Goal: Task Accomplishment & Management: Manage account settings

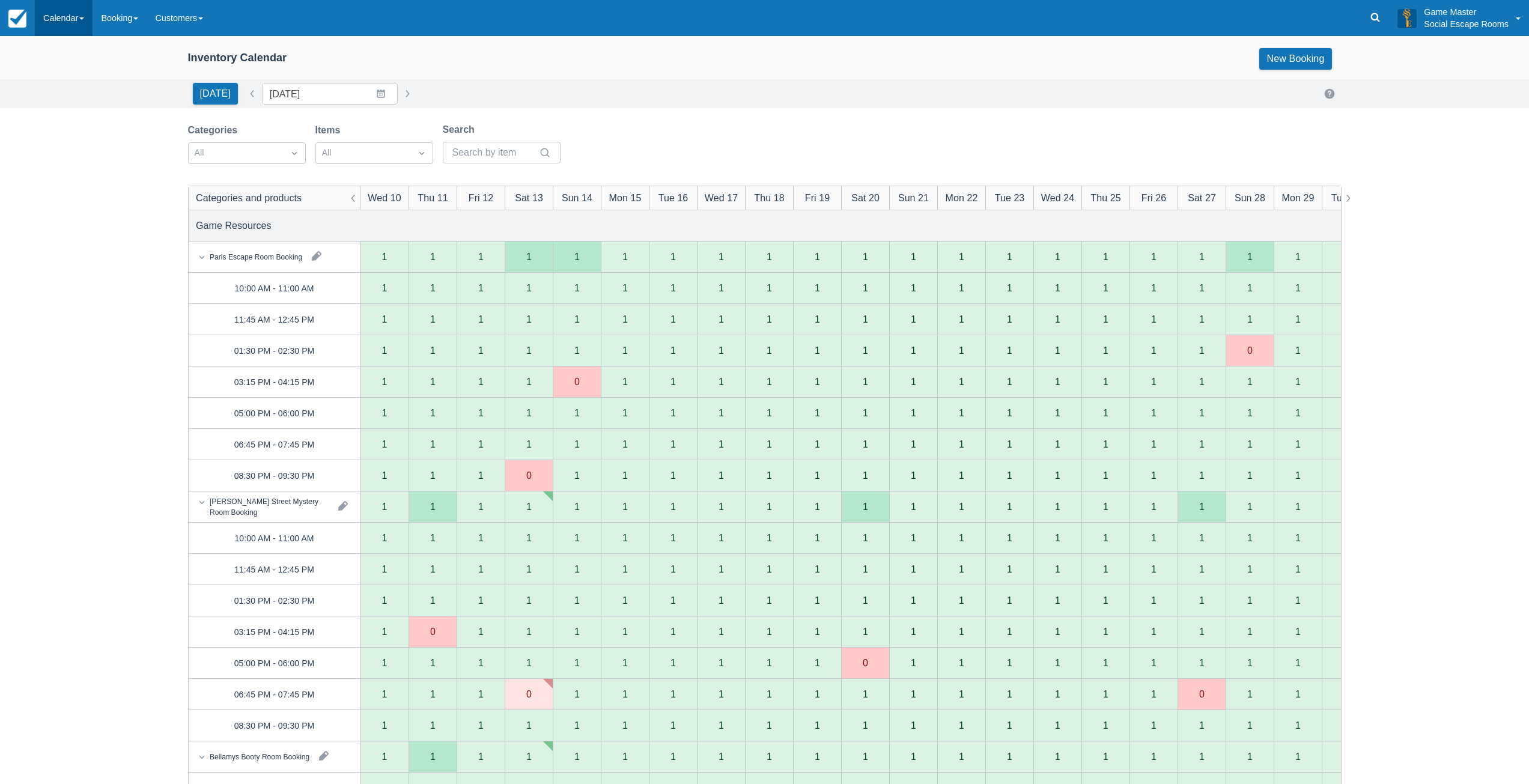
click at [86, 20] on link "Calendar" at bounding box center [64, 18] width 58 height 36
click at [84, 159] on link "Day" at bounding box center [83, 164] width 95 height 25
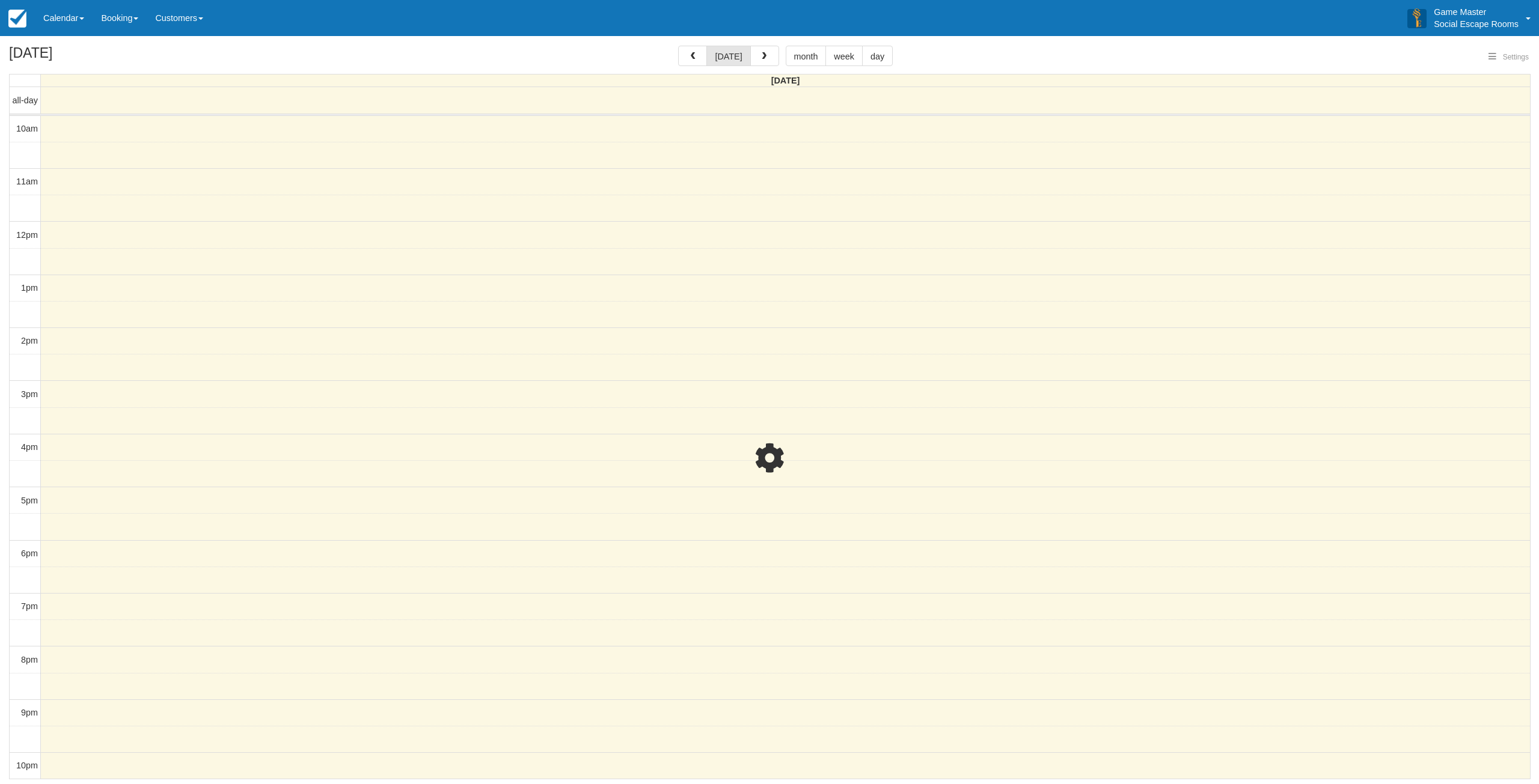
select select
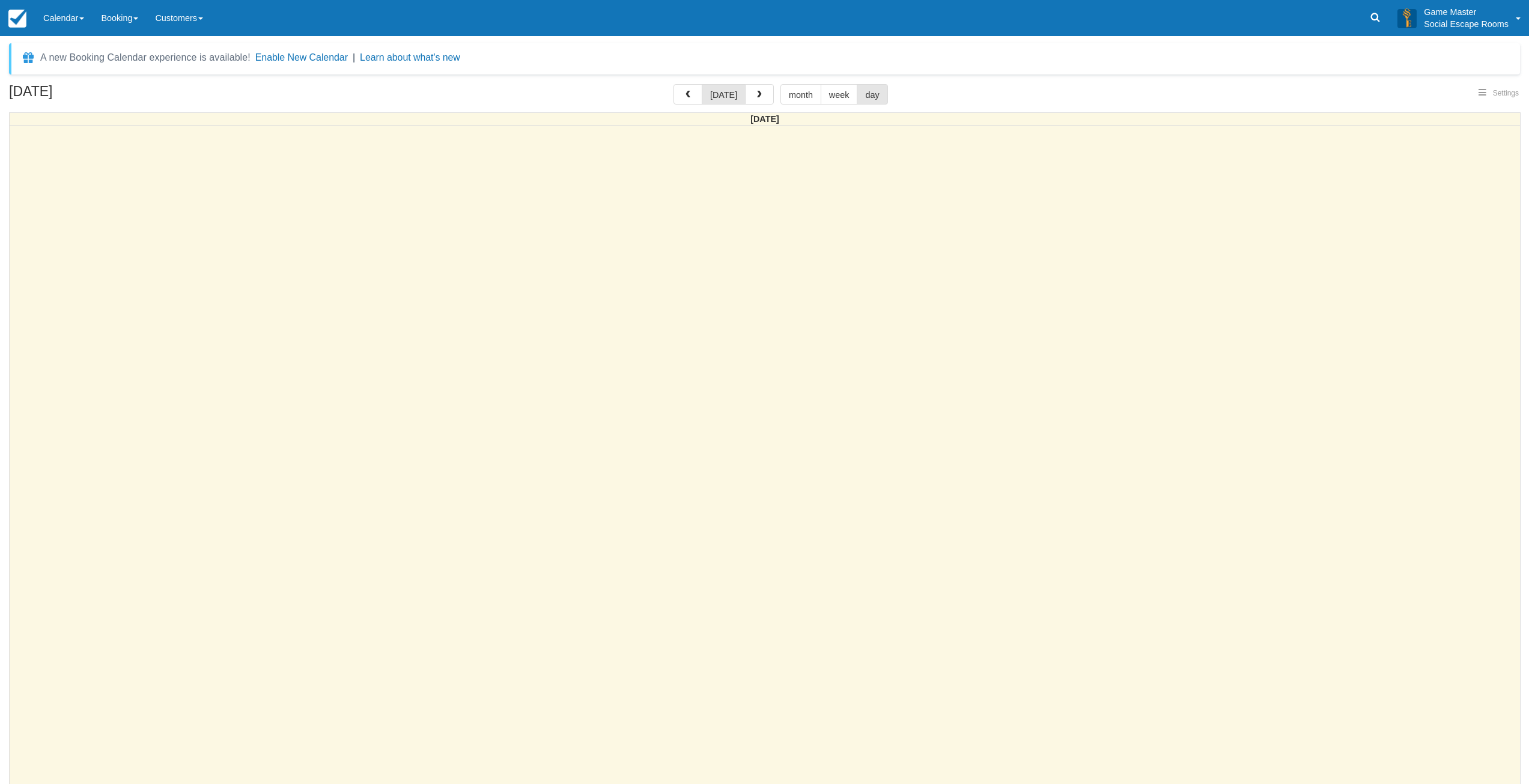
select select
click at [757, 102] on button "button" at bounding box center [759, 94] width 29 height 20
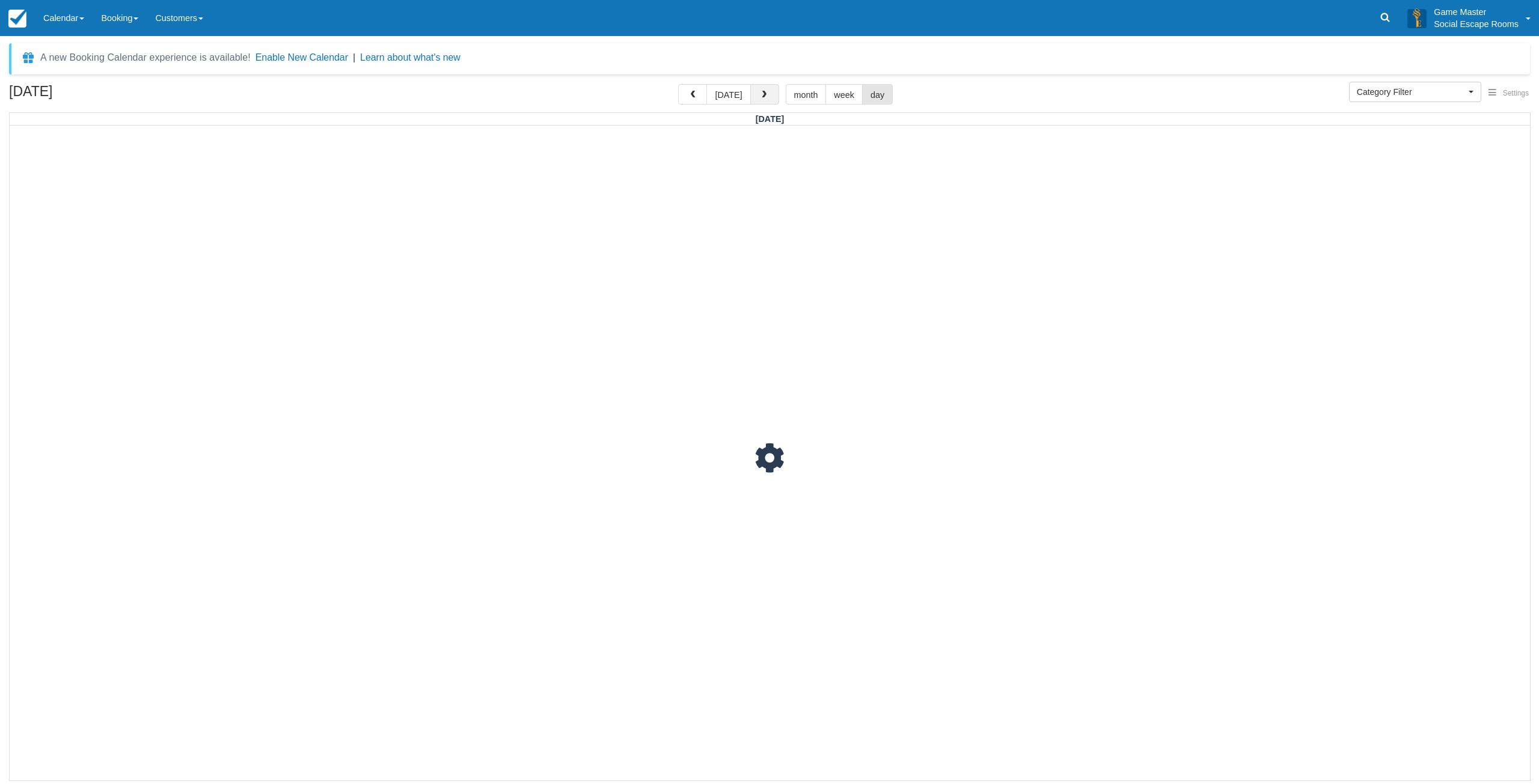
click at [757, 102] on button "button" at bounding box center [764, 94] width 29 height 20
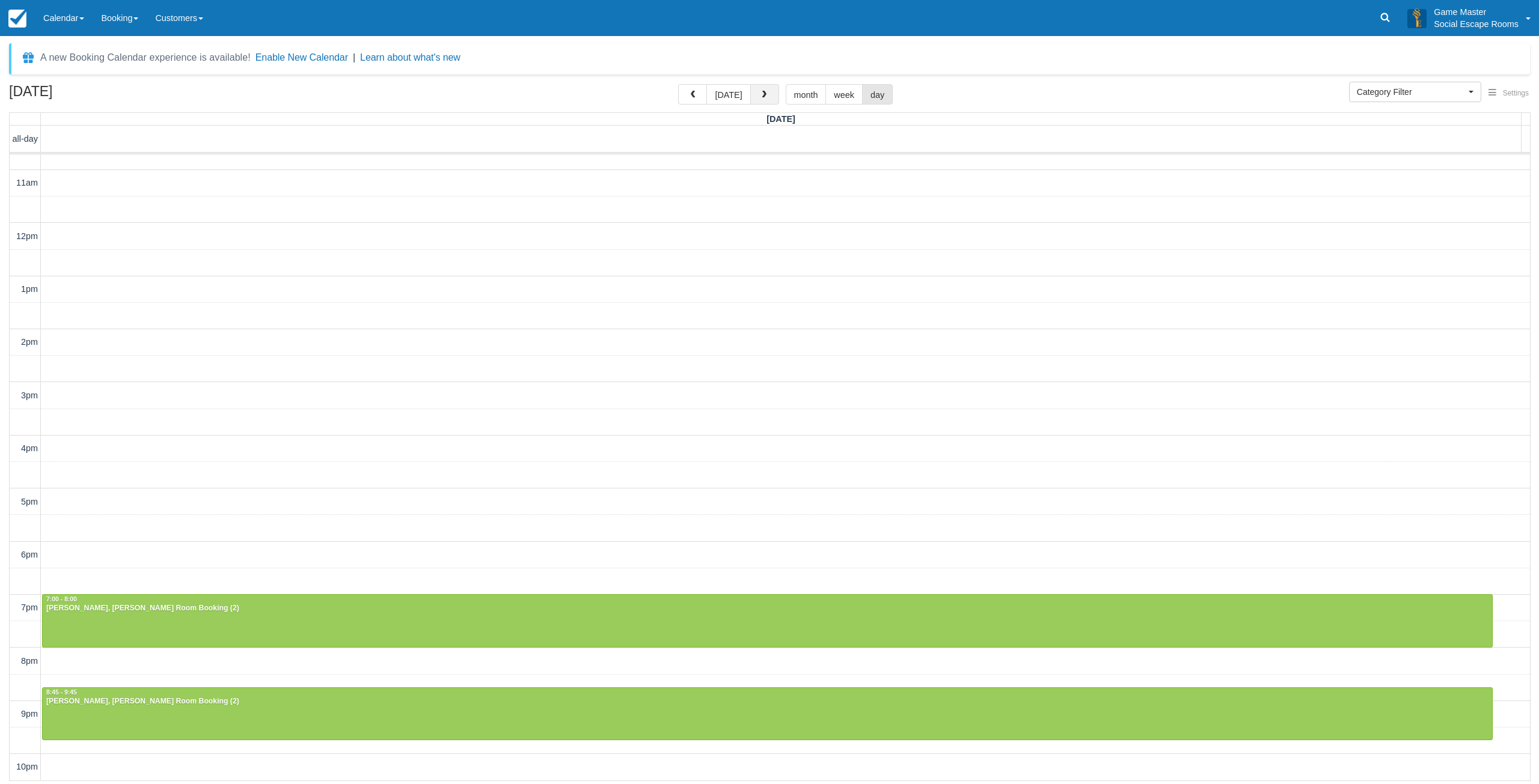
click at [759, 100] on button "button" at bounding box center [764, 94] width 29 height 20
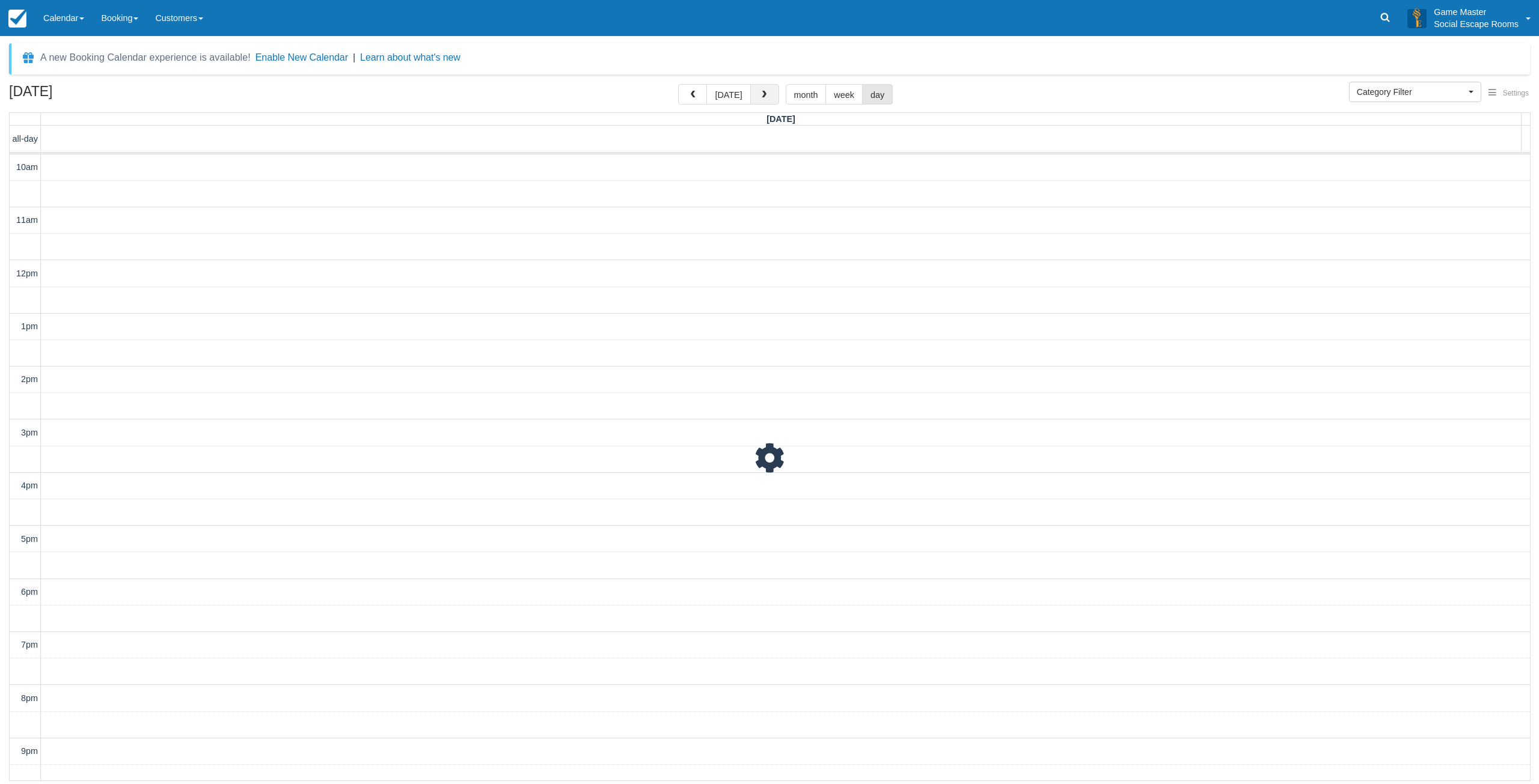
scroll to position [37, 0]
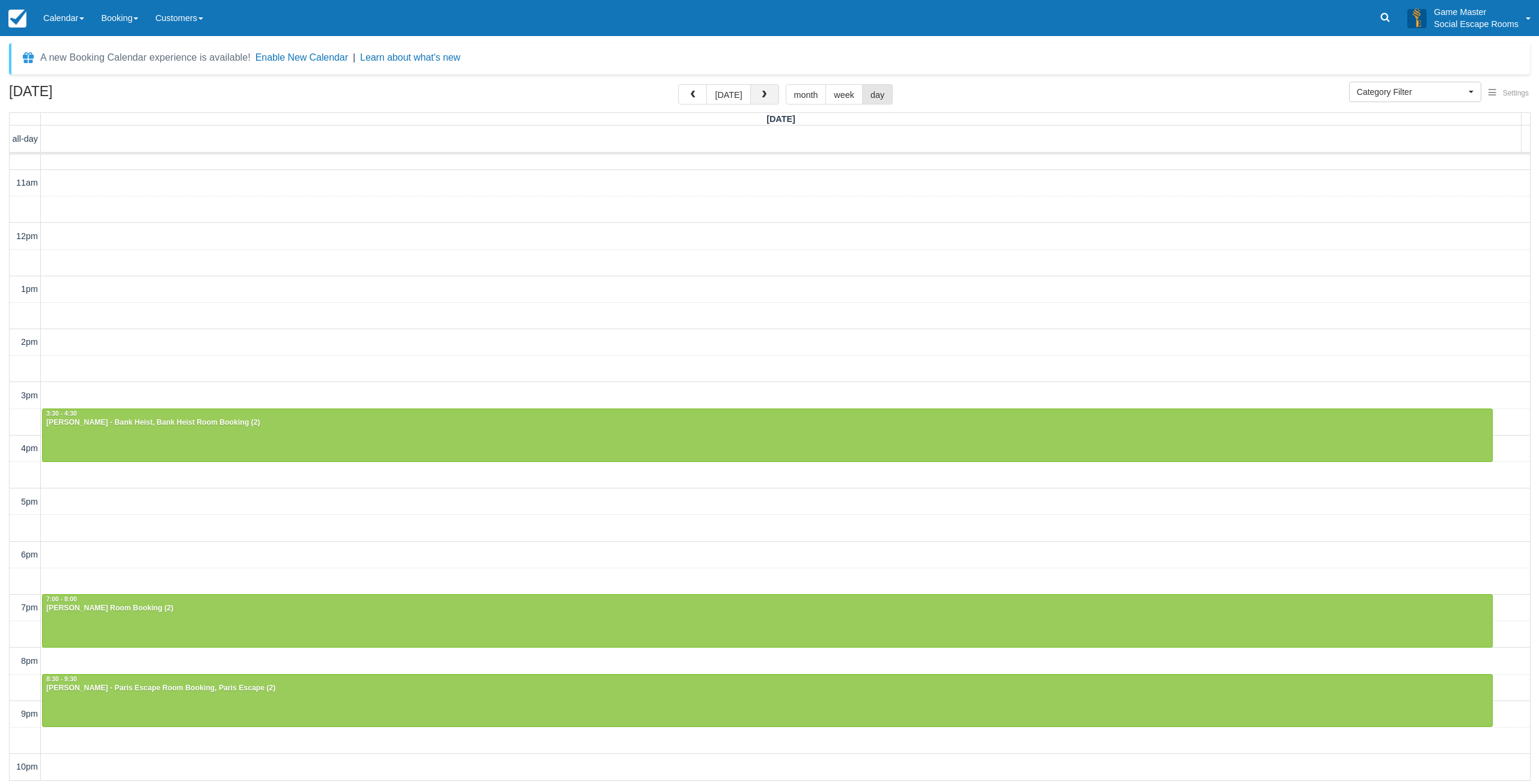
click at [762, 98] on span "button" at bounding box center [763, 94] width 9 height 9
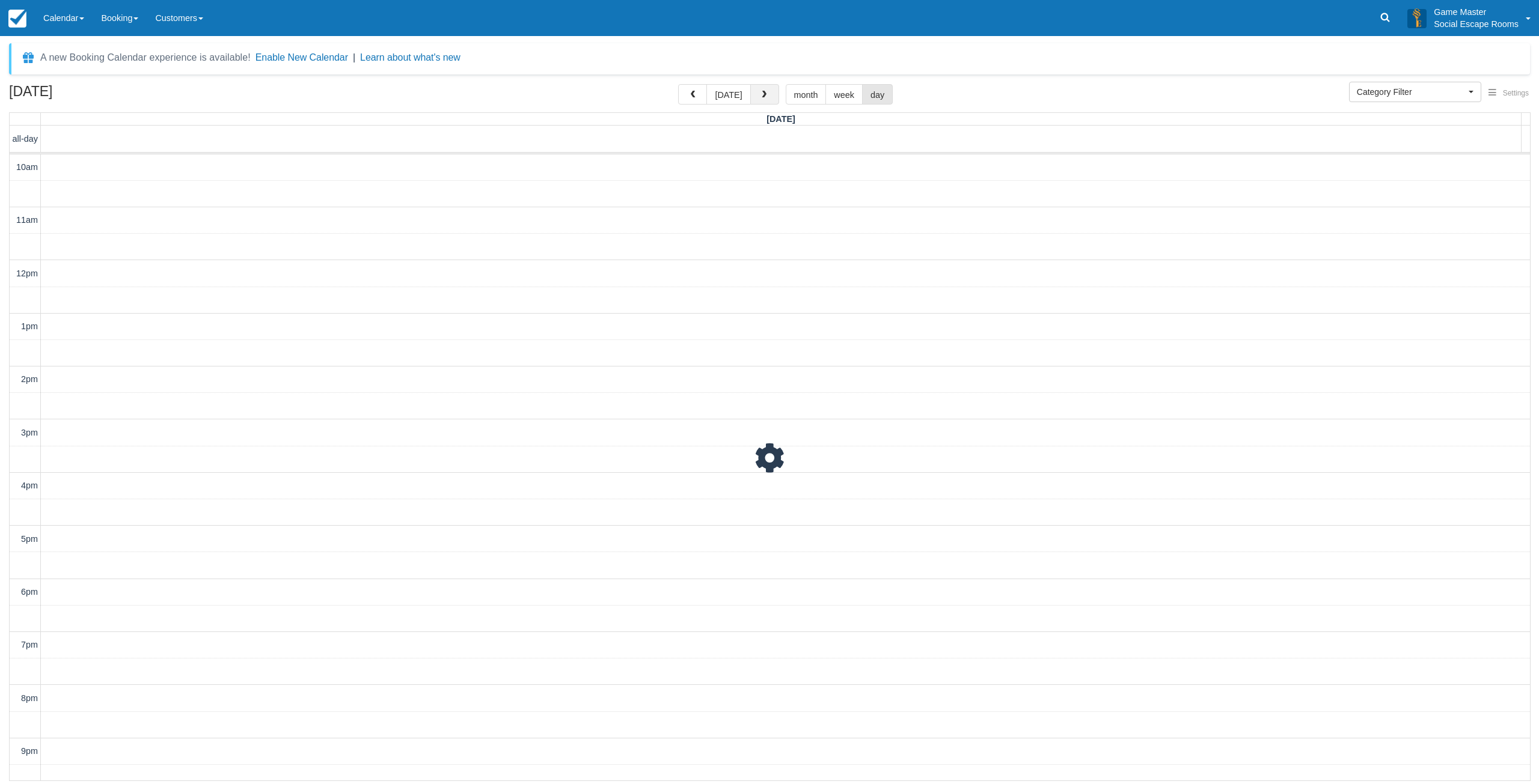
scroll to position [37, 0]
click at [764, 98] on span "button" at bounding box center [763, 94] width 9 height 9
click at [62, 30] on link "Calendar" at bounding box center [64, 18] width 58 height 36
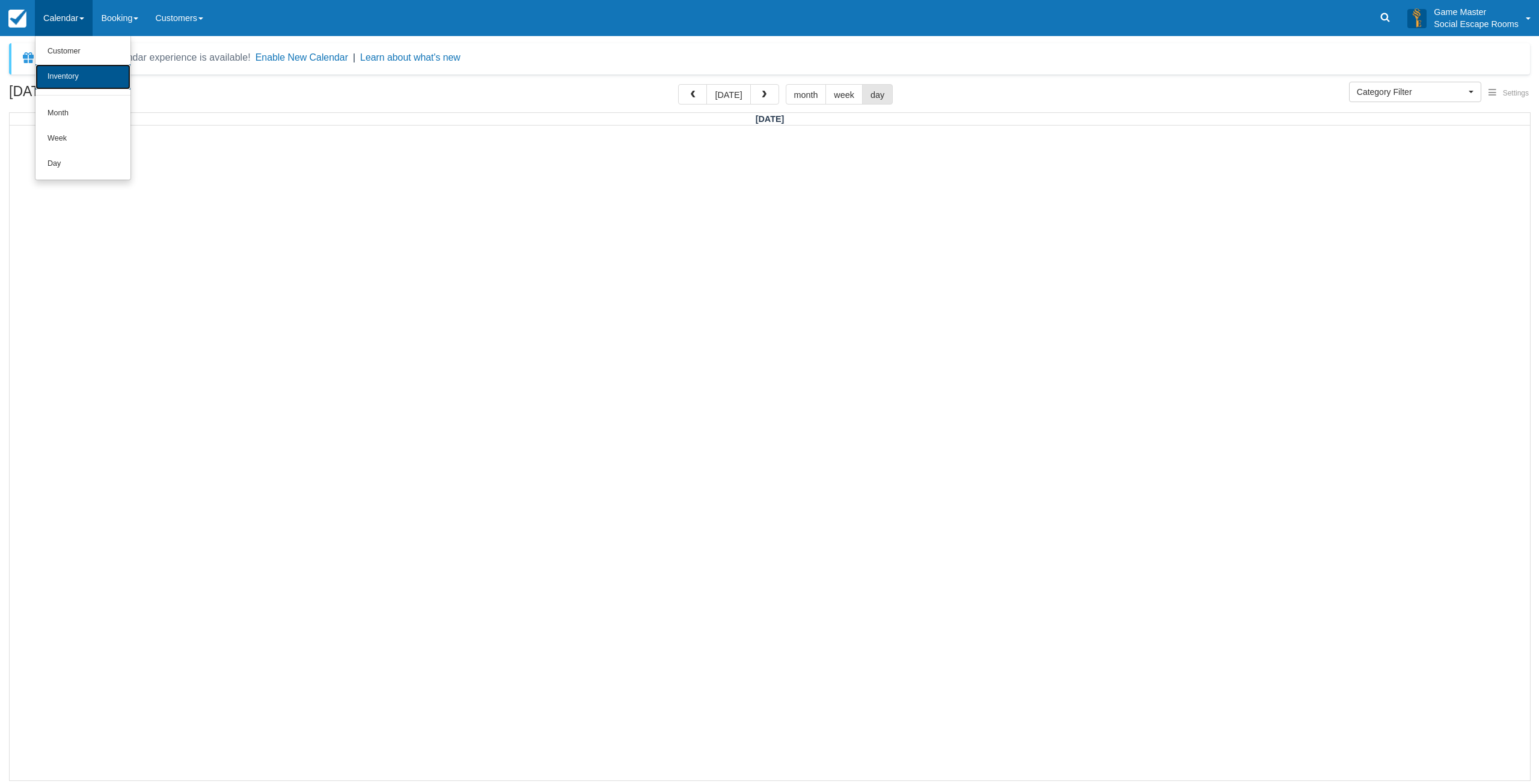
click at [72, 74] on link "Inventory" at bounding box center [83, 77] width 95 height 25
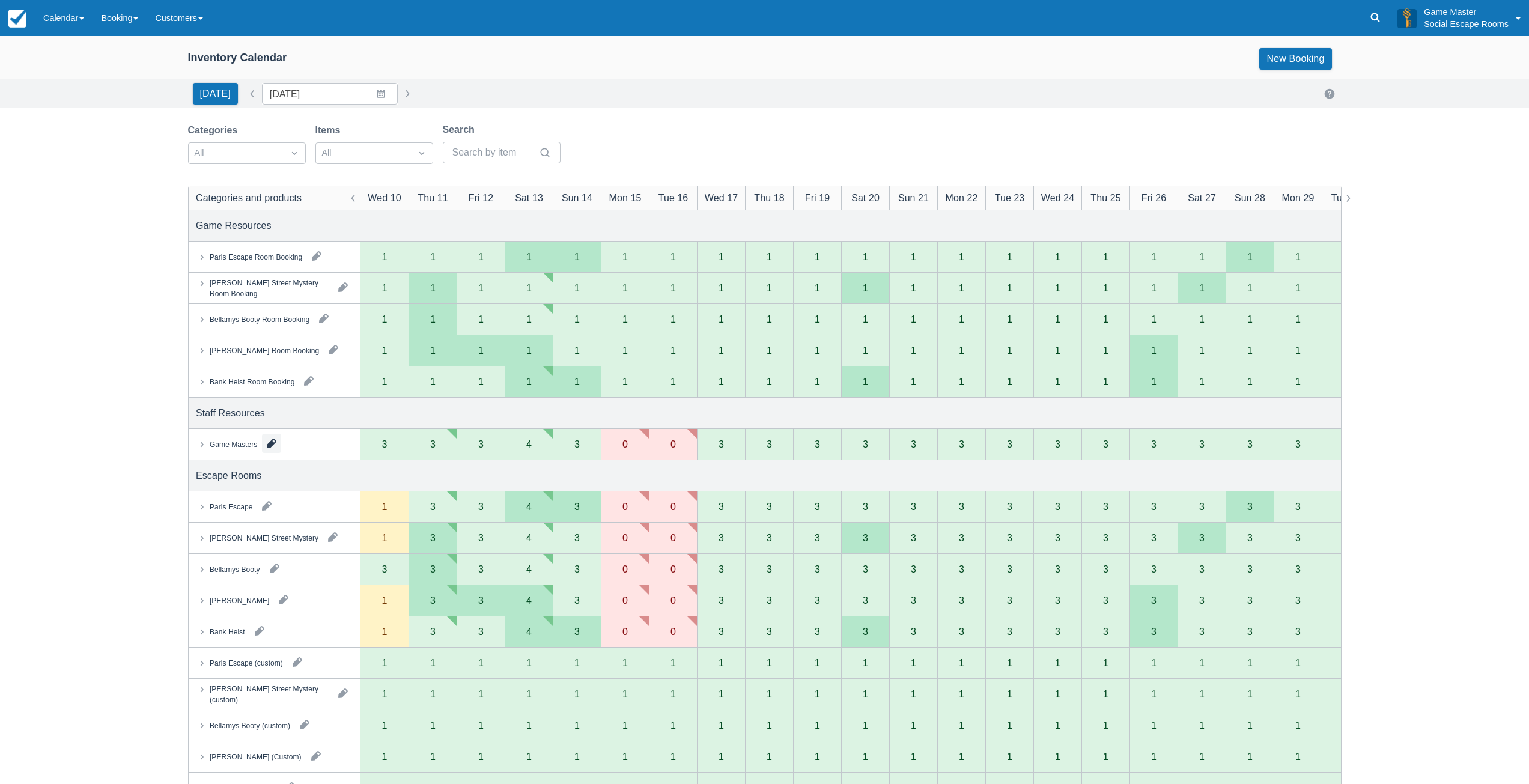
click at [269, 443] on button "button" at bounding box center [271, 443] width 20 height 20
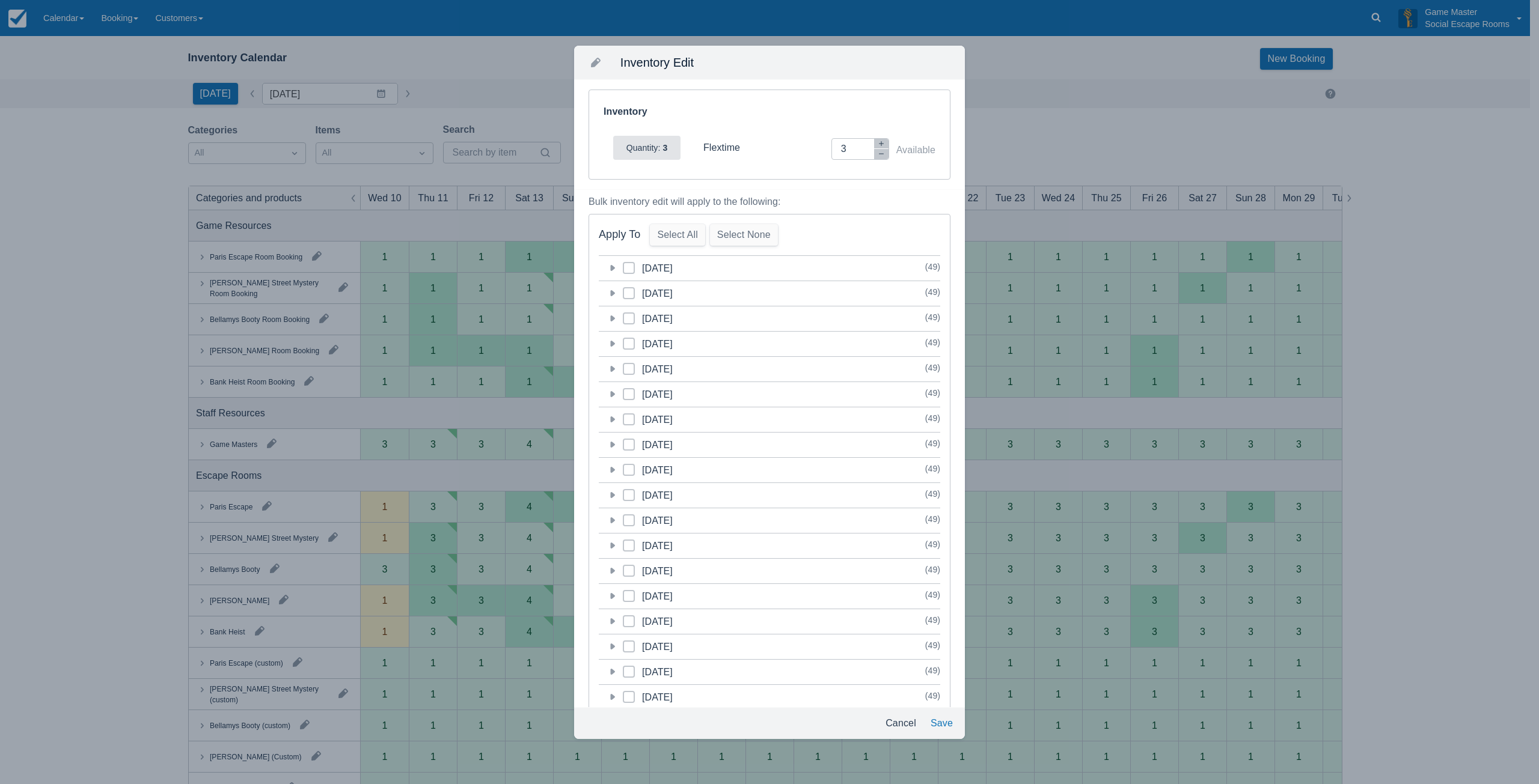
drag, startPoint x: 892, startPoint y: 721, endPoint x: 400, endPoint y: 458, distance: 557.9
click at [892, 720] on button "Cancel" at bounding box center [901, 723] width 41 height 22
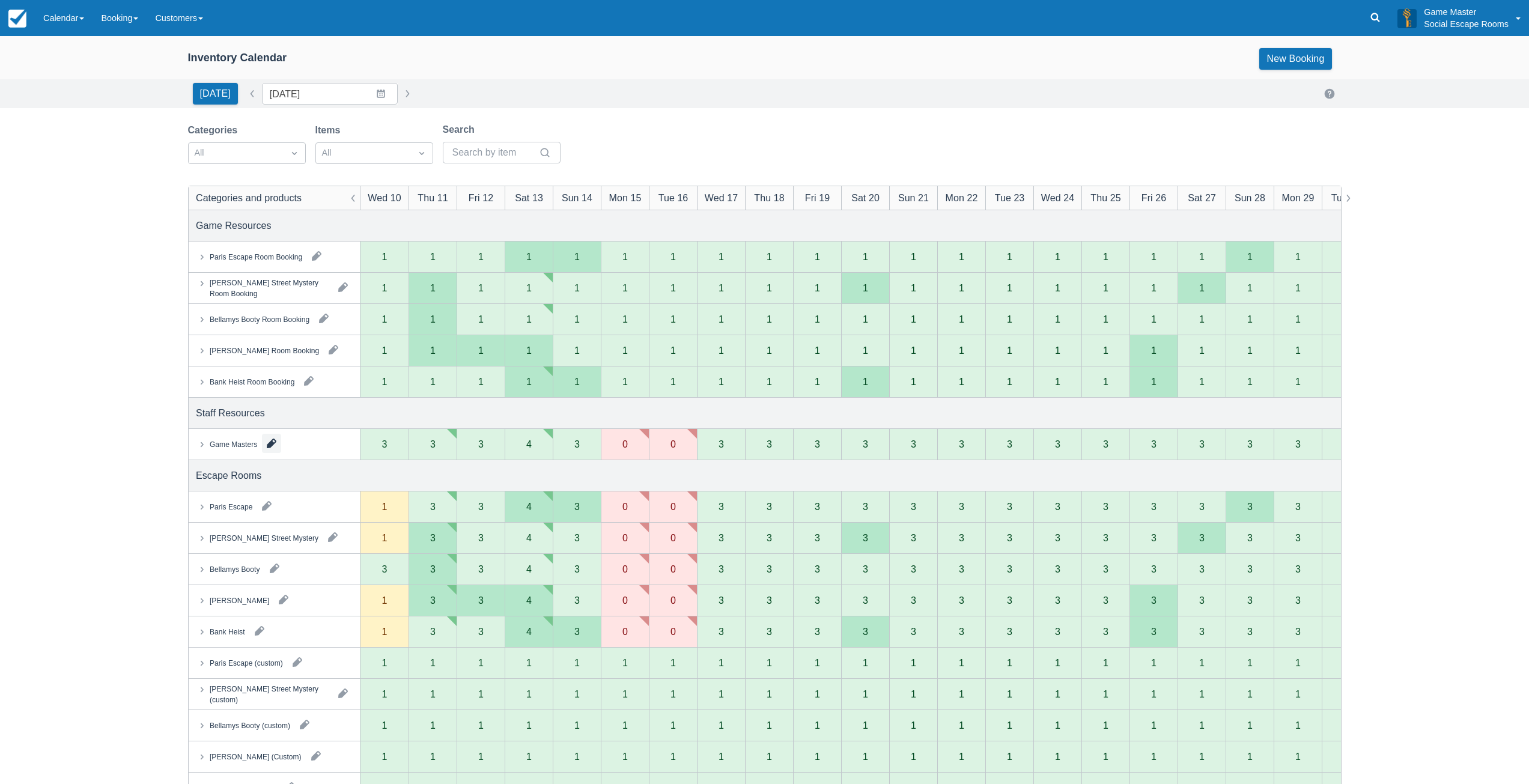
click at [275, 443] on button "button" at bounding box center [271, 443] width 20 height 20
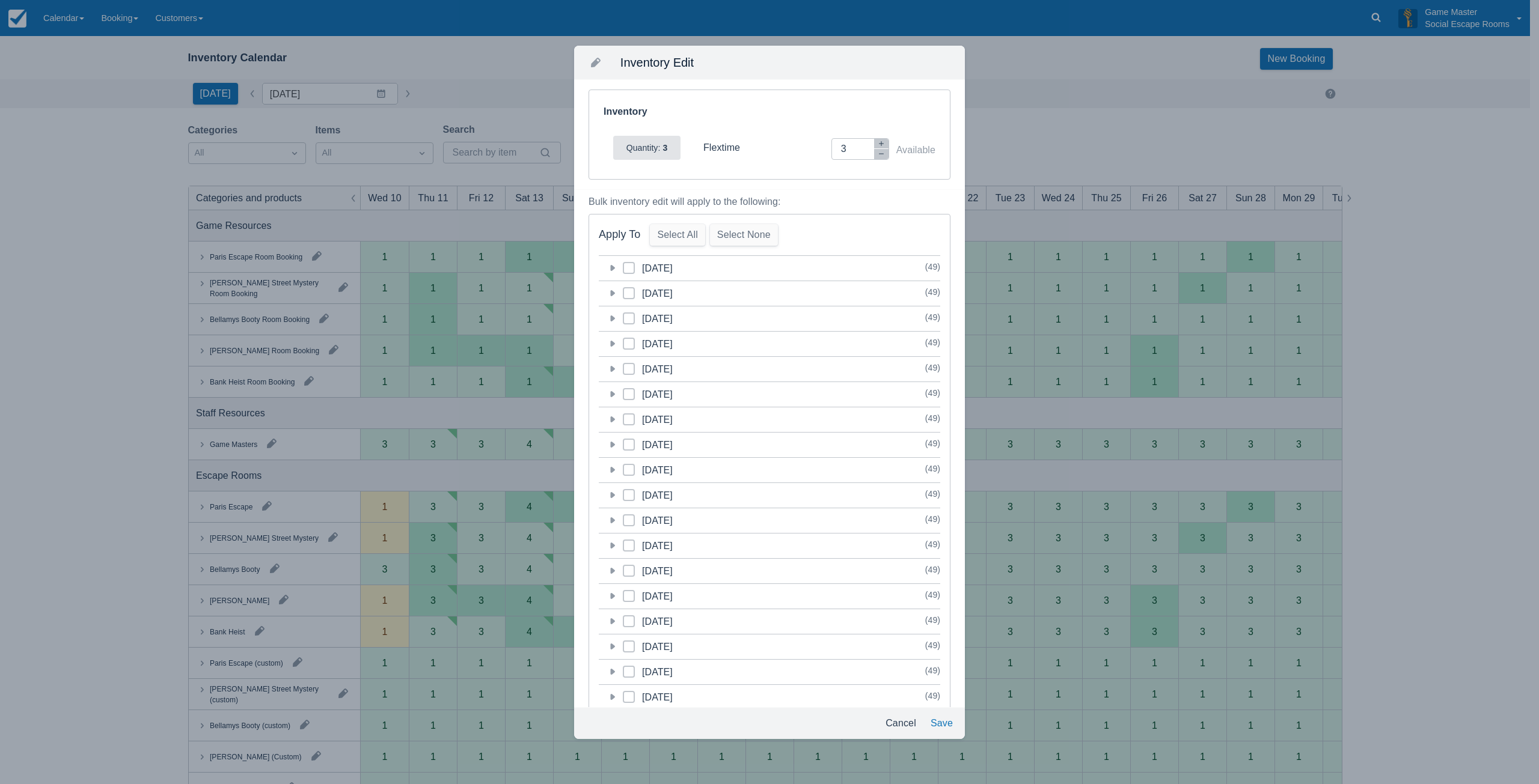
click at [630, 424] on span at bounding box center [628, 424] width 12 height 22
click at [623, 416] on input "category-1757944800" at bounding box center [623, 415] width 1 height 1
checkbox input "true"
click at [610, 421] on icon at bounding box center [612, 419] width 12 height 12
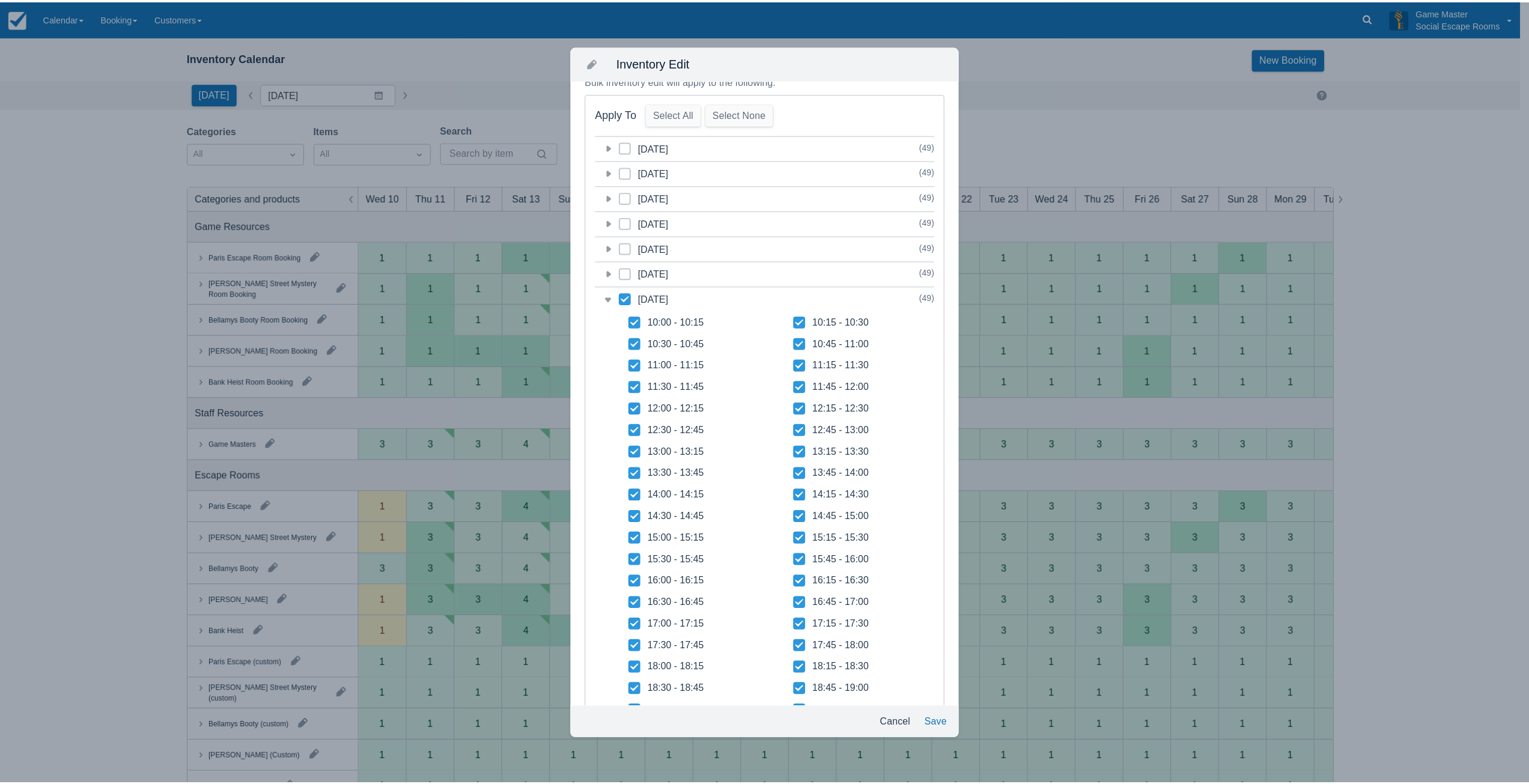
scroll to position [361, 0]
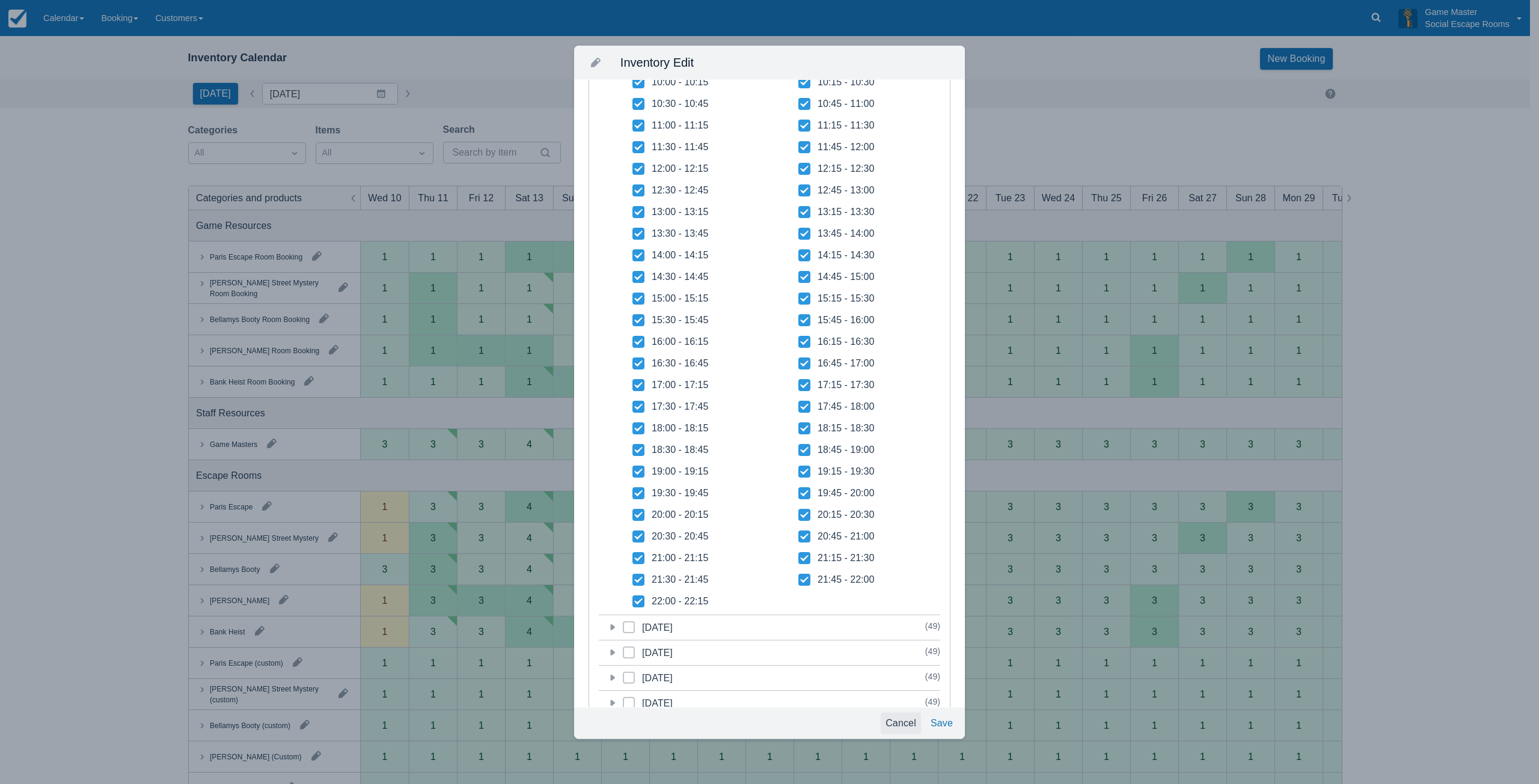
click at [891, 722] on button "Cancel" at bounding box center [901, 723] width 41 height 22
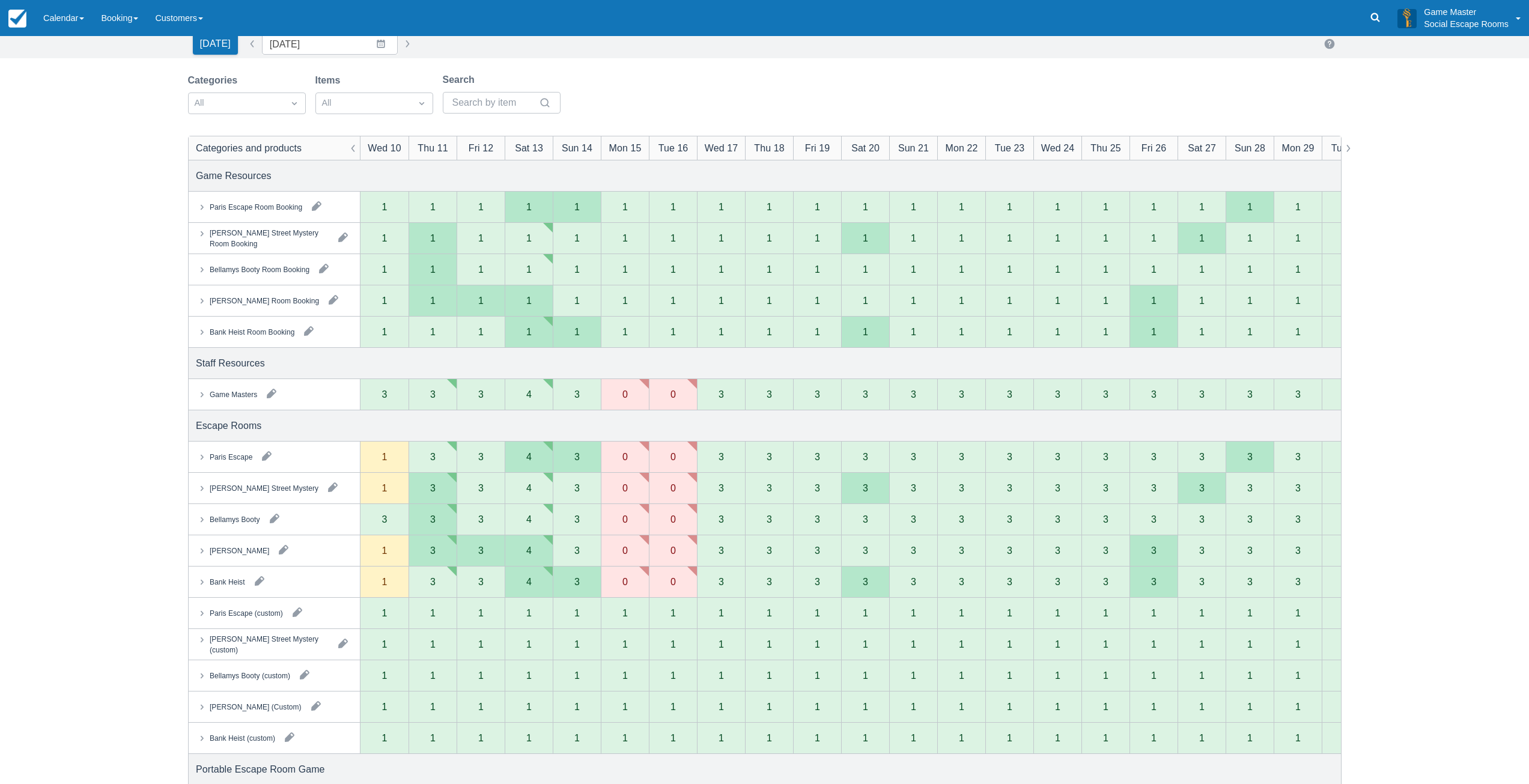
scroll to position [120, 0]
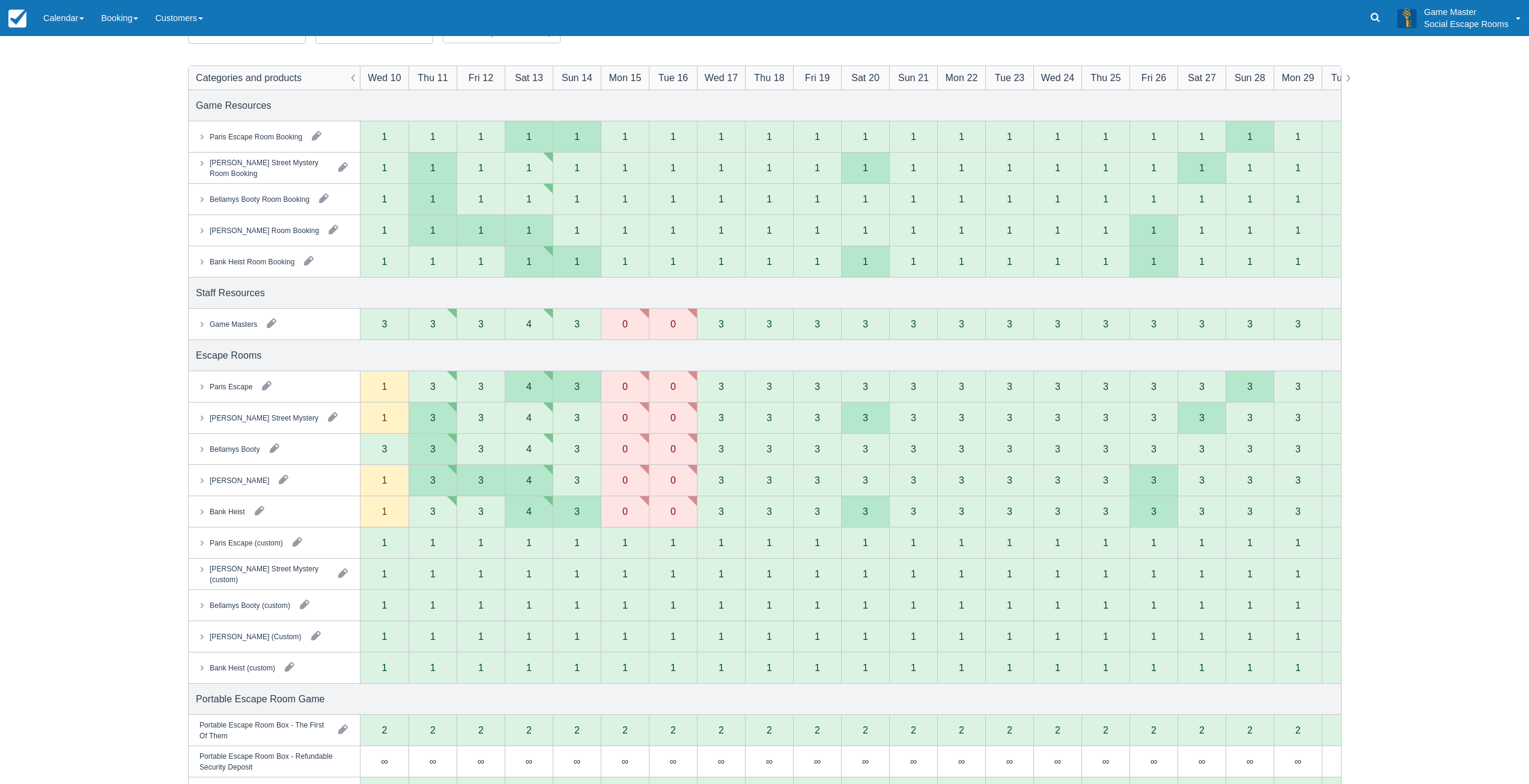
click at [1385, 408] on div "Inventory Calendar New Booking Today Date 10/09/2025 Navigate forward to intera…" at bounding box center [764, 374] width 1529 height 918
click at [92, 23] on link "Calendar" at bounding box center [64, 18] width 58 height 36
click at [91, 162] on link "Day" at bounding box center [83, 164] width 95 height 25
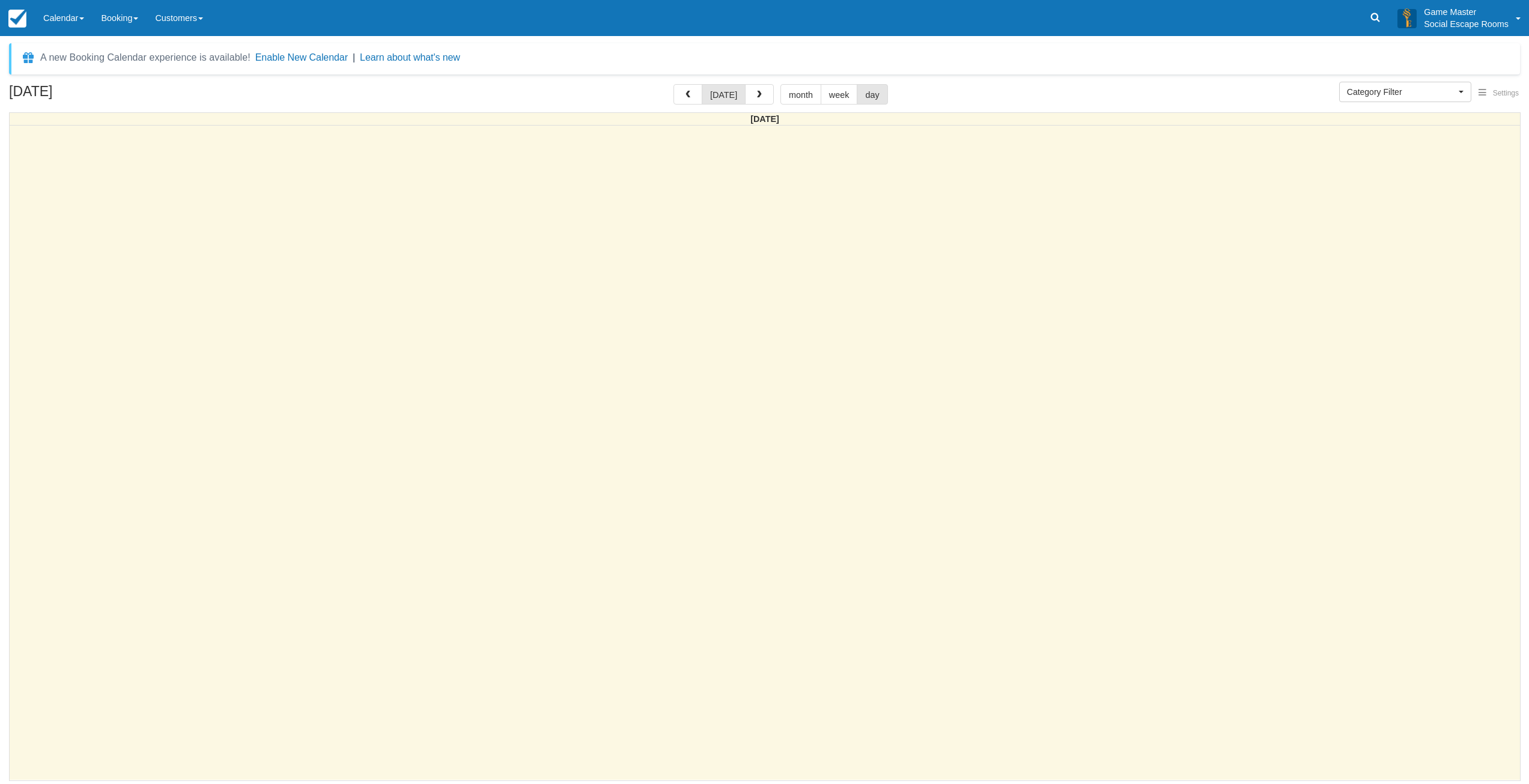
select select
click at [697, 96] on span "button" at bounding box center [692, 94] width 9 height 9
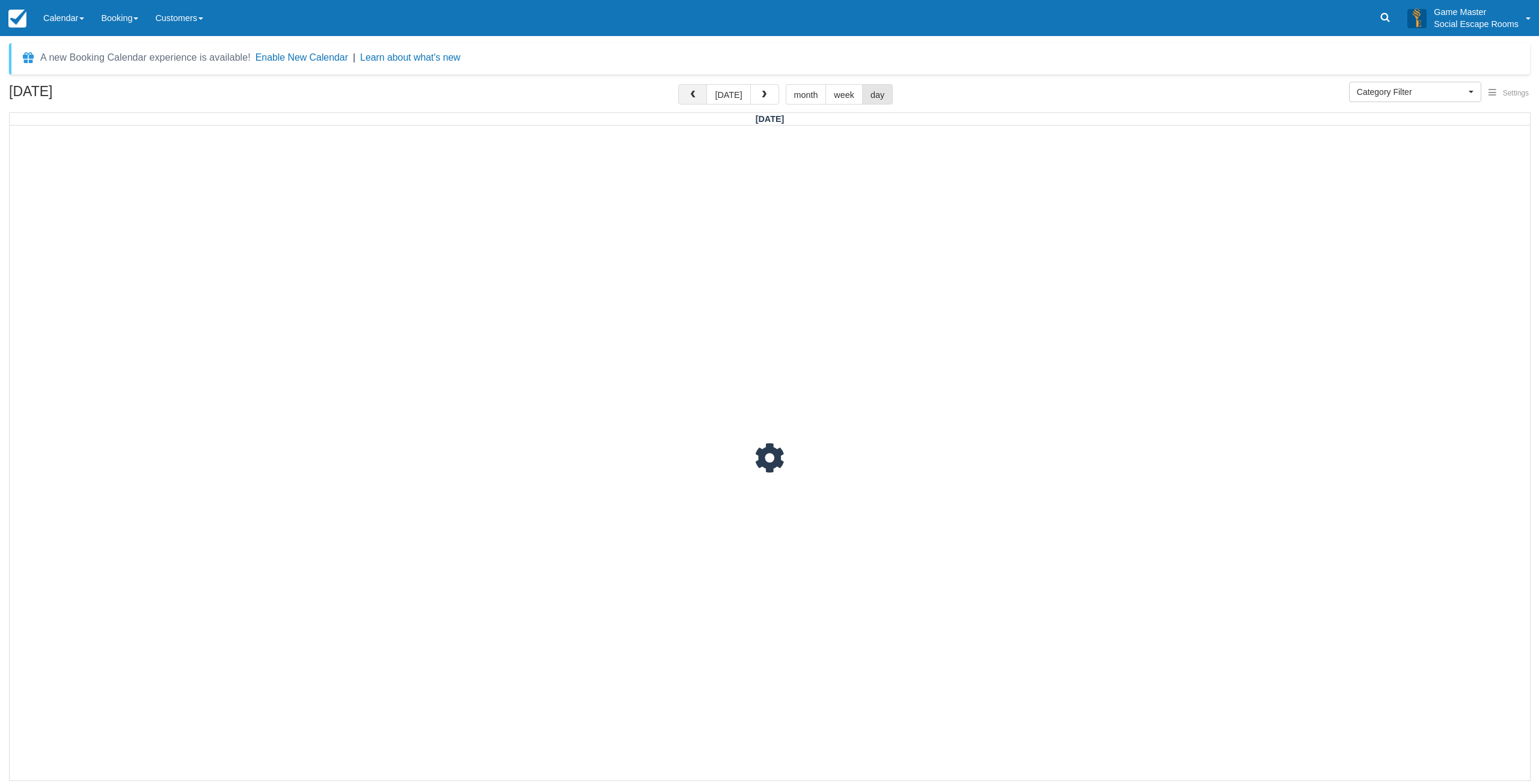
click at [697, 96] on span "button" at bounding box center [692, 94] width 9 height 9
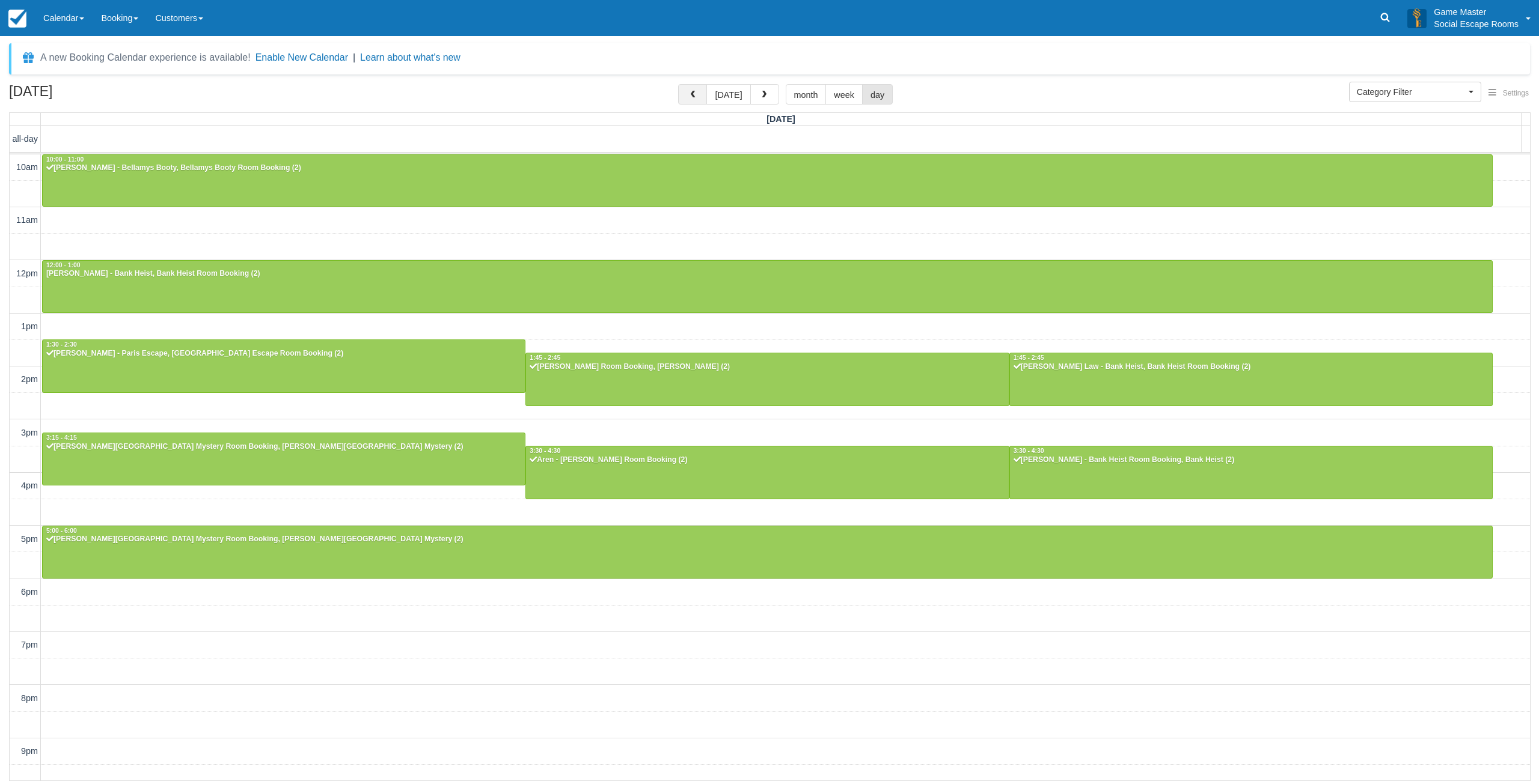
click at [691, 94] on button "button" at bounding box center [692, 94] width 29 height 20
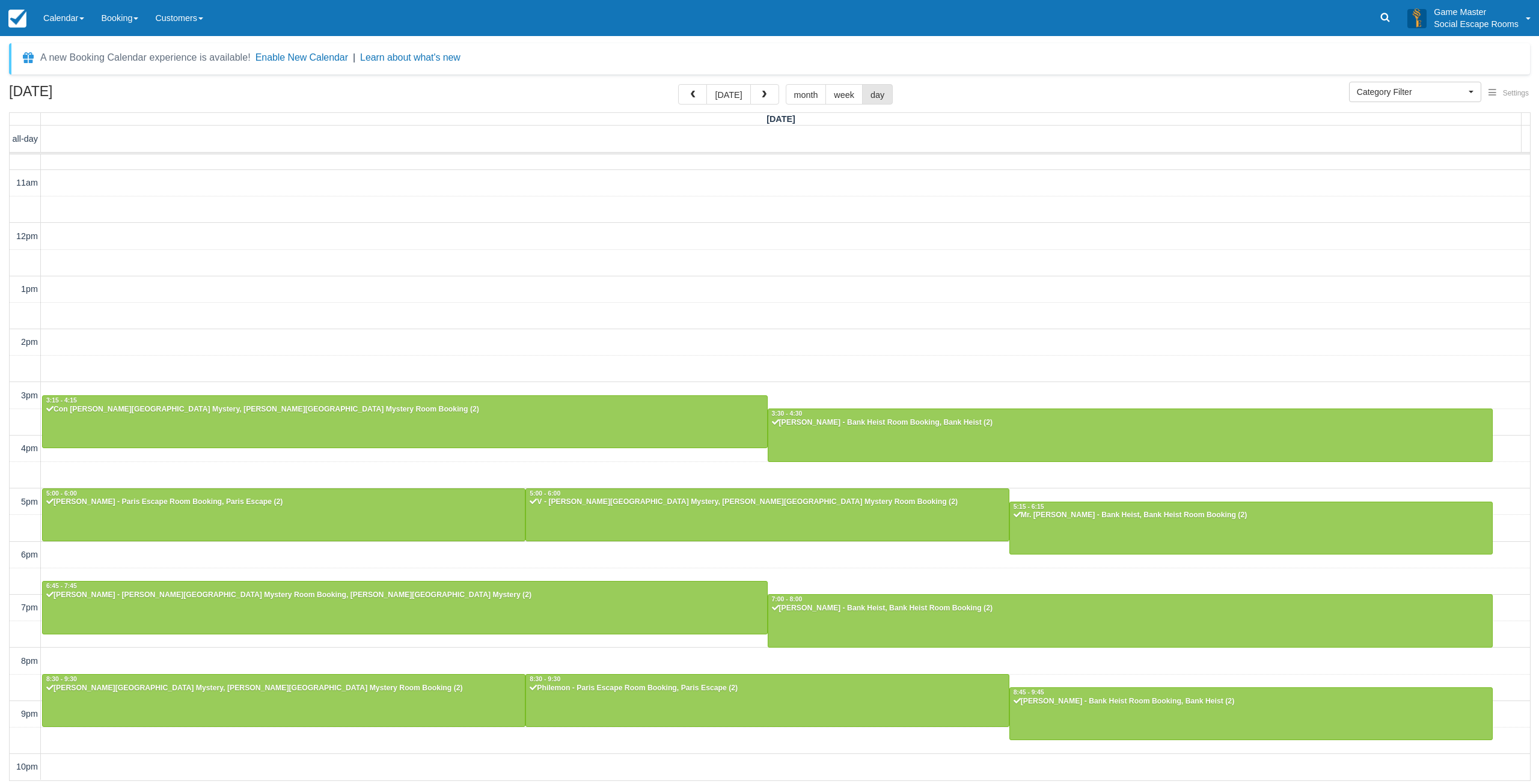
scroll to position [37, 0]
click at [700, 94] on button "button" at bounding box center [692, 94] width 29 height 20
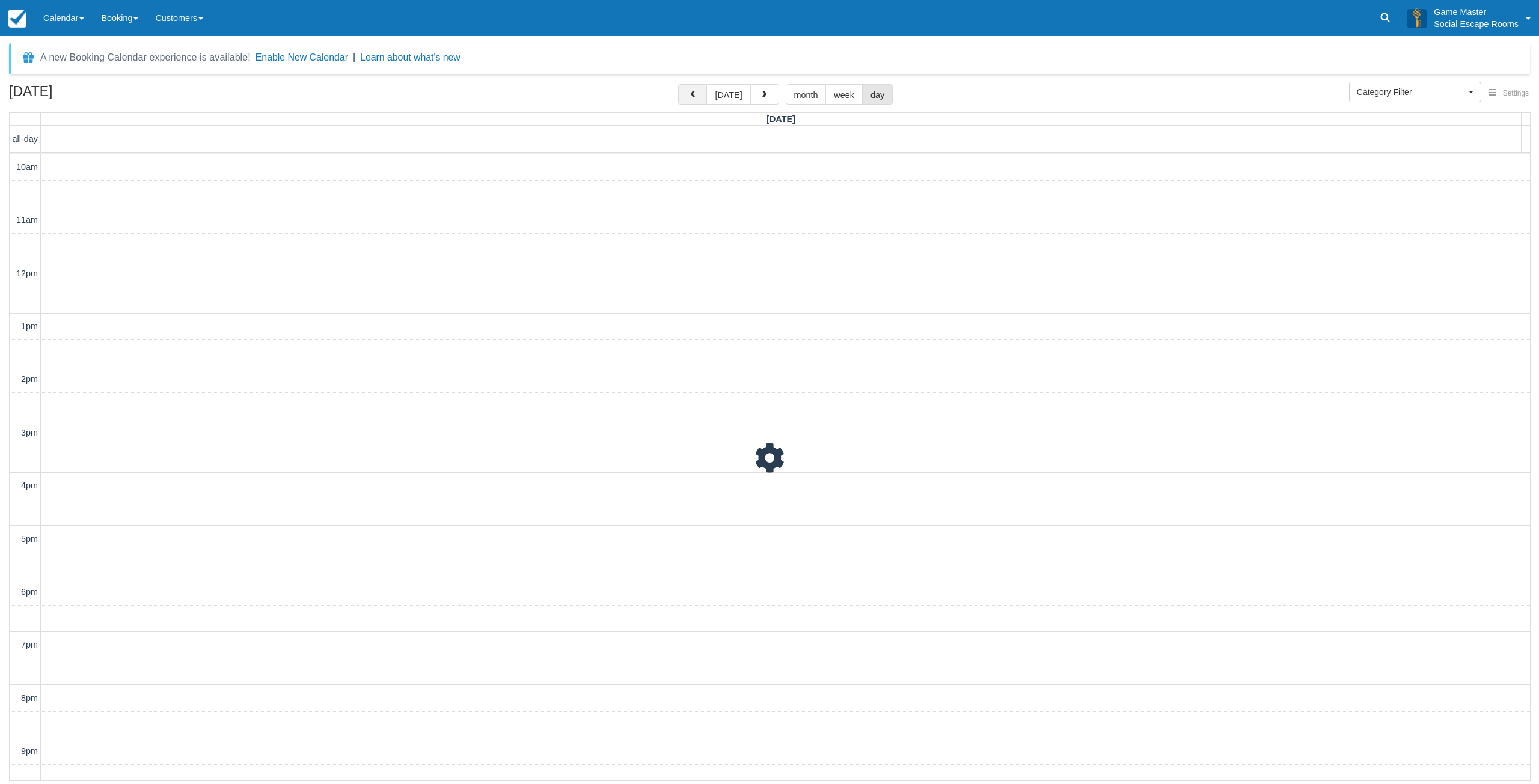
scroll to position [37, 0]
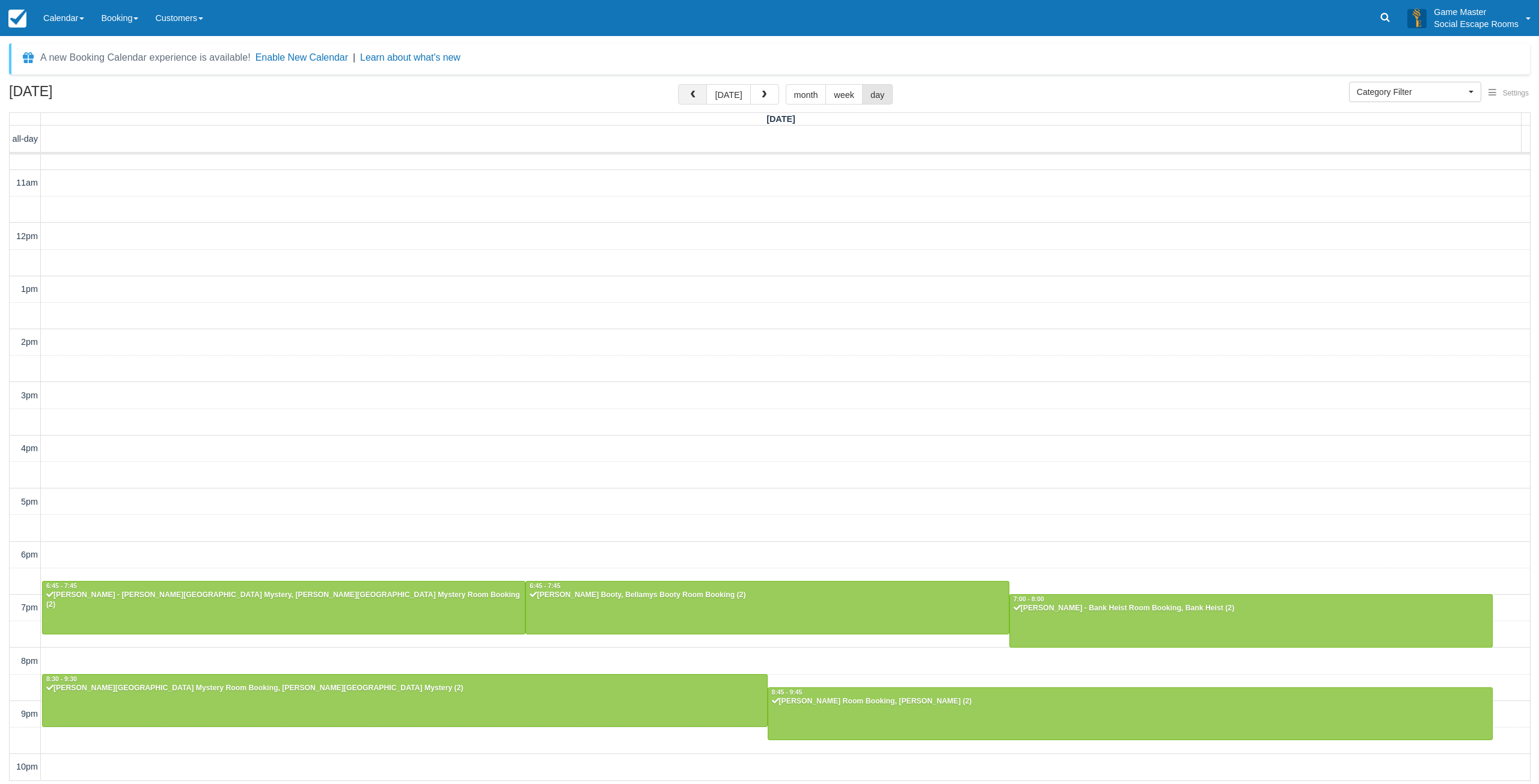
click at [700, 94] on button "button" at bounding box center [692, 94] width 29 height 20
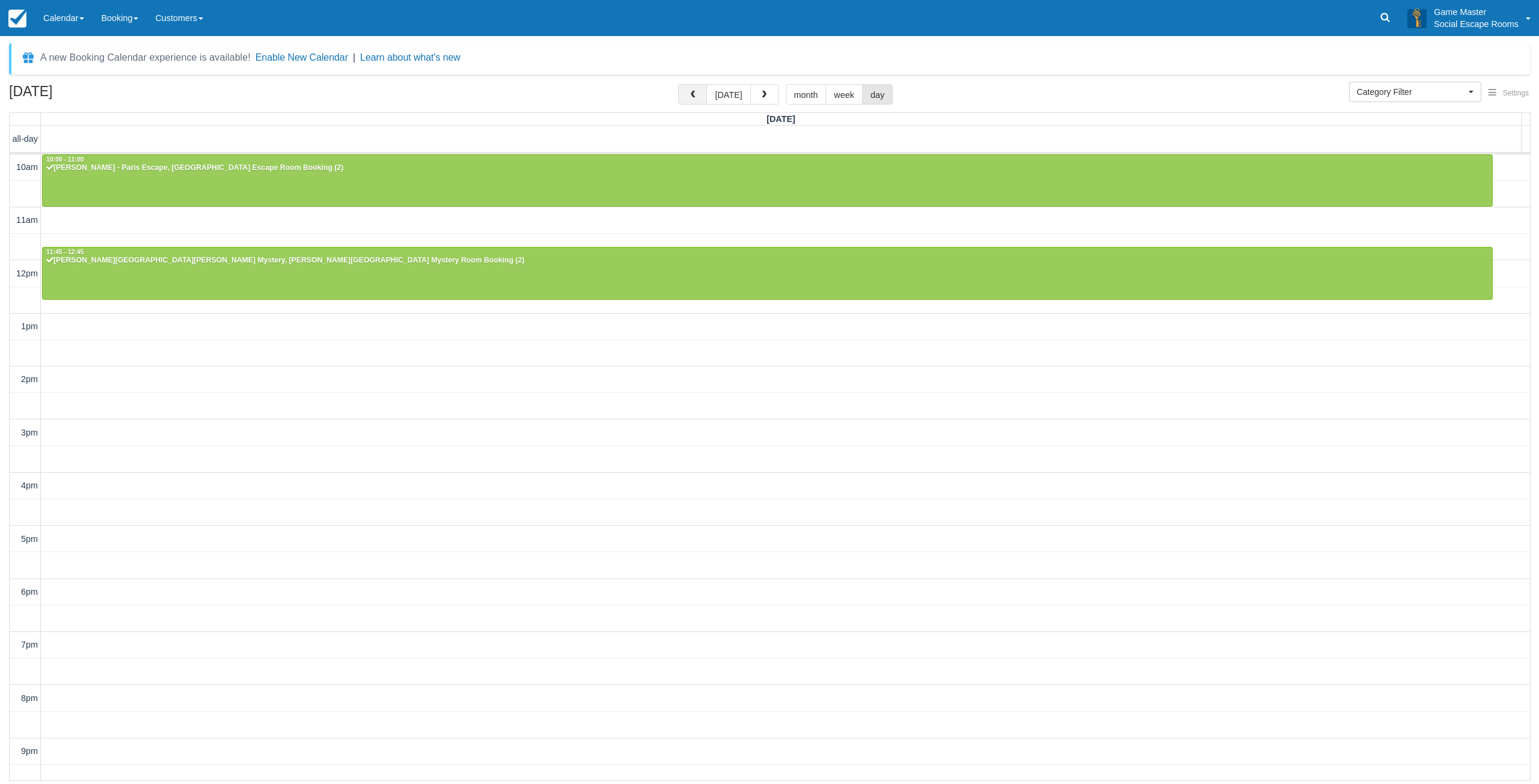
click at [697, 99] on span "button" at bounding box center [692, 94] width 9 height 9
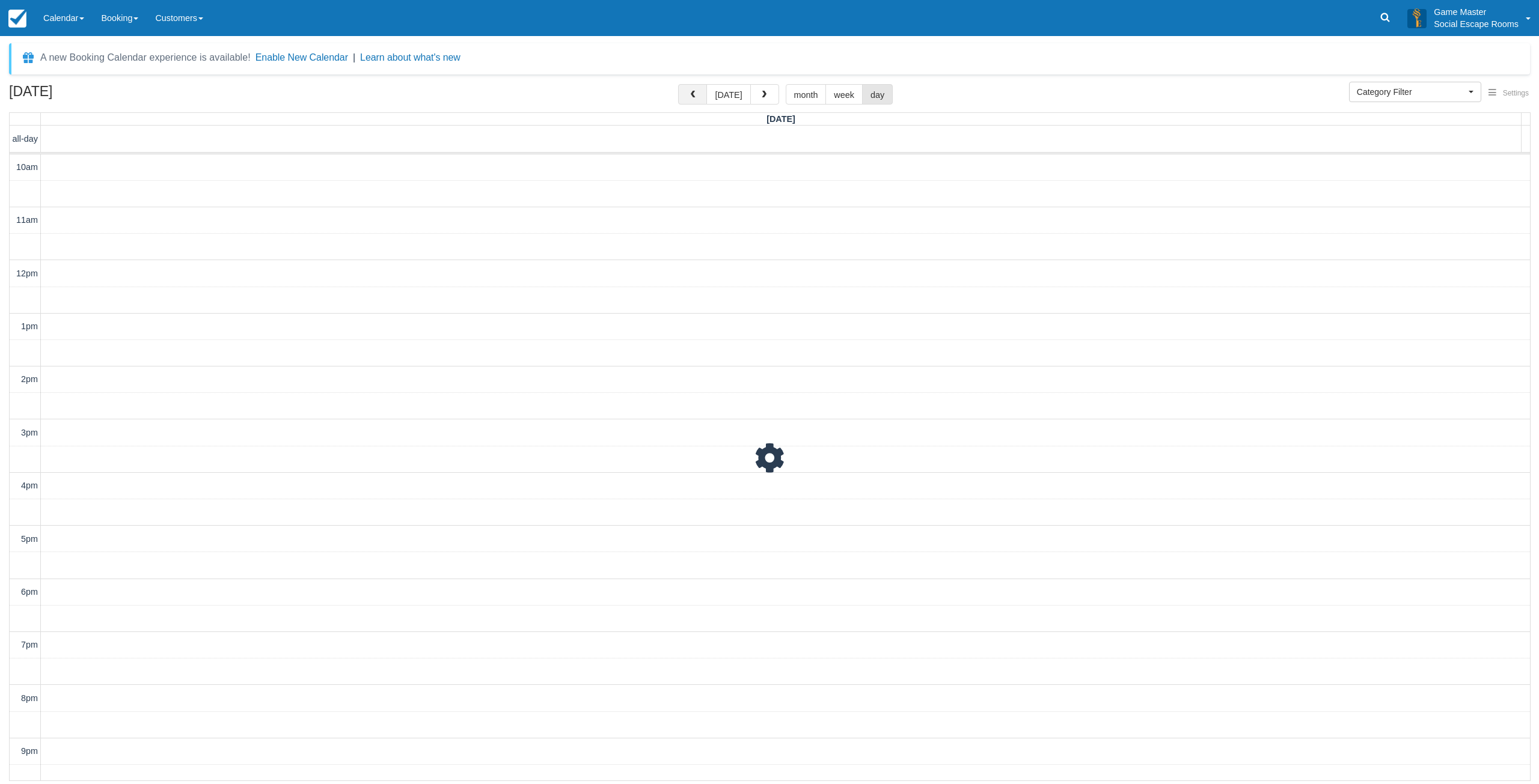
scroll to position [37, 0]
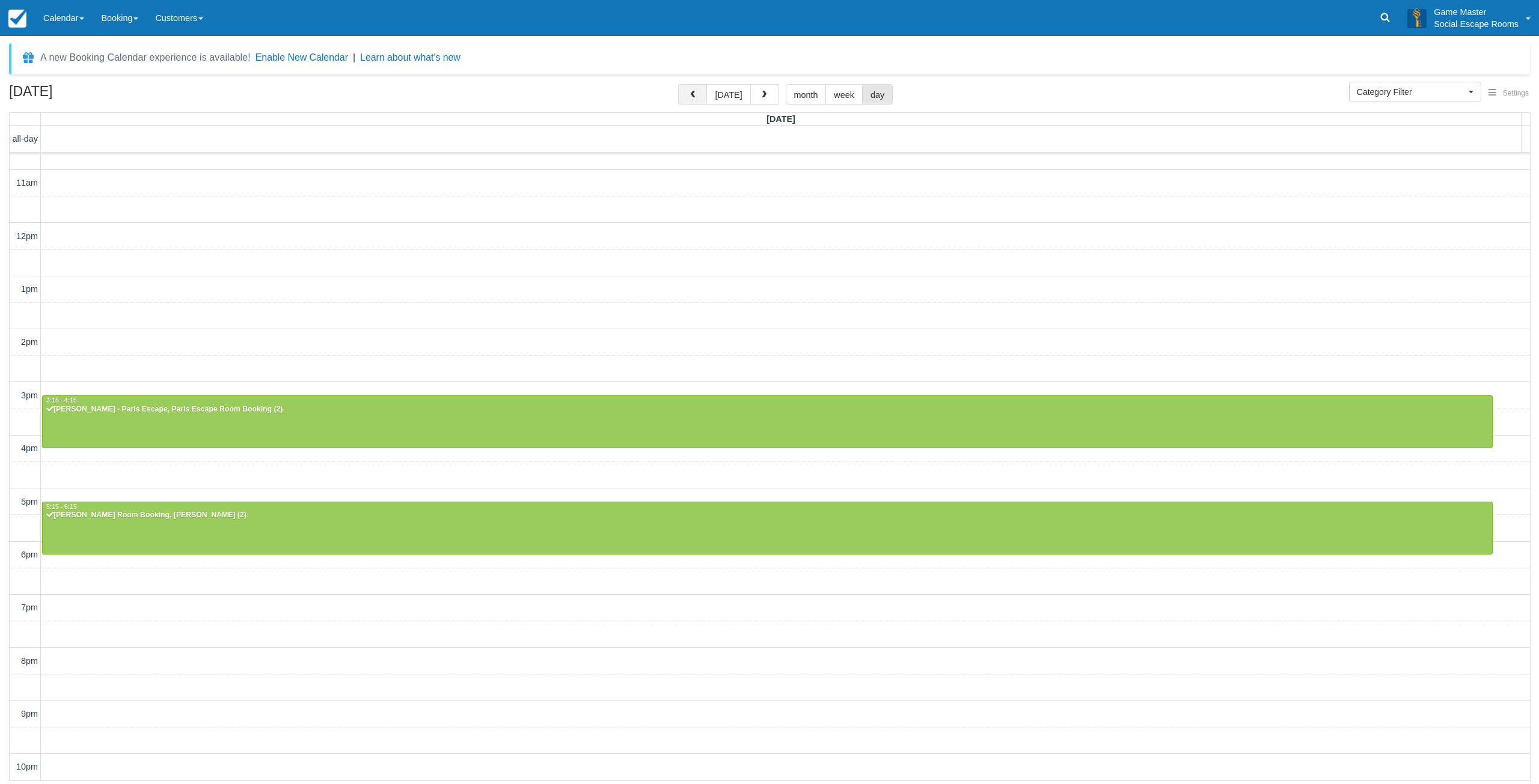
click at [697, 99] on span "button" at bounding box center [692, 94] width 9 height 9
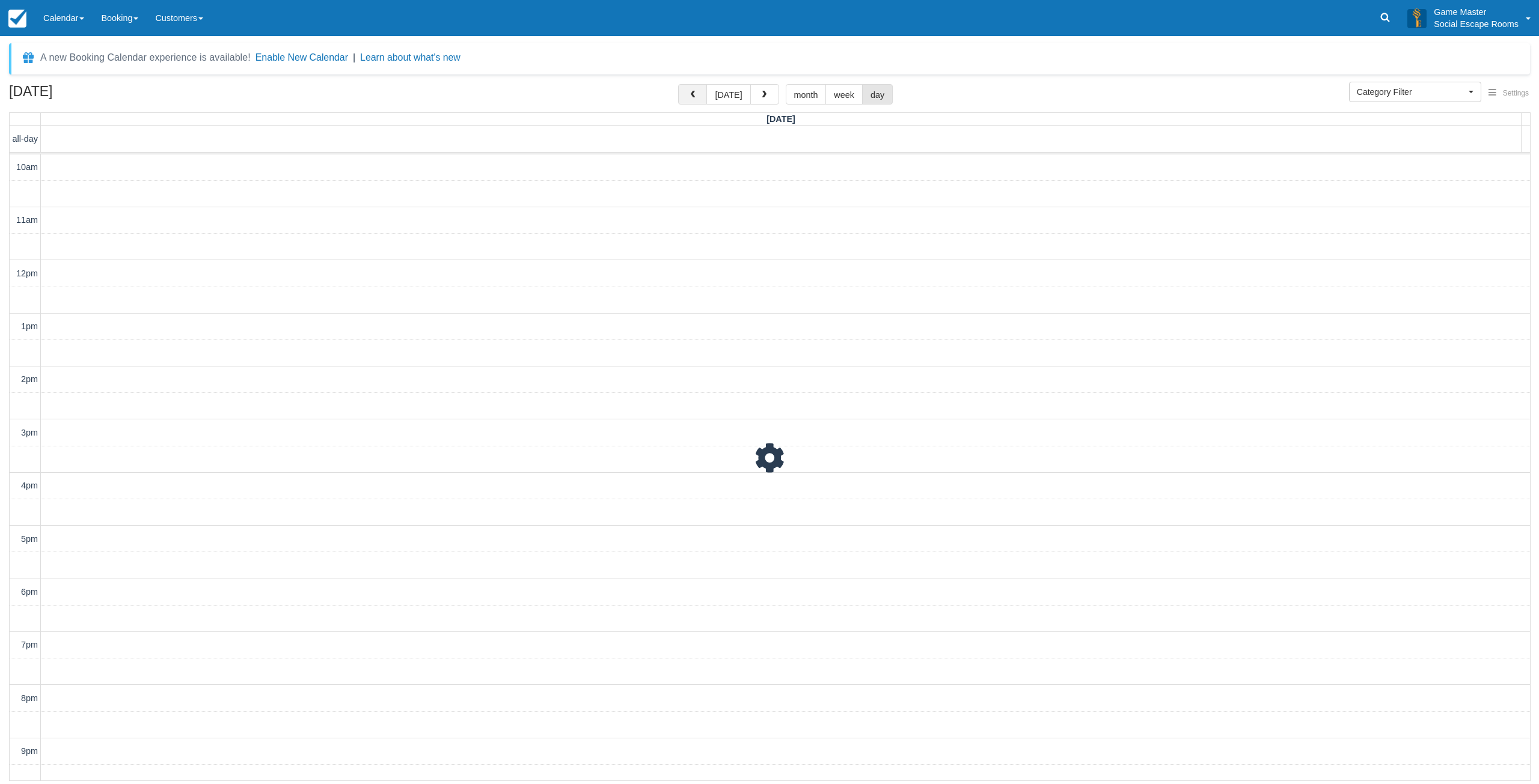
scroll to position [37, 0]
click at [697, 99] on span "button" at bounding box center [692, 94] width 9 height 9
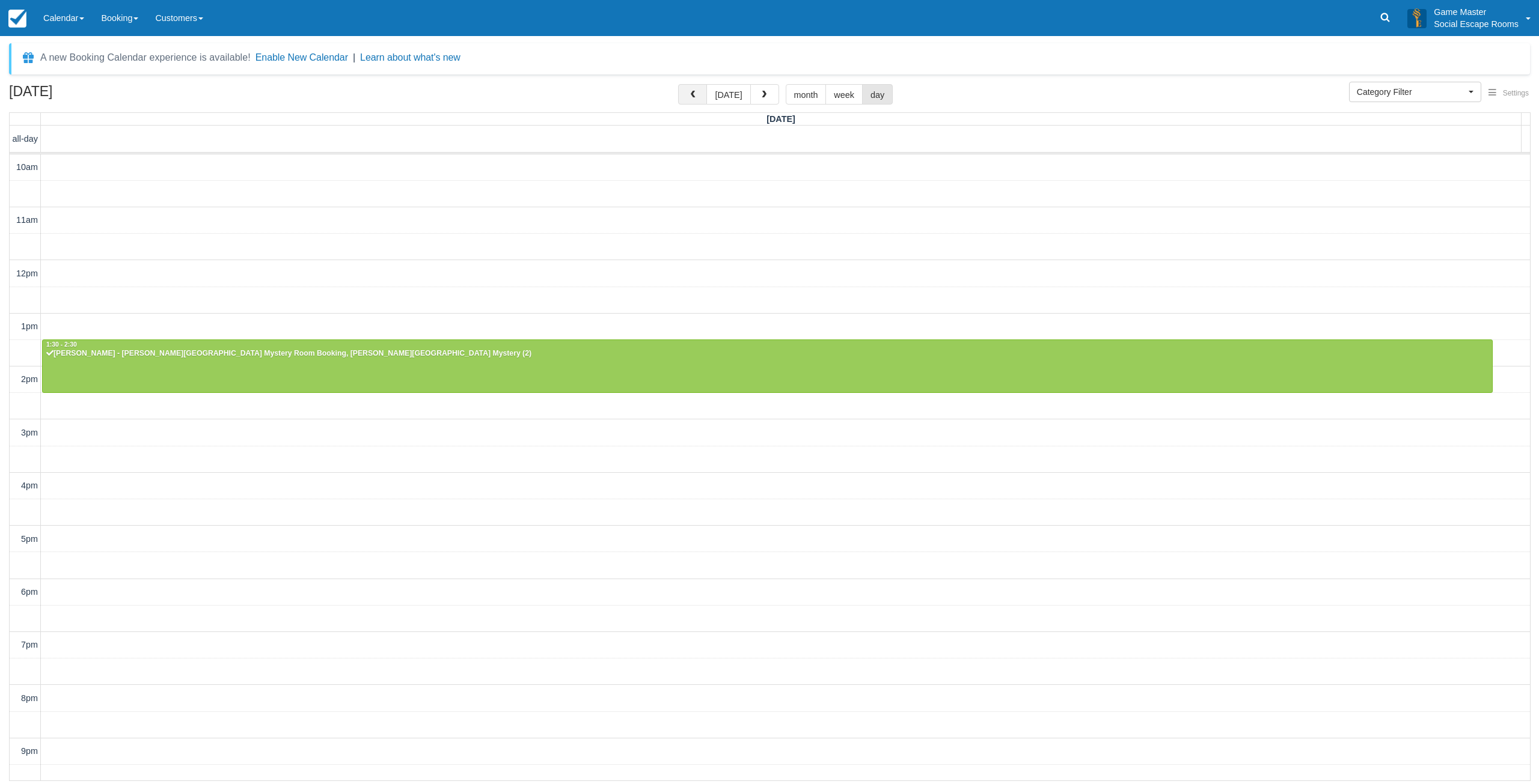
scroll to position [37, 0]
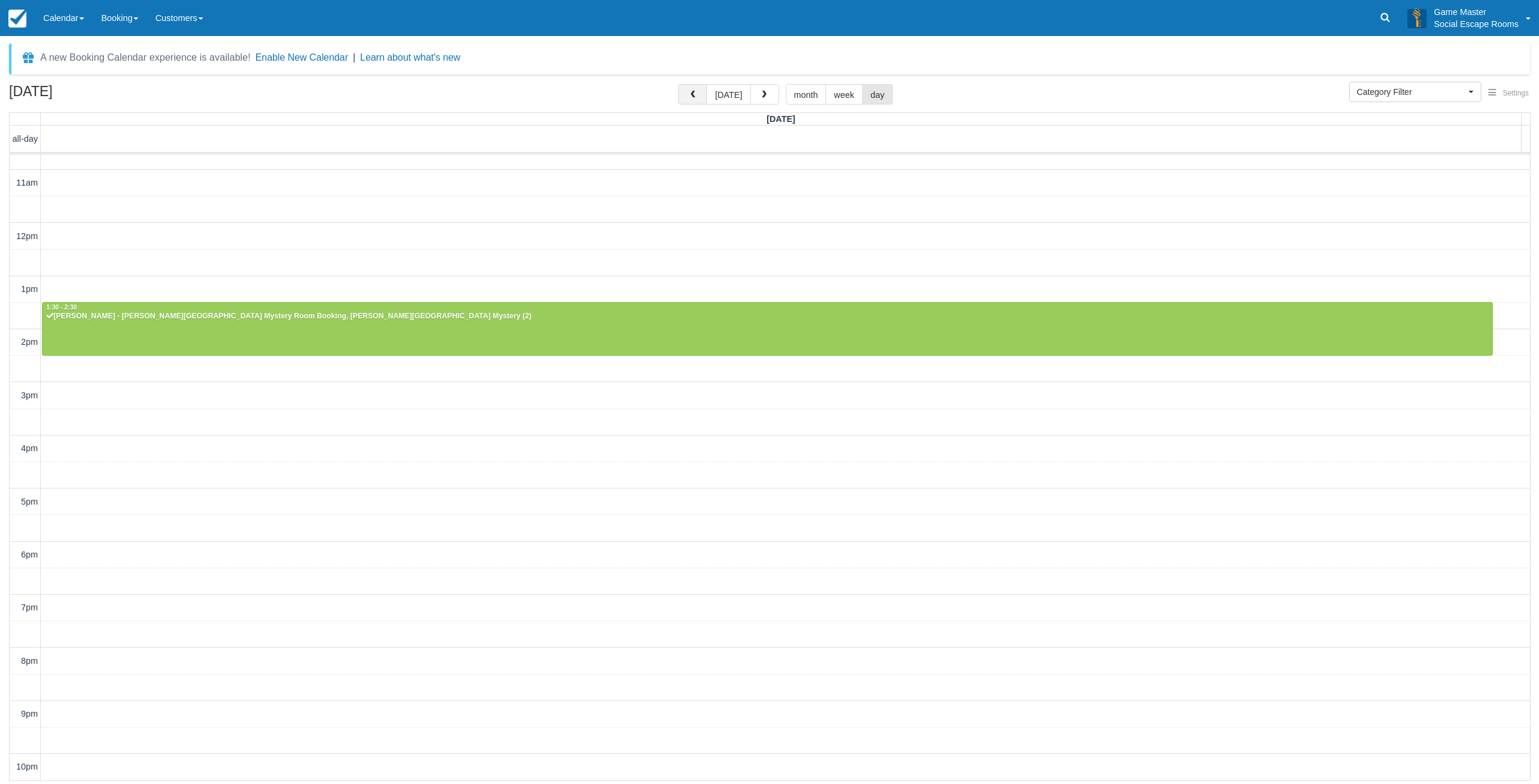
click at [697, 99] on span "button" at bounding box center [692, 94] width 9 height 9
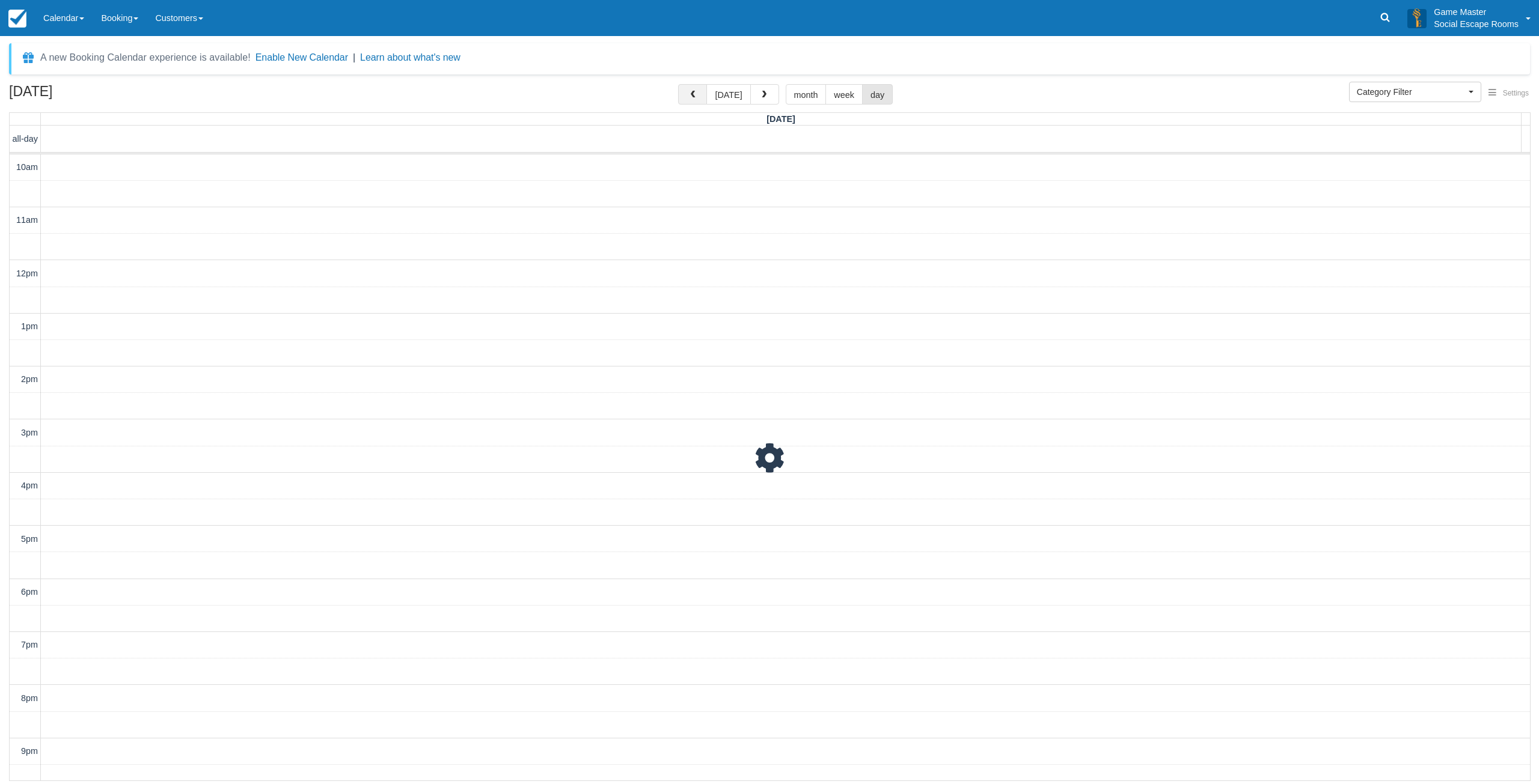
scroll to position [37, 0]
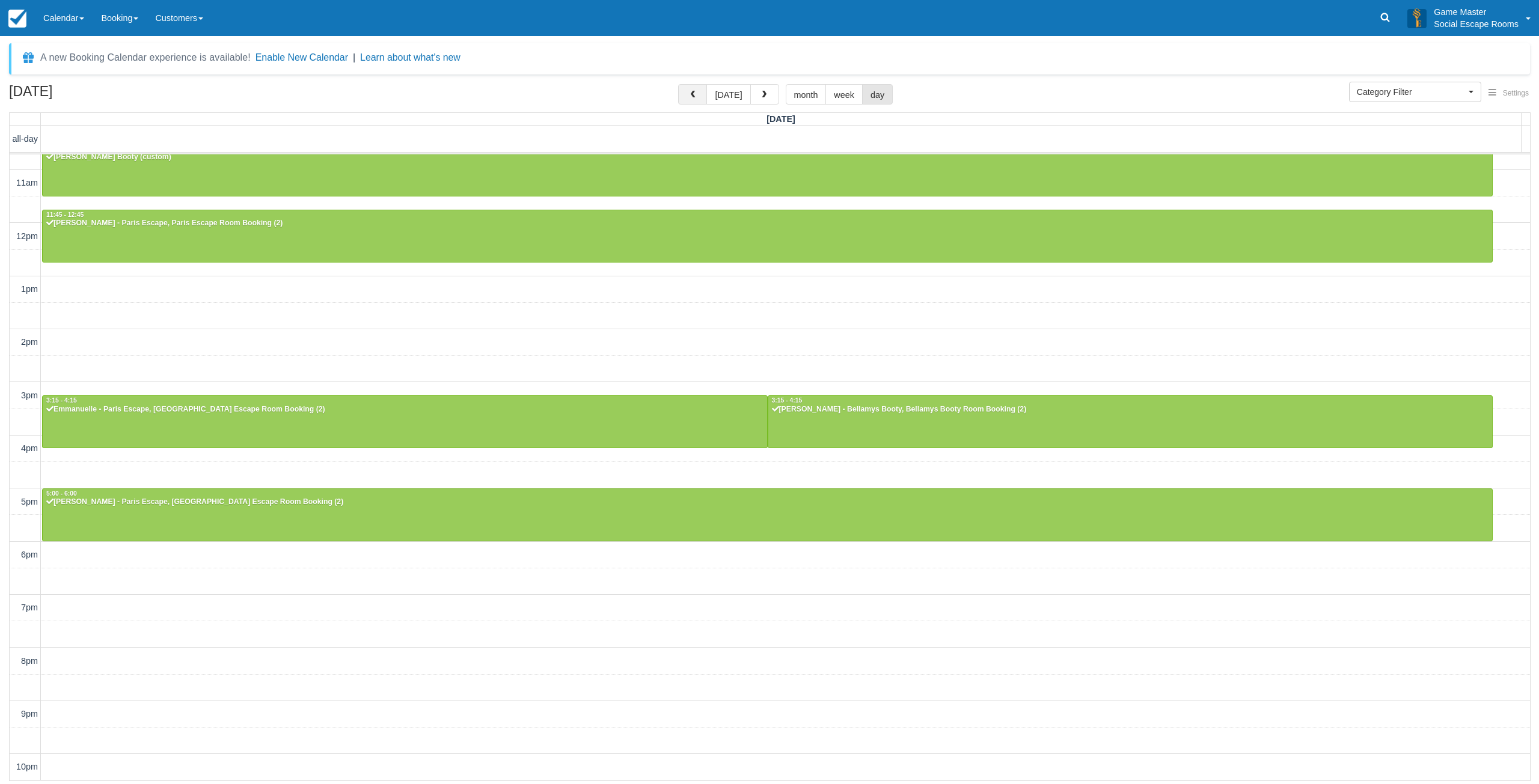
click at [697, 99] on span "button" at bounding box center [692, 94] width 9 height 9
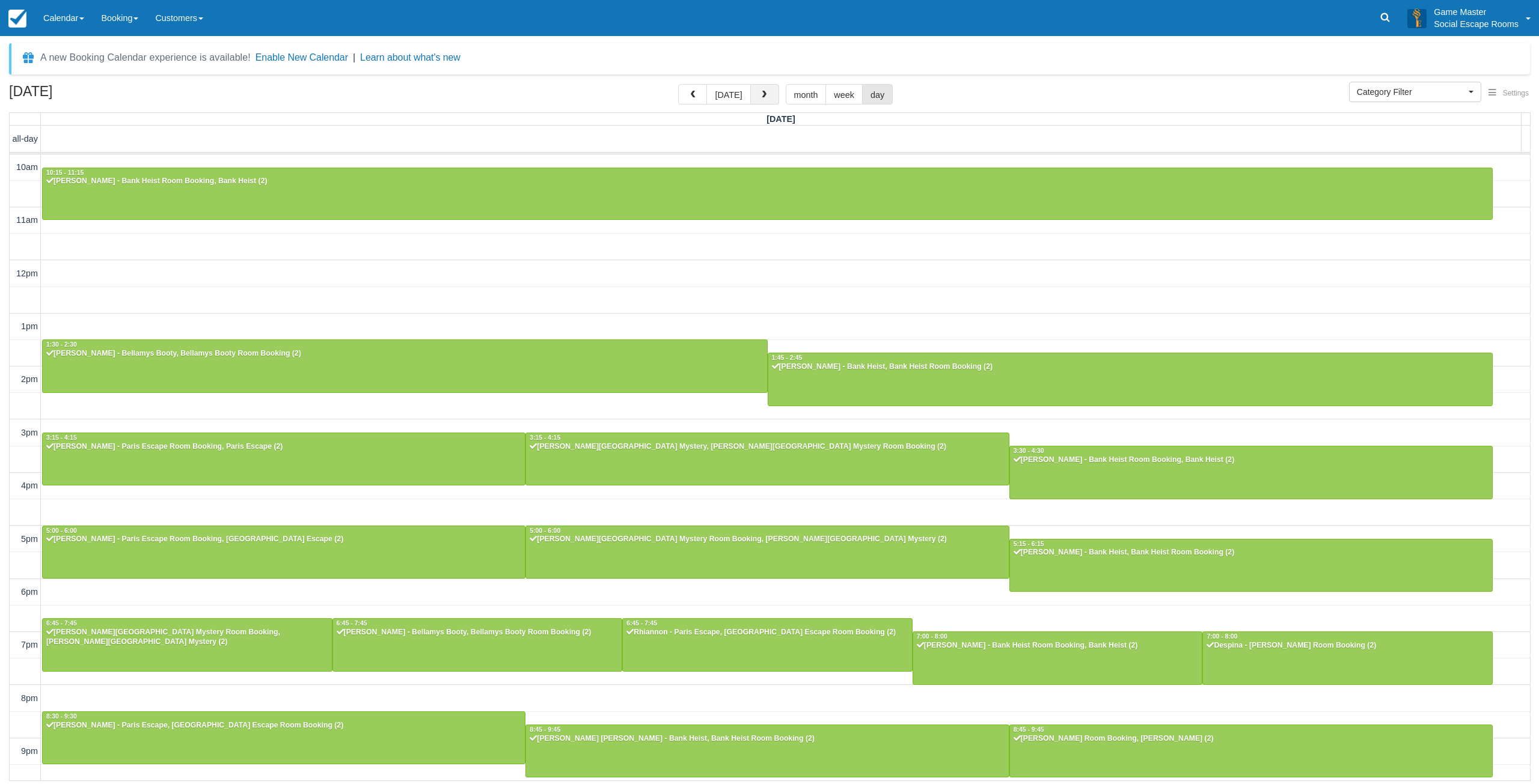
click at [761, 102] on button "button" at bounding box center [764, 94] width 29 height 20
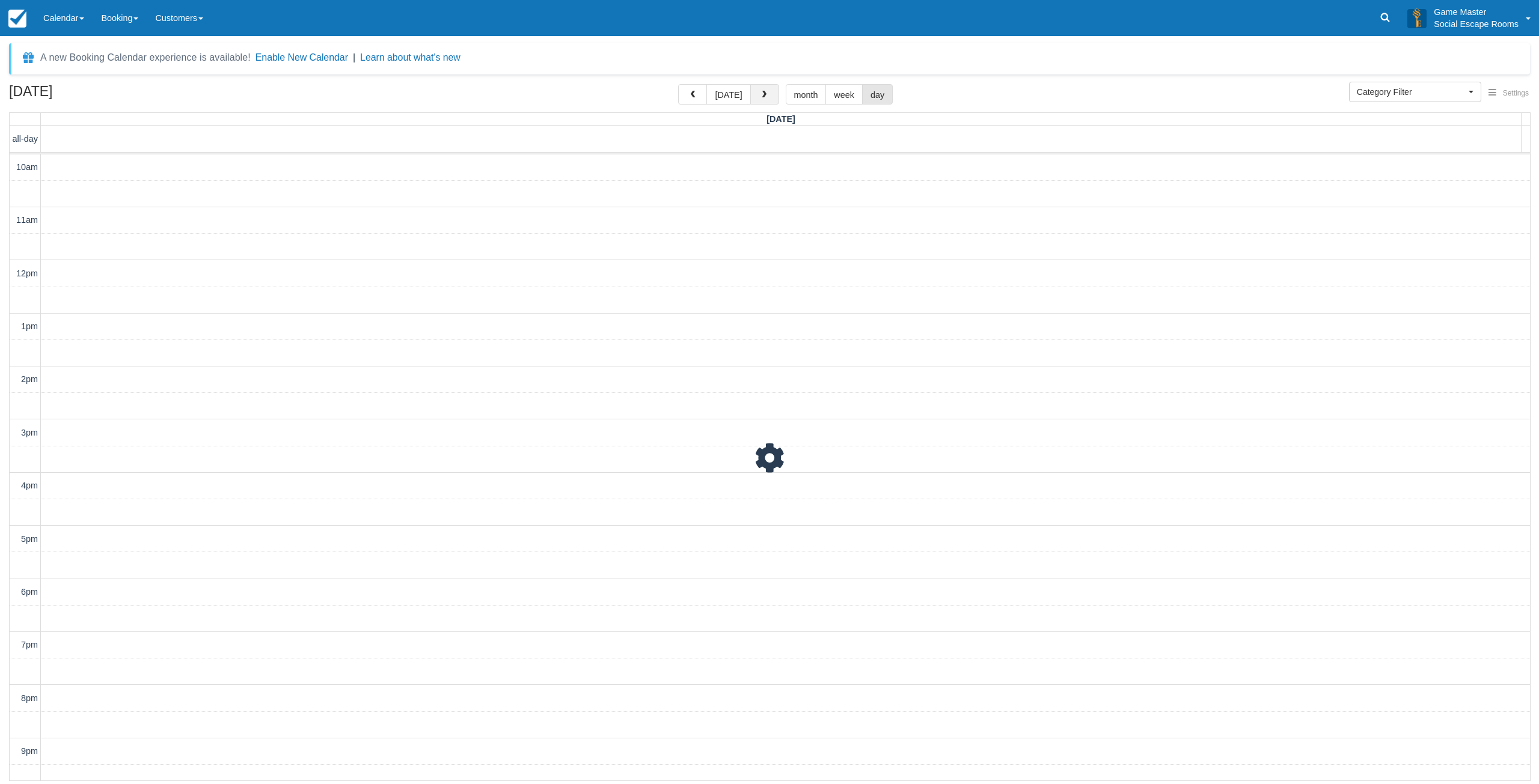
click at [761, 102] on button "button" at bounding box center [764, 94] width 29 height 20
click at [723, 92] on button "[DATE]" at bounding box center [728, 94] width 44 height 20
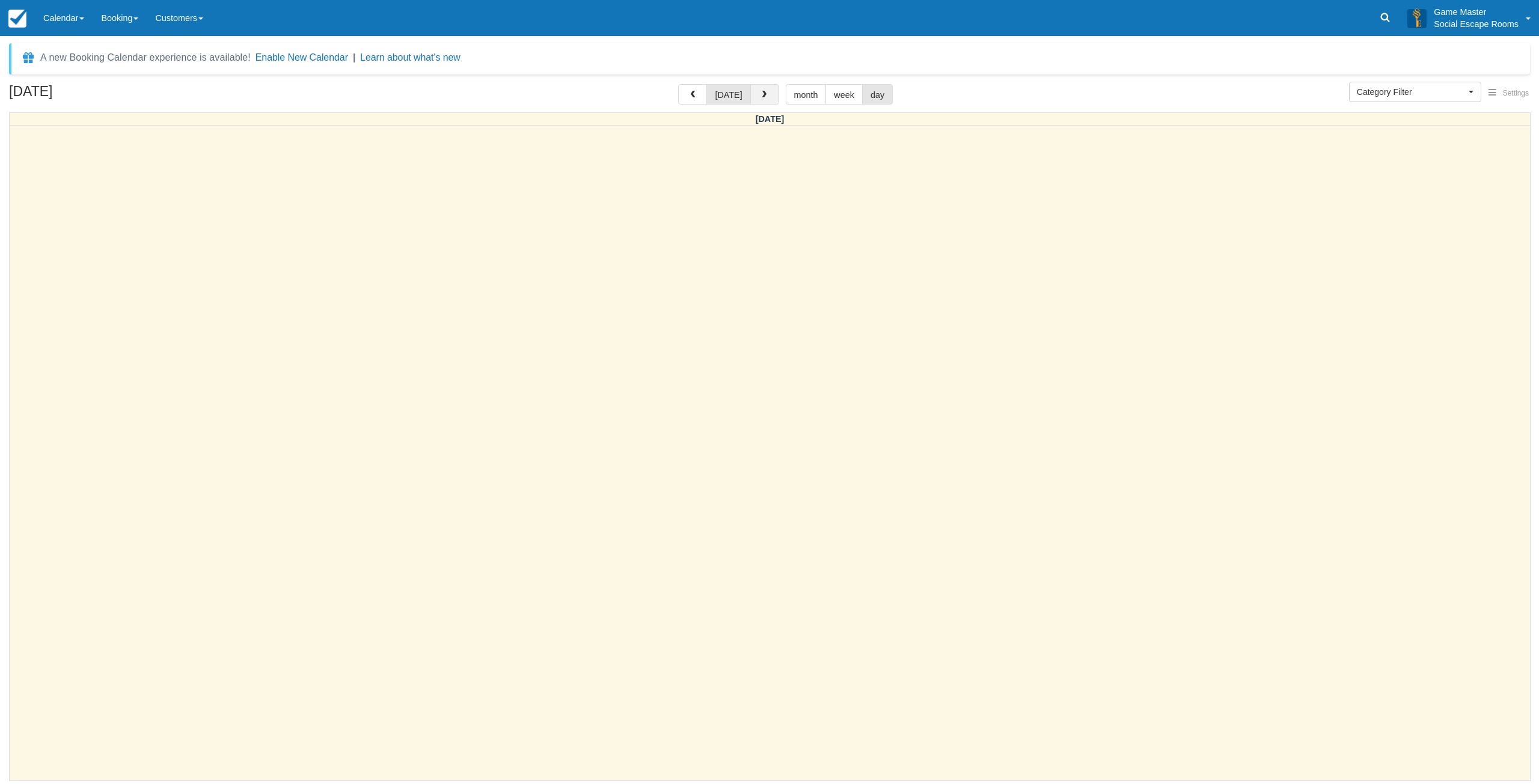
click at [766, 99] on button "button" at bounding box center [764, 94] width 29 height 20
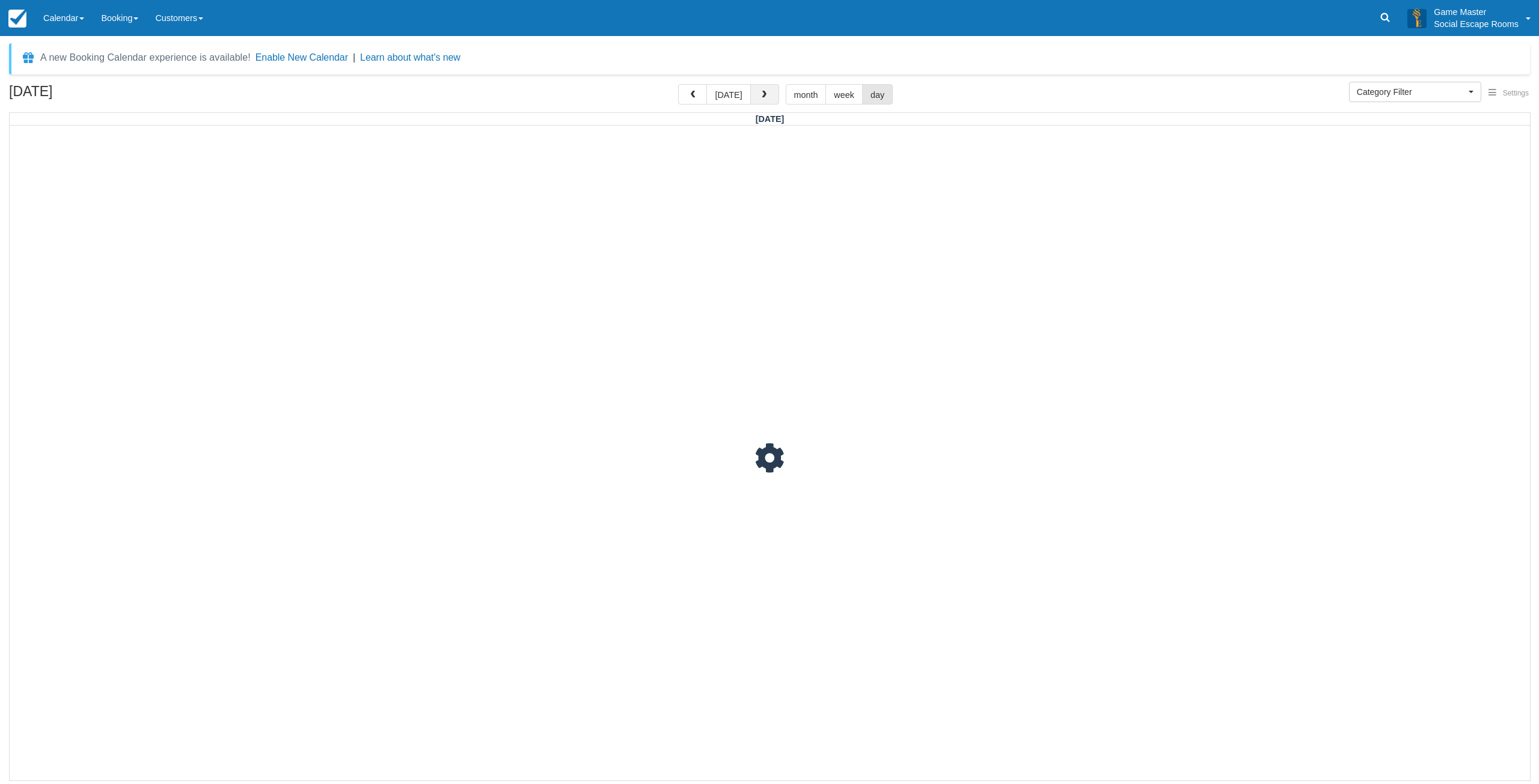
click at [766, 99] on button "button" at bounding box center [764, 94] width 29 height 20
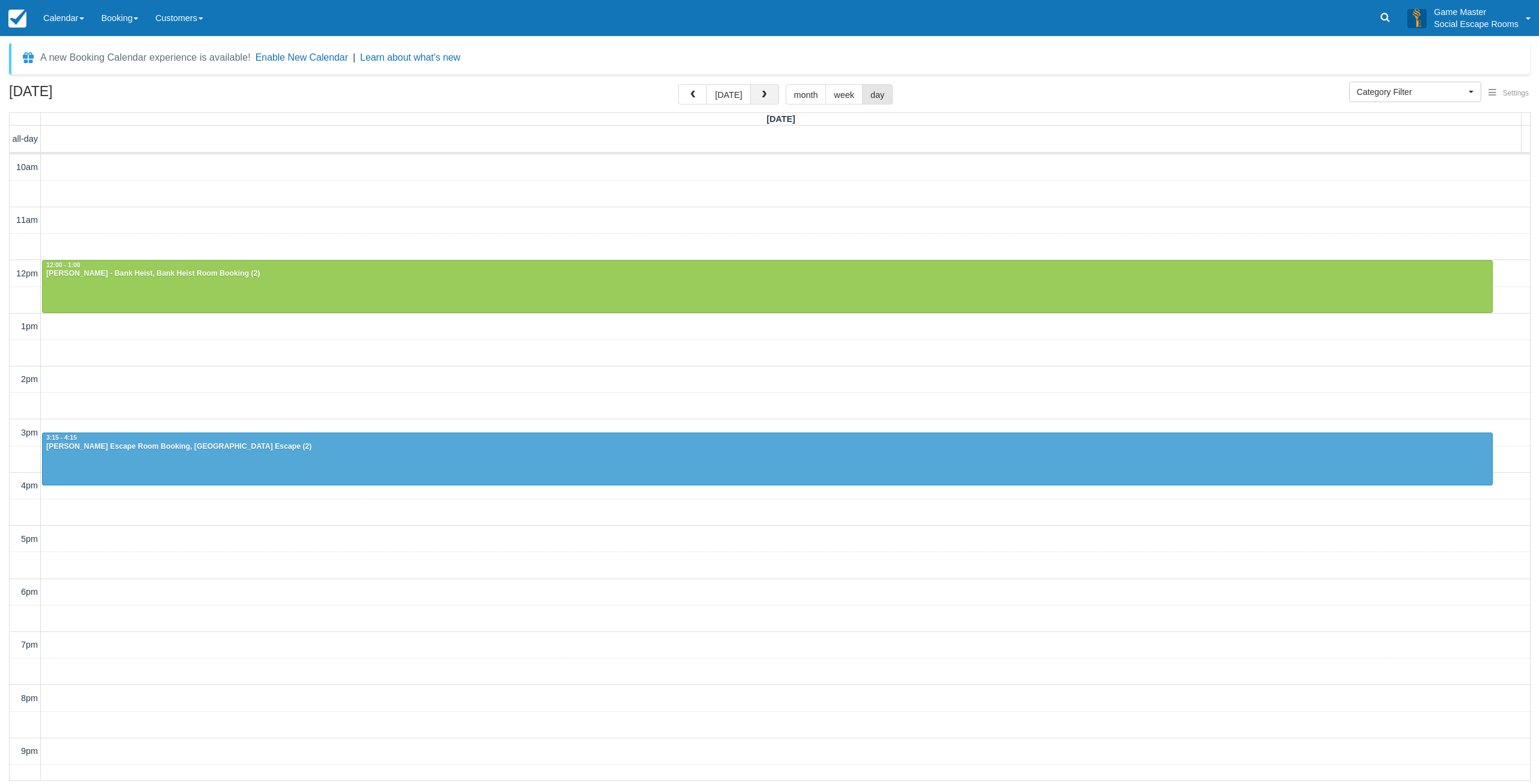
scroll to position [37, 0]
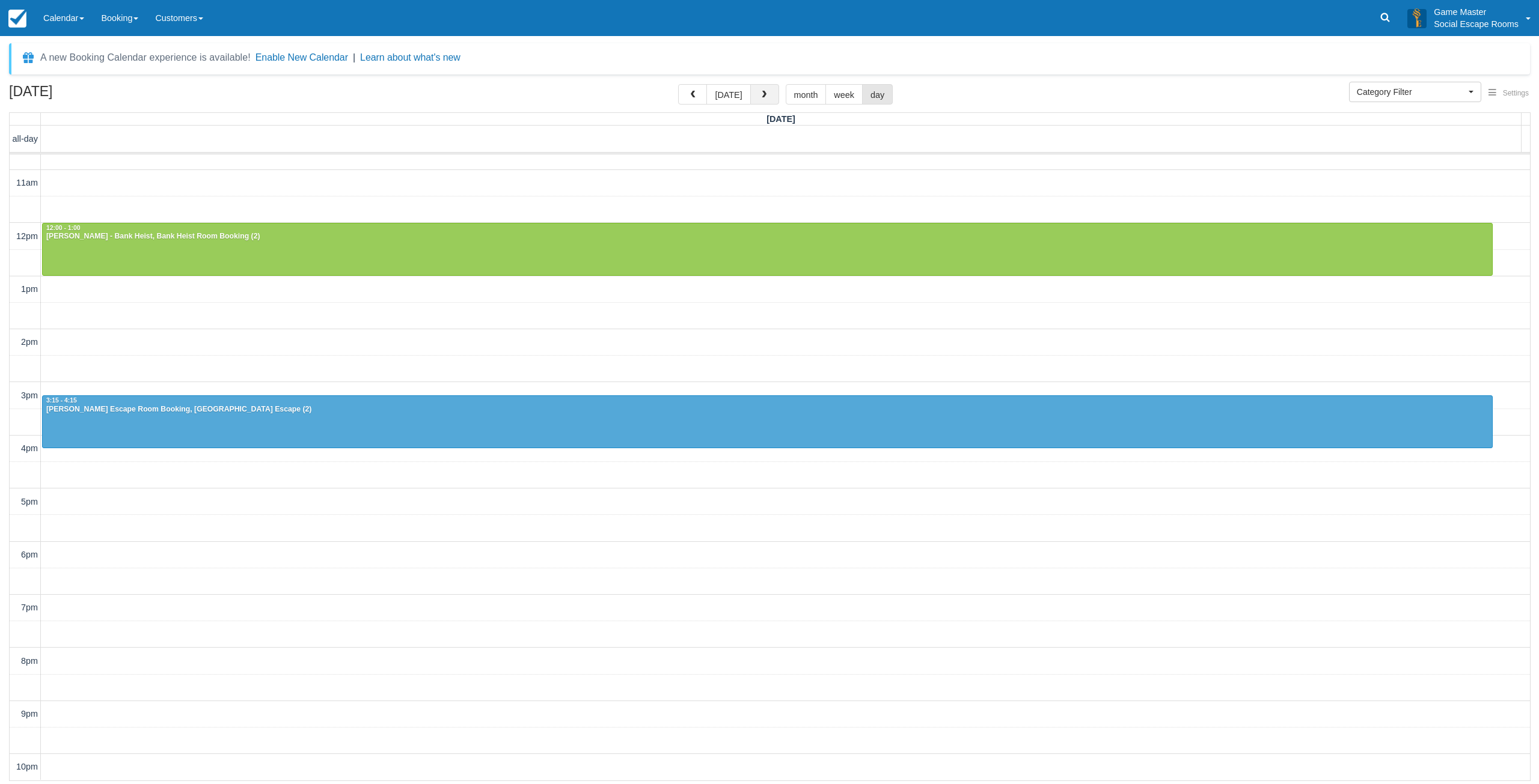
click at [766, 99] on button "button" at bounding box center [764, 94] width 29 height 20
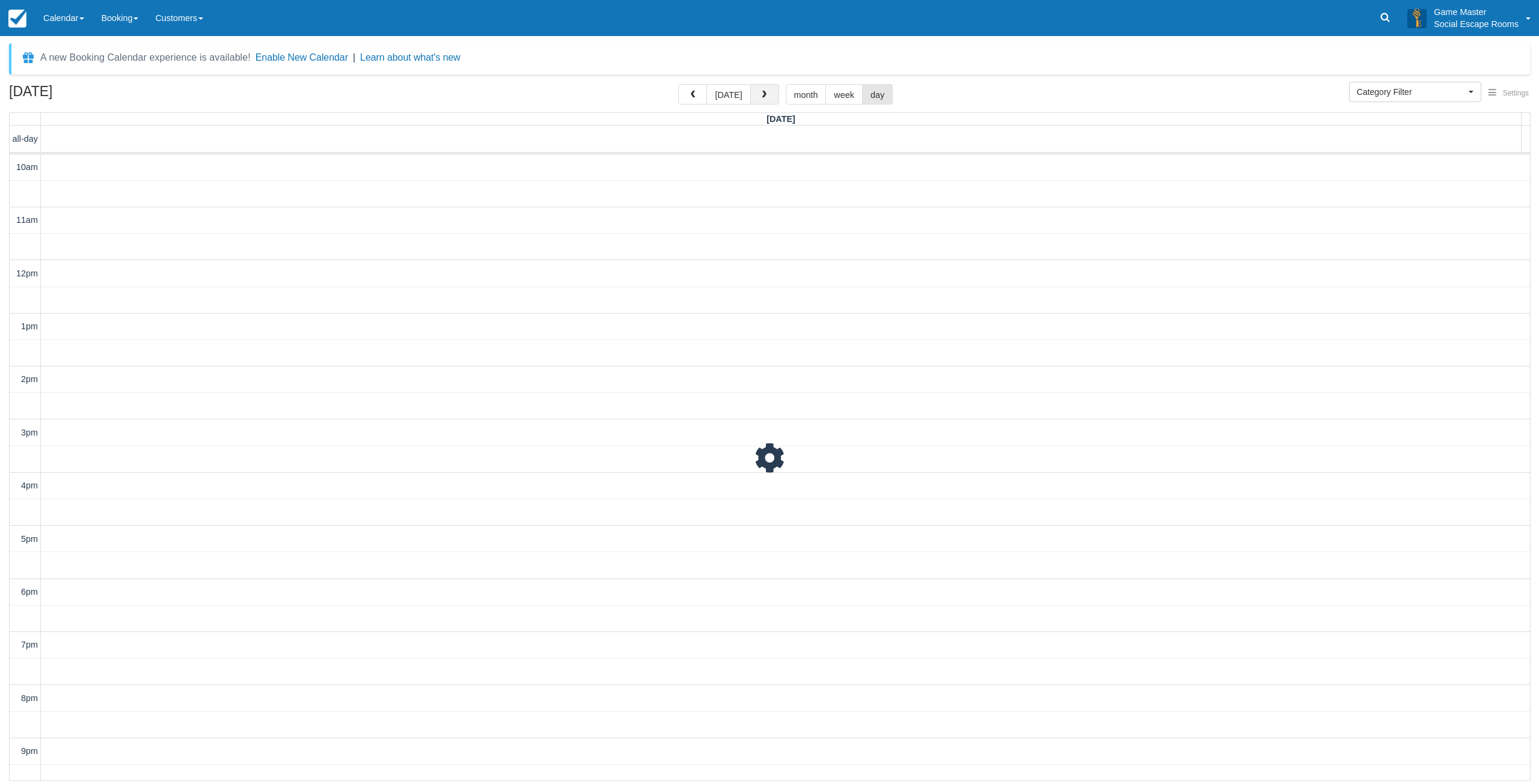
scroll to position [37, 0]
click at [766, 99] on button "button" at bounding box center [764, 94] width 29 height 20
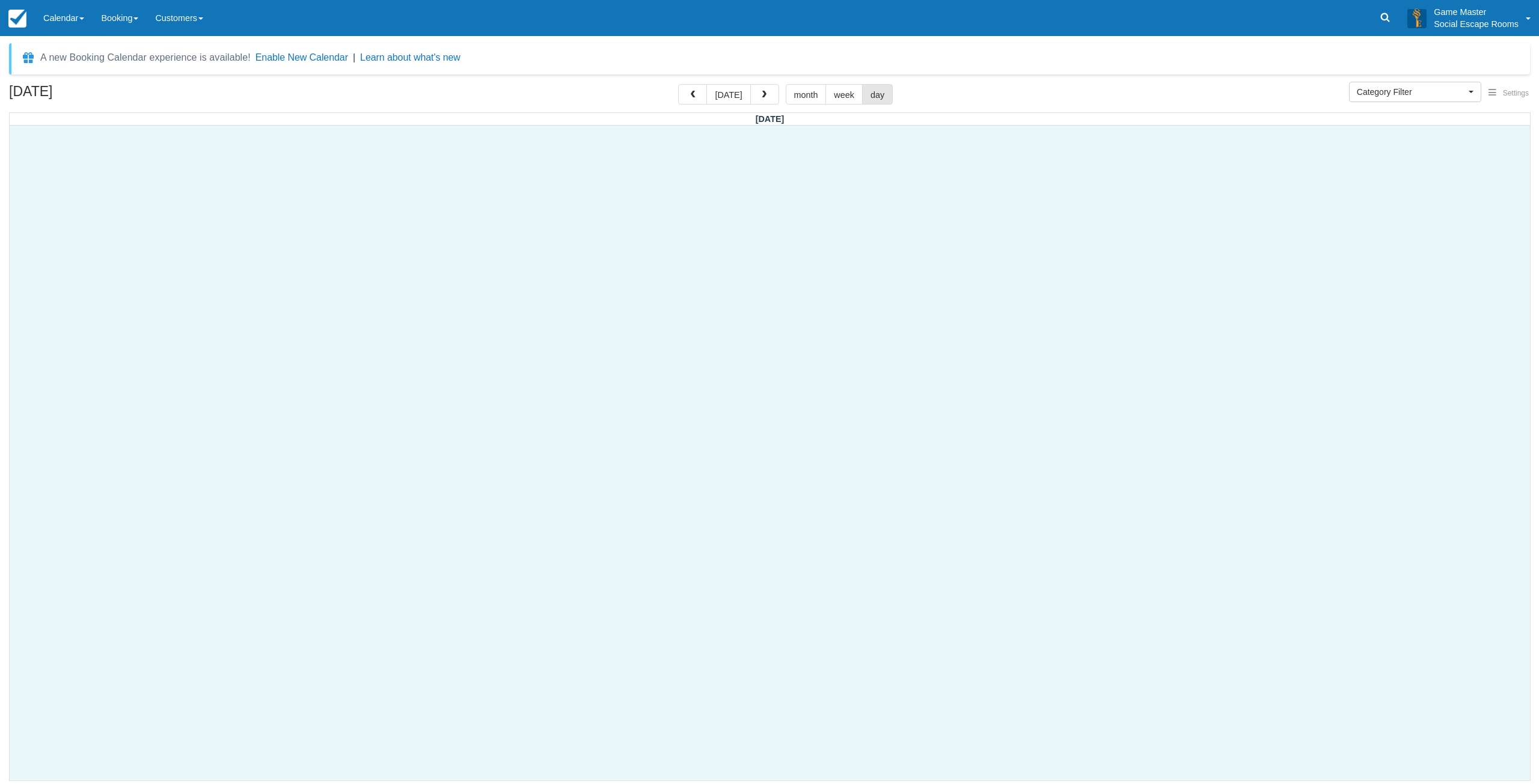
click at [777, 324] on div at bounding box center [770, 453] width 1520 height 654
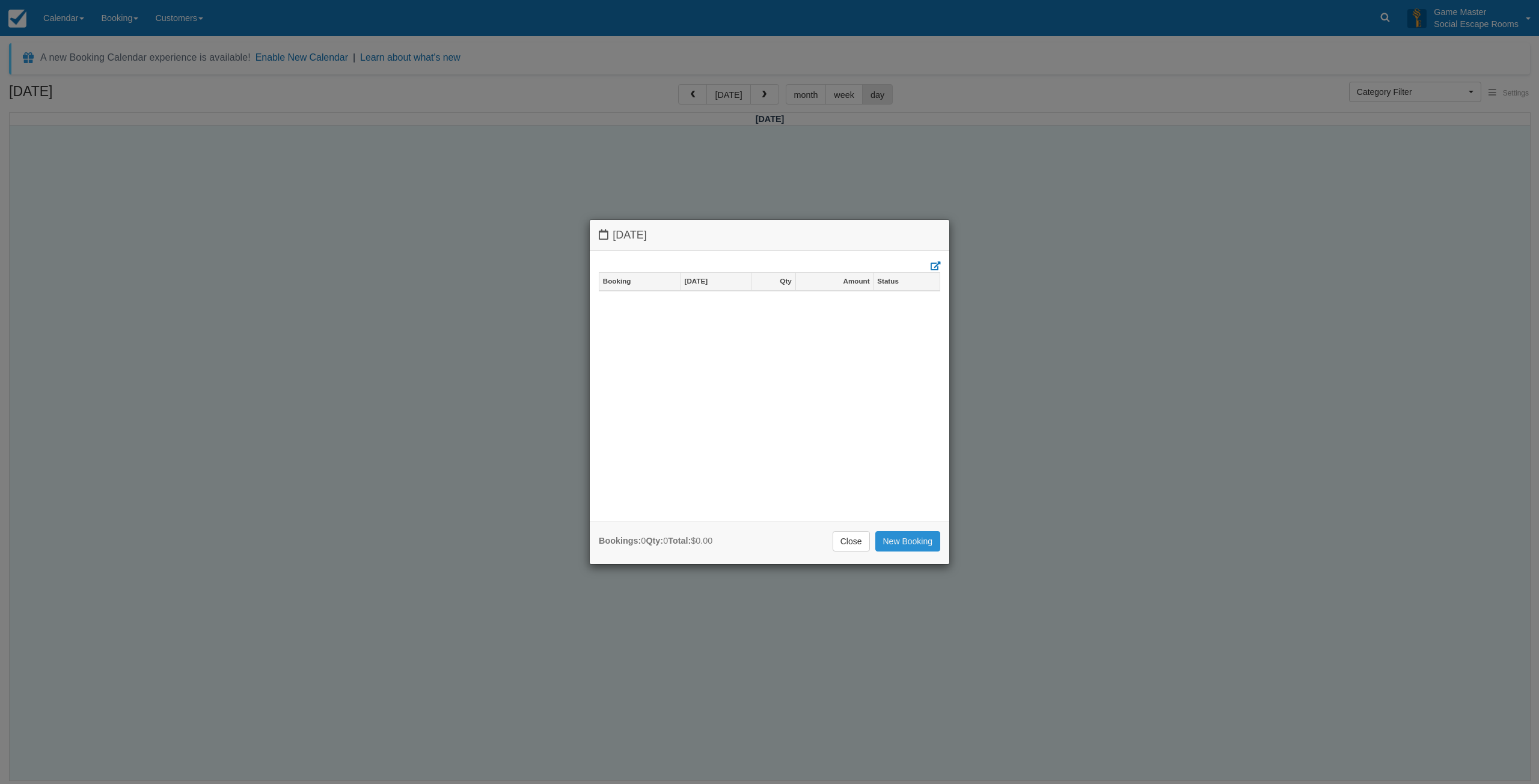
click at [892, 538] on link "New Booking" at bounding box center [908, 541] width 66 height 20
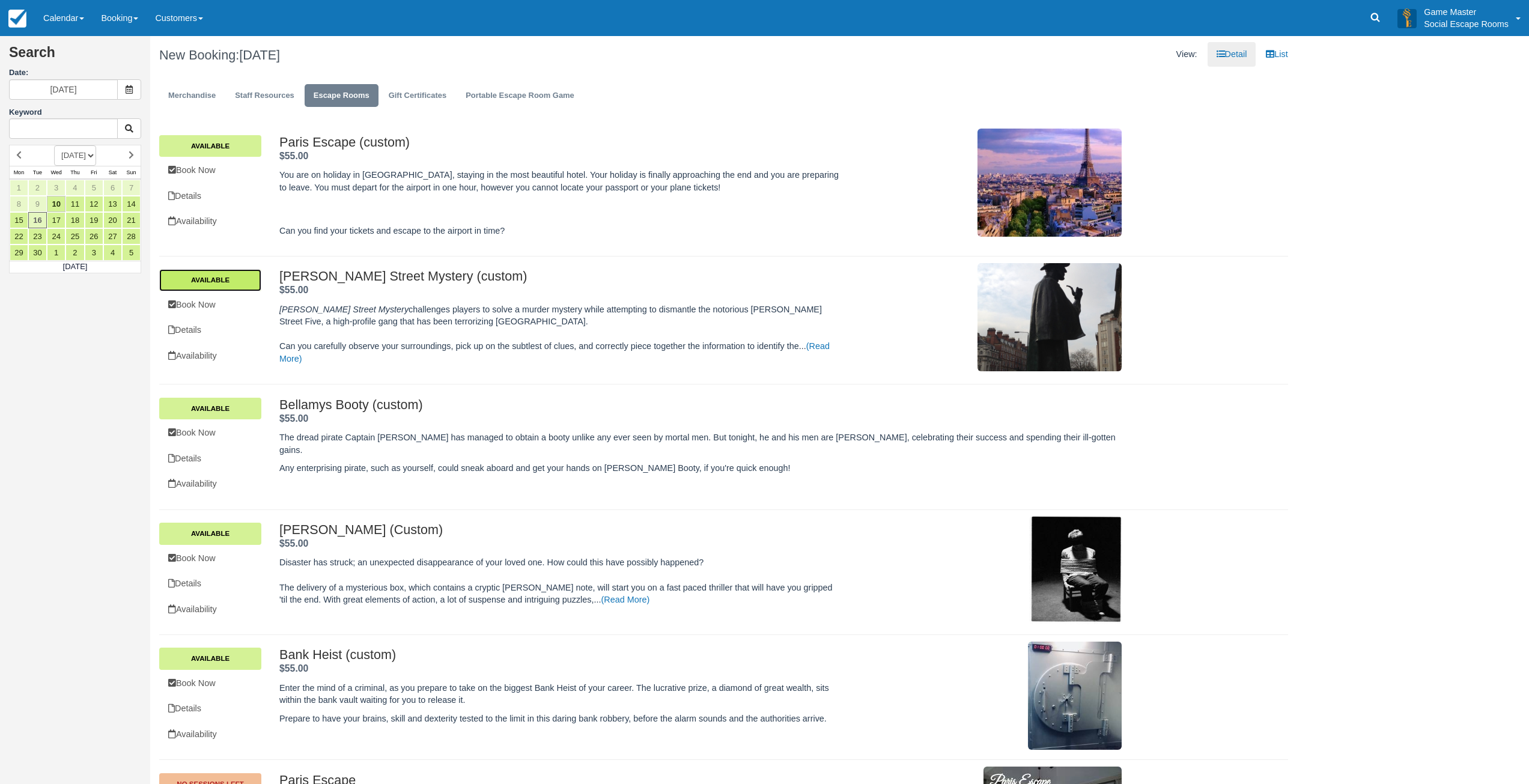
click at [245, 286] on link "Available" at bounding box center [210, 280] width 102 height 22
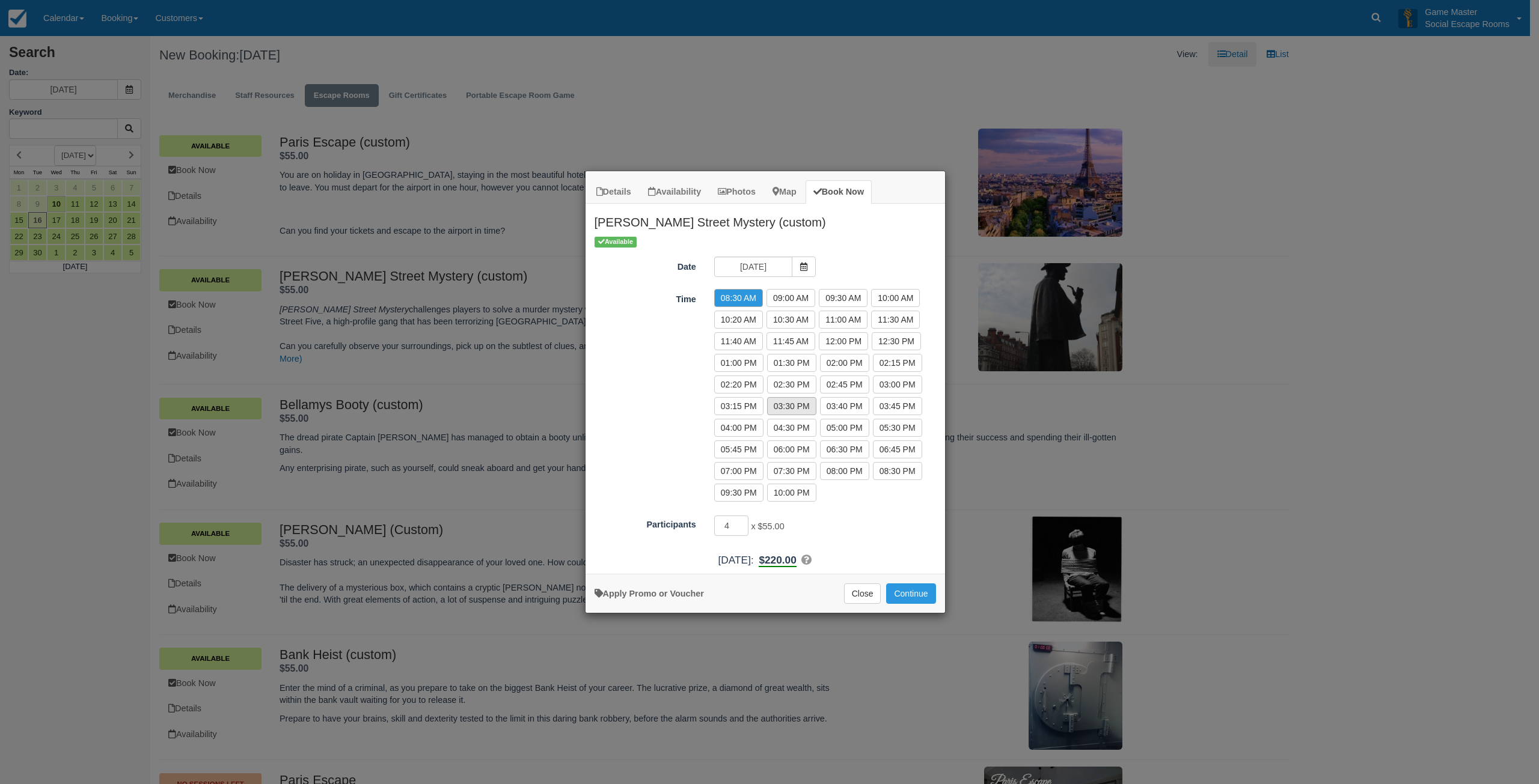
click at [793, 410] on label "03:30 PM" at bounding box center [791, 406] width 49 height 18
radio input "true"
click at [744, 522] on input "5" at bounding box center [731, 526] width 35 height 20
click at [744, 522] on input "6" at bounding box center [731, 526] width 35 height 20
type input "7"
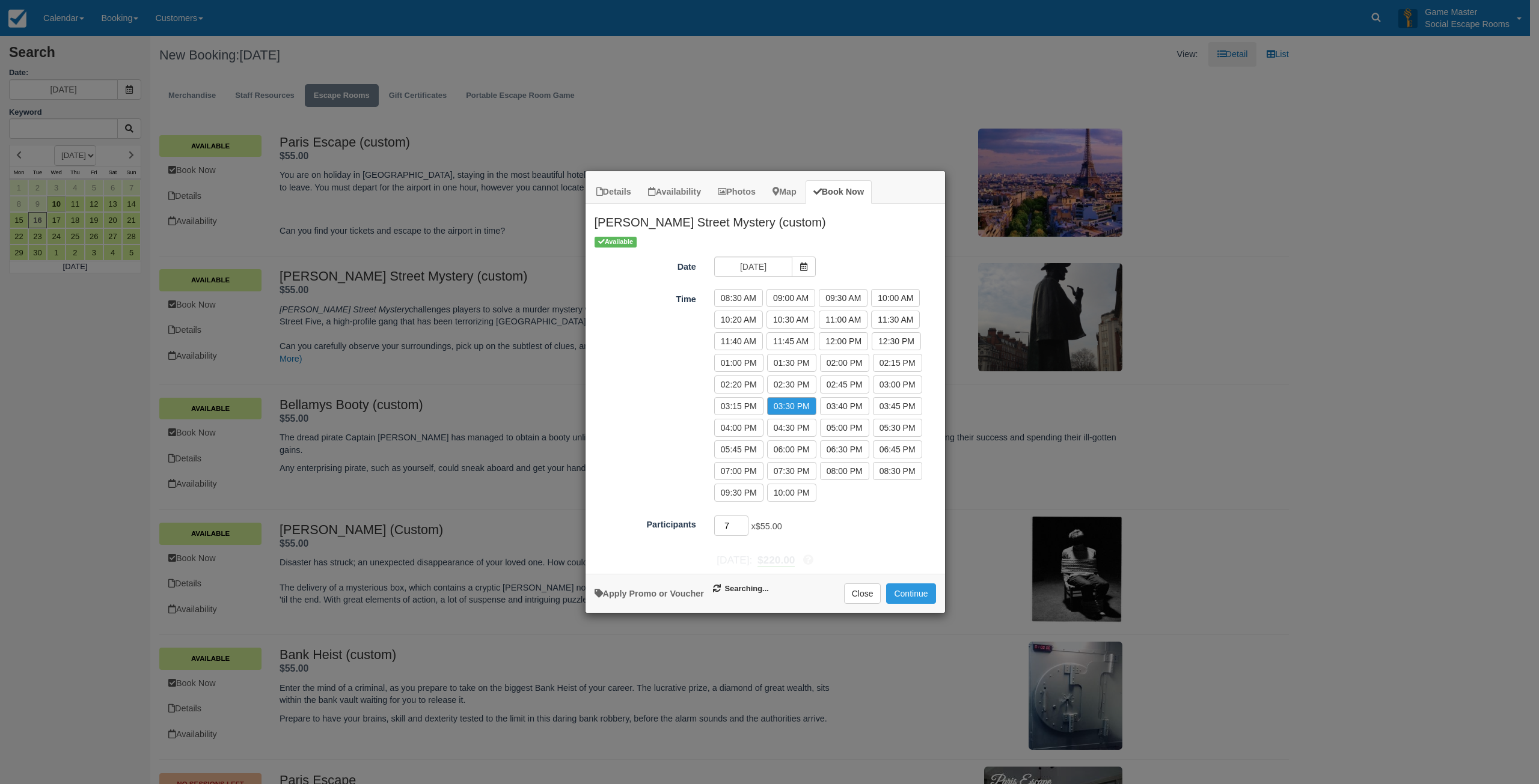
click at [744, 522] on input "7" at bounding box center [731, 526] width 35 height 20
click at [909, 588] on button "Continue" at bounding box center [910, 593] width 49 height 20
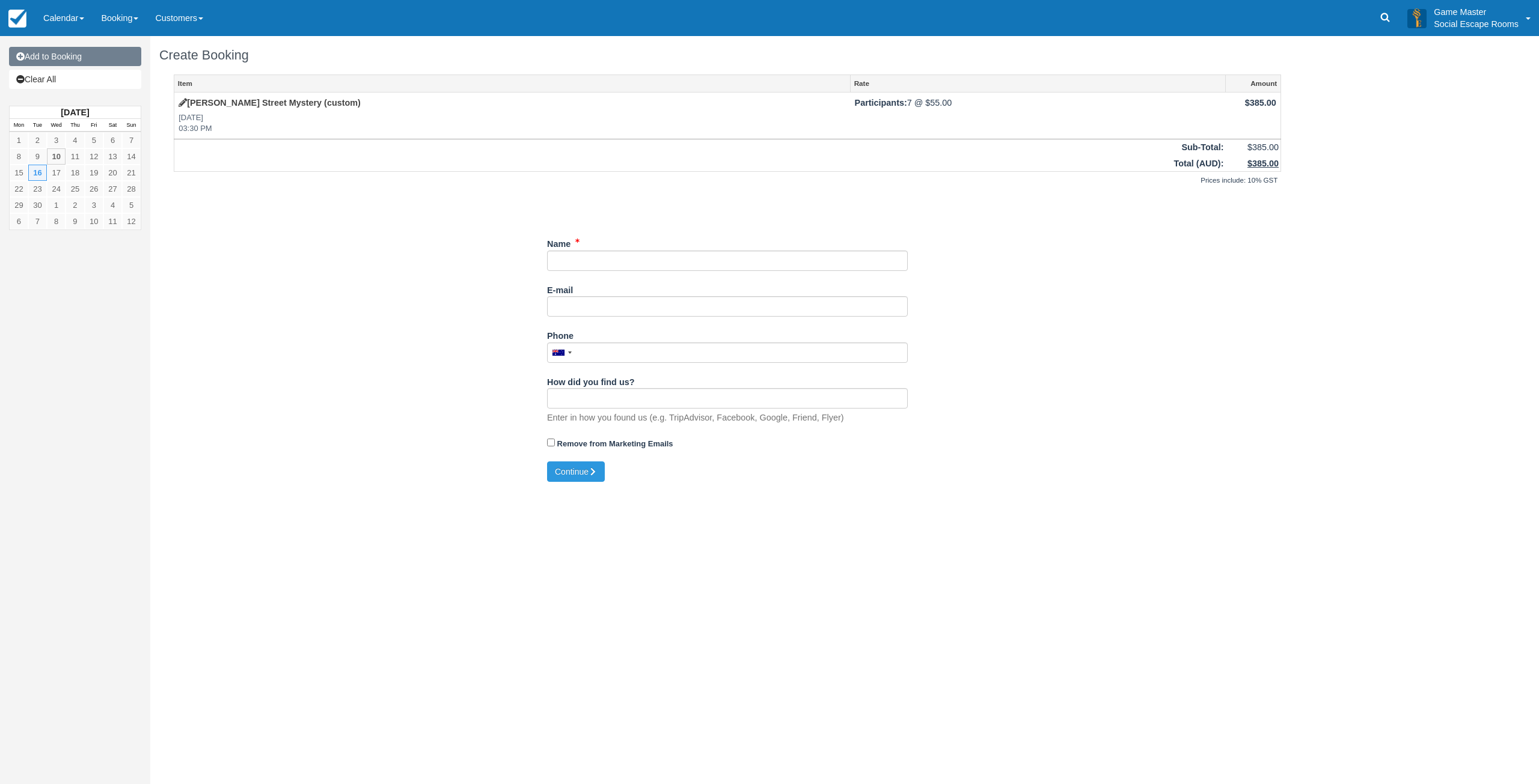
click at [86, 63] on link "Add to Booking" at bounding box center [75, 56] width 132 height 20
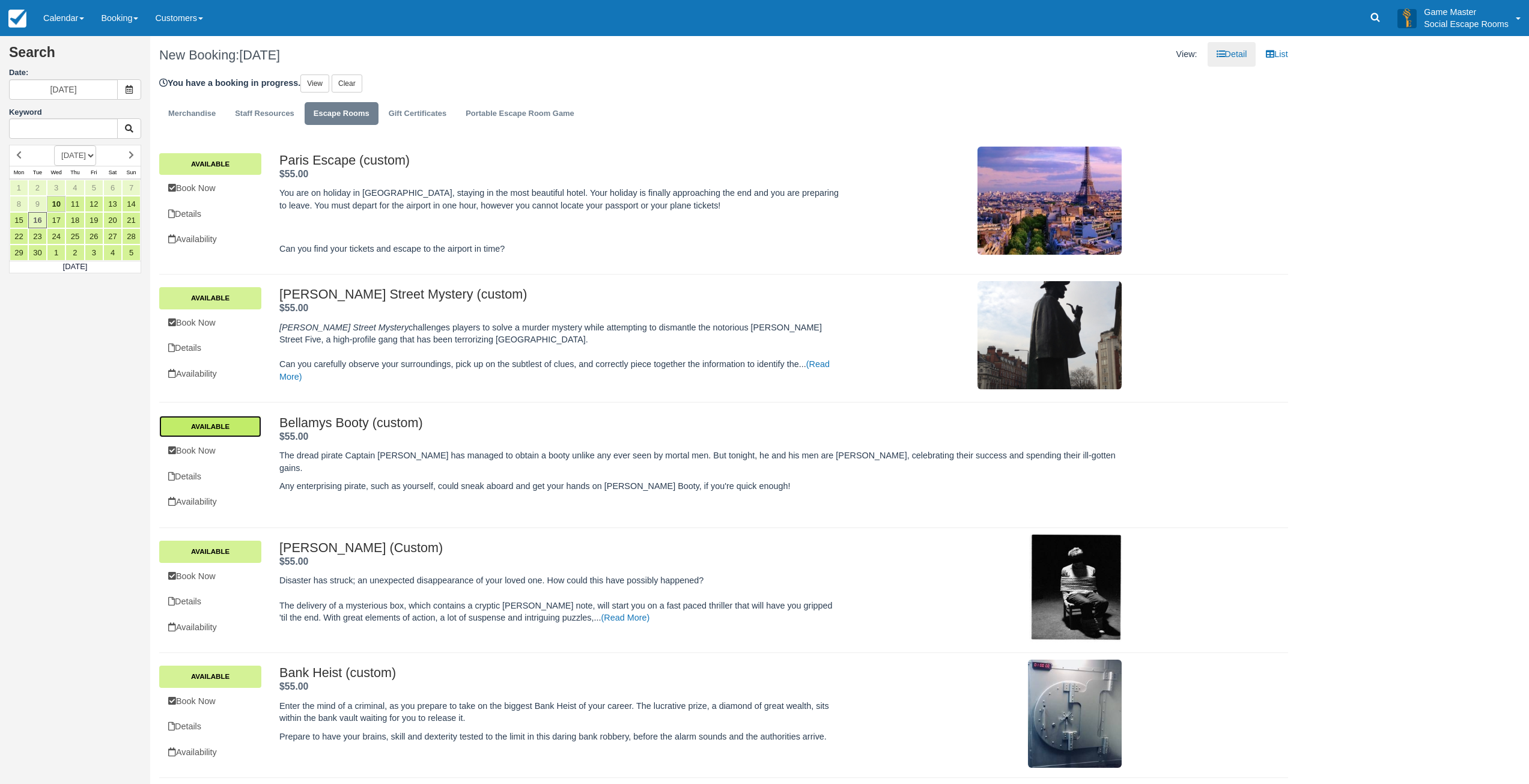
click at [230, 429] on link "Available" at bounding box center [210, 426] width 102 height 22
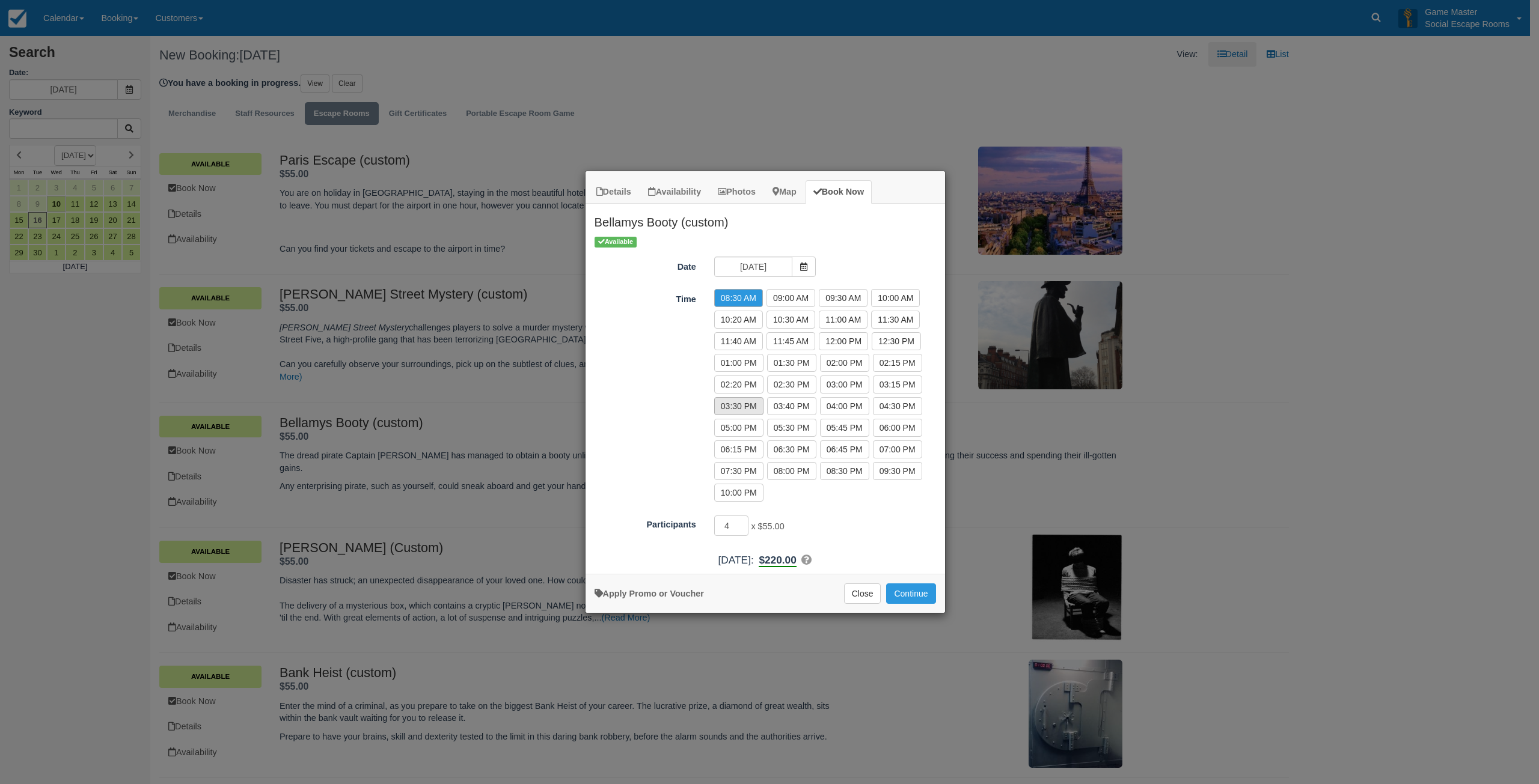
click at [742, 408] on label "03:30 PM" at bounding box center [738, 406] width 49 height 18
radio input "true"
click at [741, 521] on input "5" at bounding box center [731, 526] width 35 height 20
click at [741, 521] on input "6" at bounding box center [731, 526] width 35 height 20
type input "7"
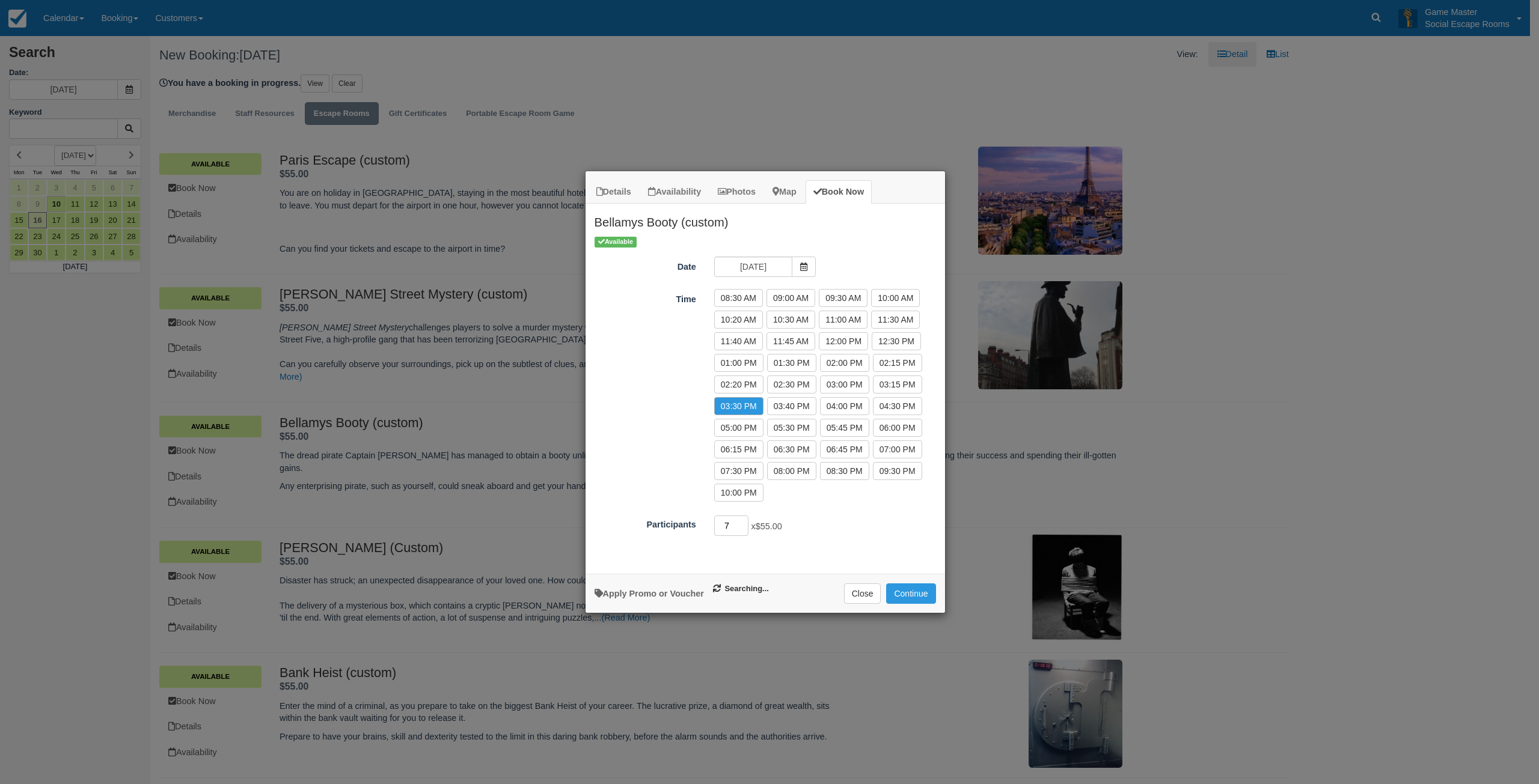
click at [741, 521] on input "7" at bounding box center [731, 526] width 35 height 20
click at [914, 590] on button "Continue" at bounding box center [910, 593] width 49 height 20
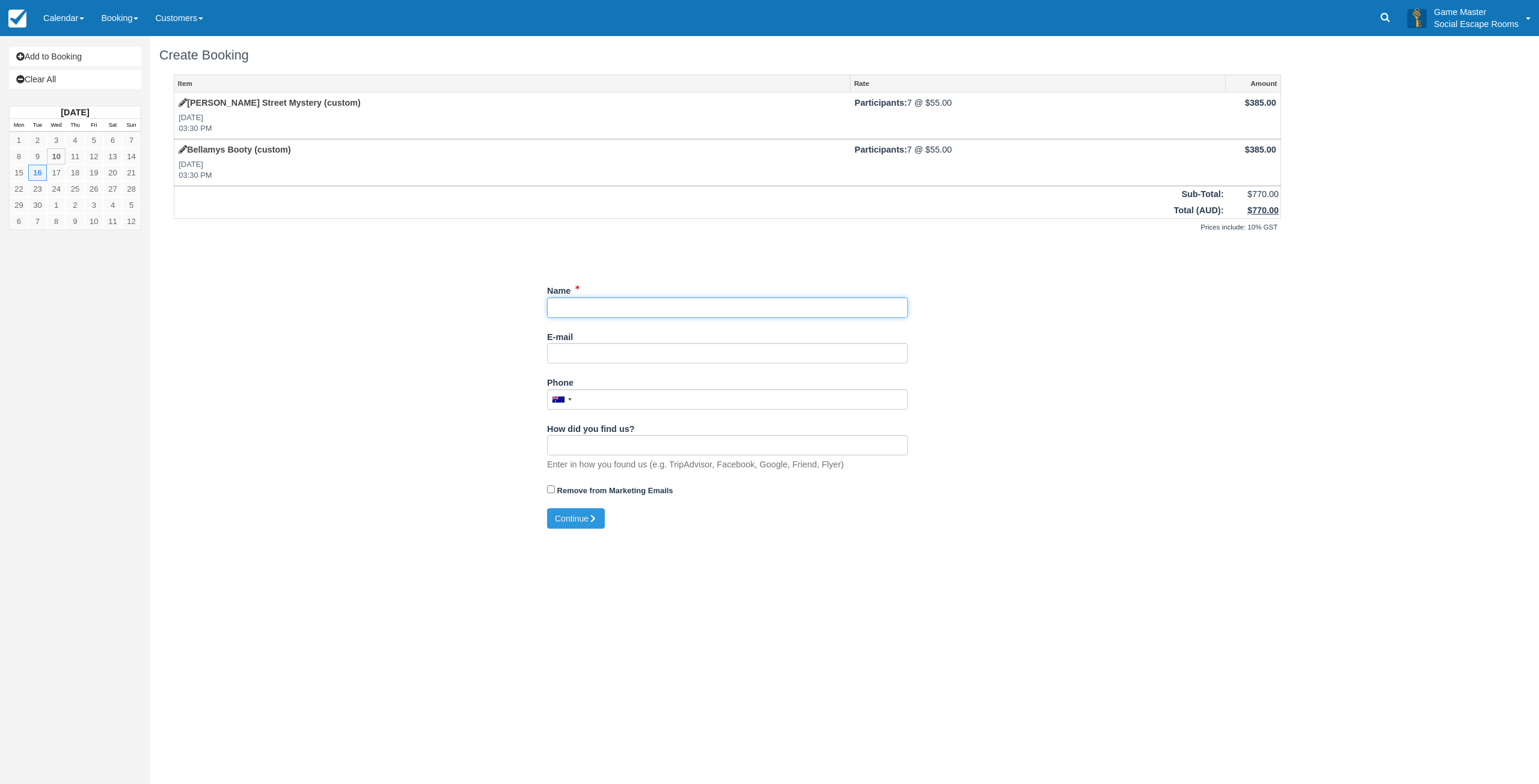
click at [723, 305] on input "Name" at bounding box center [727, 308] width 361 height 20
paste input "[PERSON_NAME] Lifts [GEOGRAPHIC_DATA]"
click at [712, 315] on input "Name" at bounding box center [724, 308] width 361 height 20
paste input "[PERSON_NAME]"
type input "[PERSON_NAME] Lifts Australia; [PERSON_NAME]"
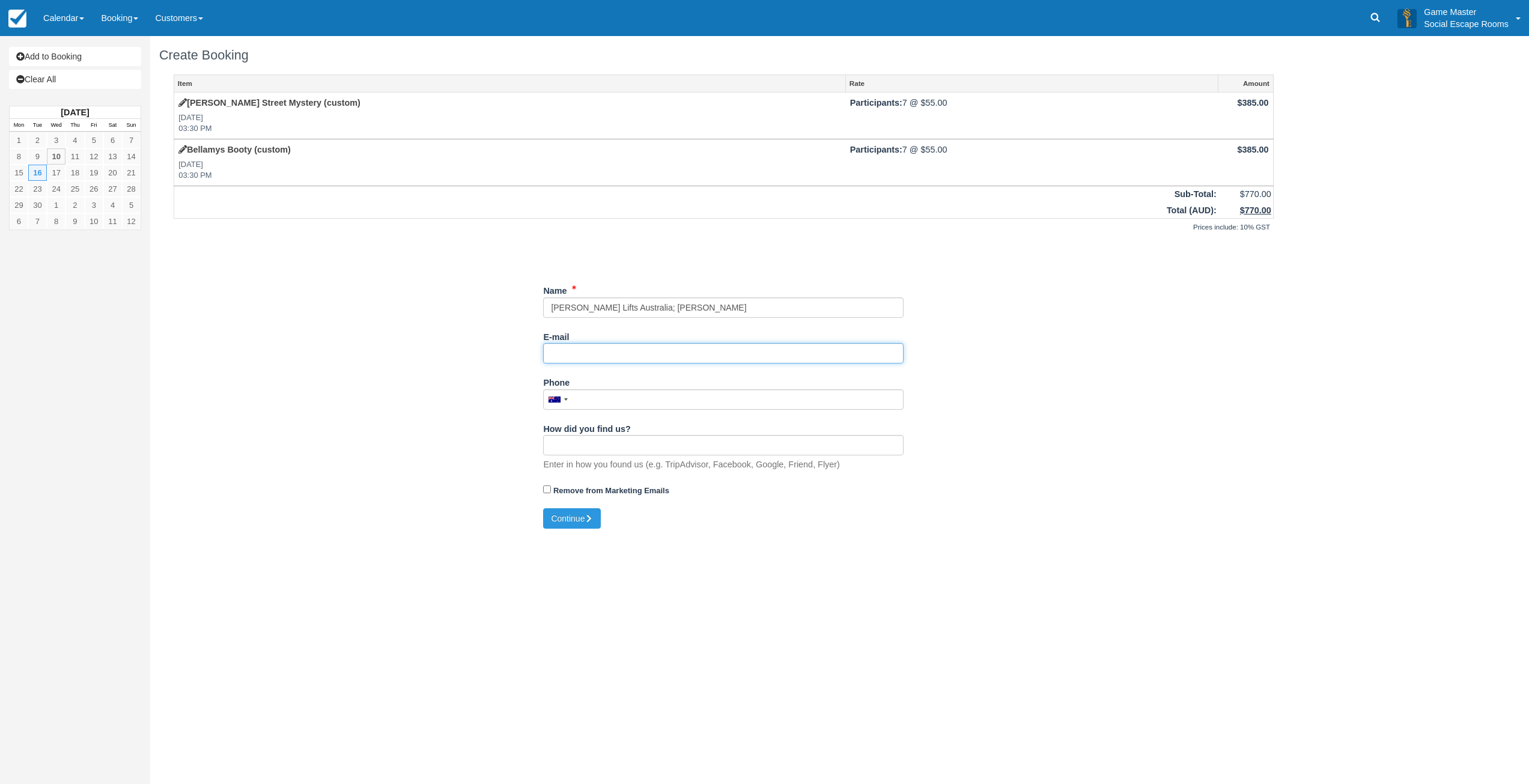
drag, startPoint x: 687, startPoint y: 344, endPoint x: 740, endPoint y: 344, distance: 53.0
click at [687, 344] on input "E-mail" at bounding box center [724, 353] width 361 height 20
click at [629, 358] on input "E-mail" at bounding box center [724, 353] width 361 height 20
paste input "[PERSON_NAME][EMAIL_ADDRESS][PERSON_NAME][DOMAIN_NAME]"
type input "[PERSON_NAME][EMAIL_ADDRESS][PERSON_NAME][DOMAIN_NAME]"
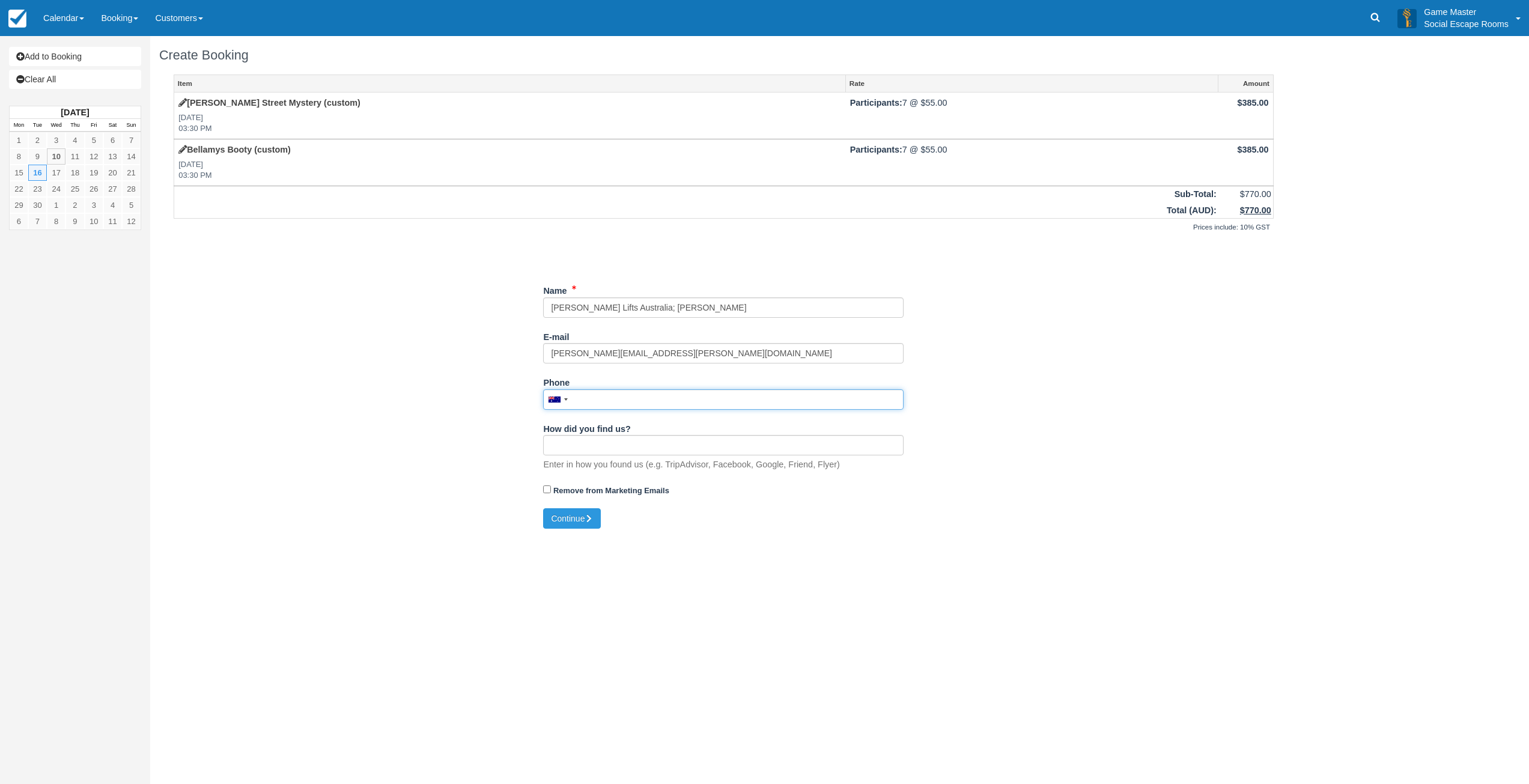
click at [606, 392] on input "Phone" at bounding box center [724, 400] width 361 height 20
drag, startPoint x: 595, startPoint y: 402, endPoint x: 600, endPoint y: 410, distance: 9.4
click at [595, 402] on input "Phone" at bounding box center [724, 400] width 361 height 20
paste input "[PHONE_NUMBER]"
click at [572, 516] on button "Continue" at bounding box center [572, 519] width 58 height 20
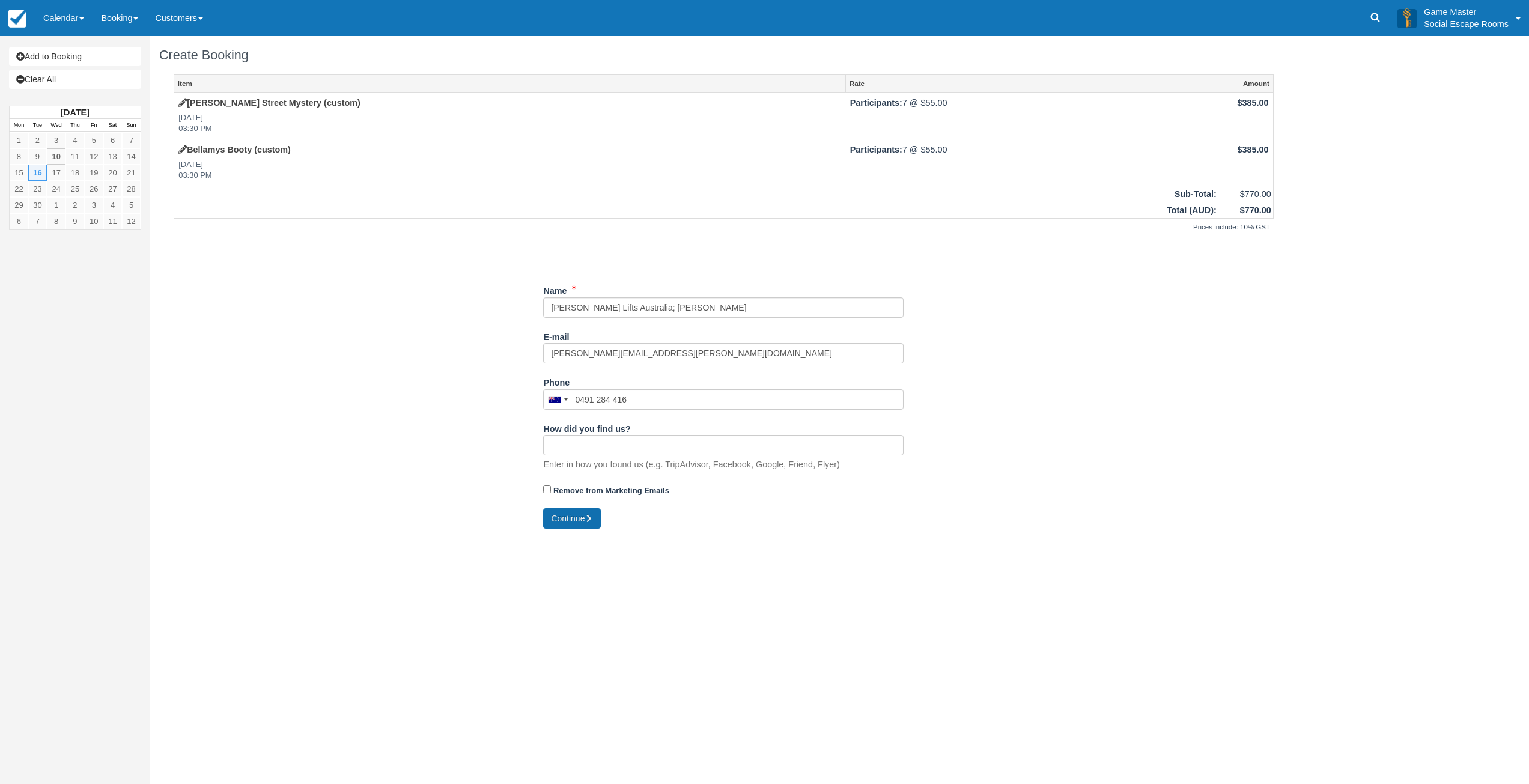
type input "[PHONE_NUMBER]"
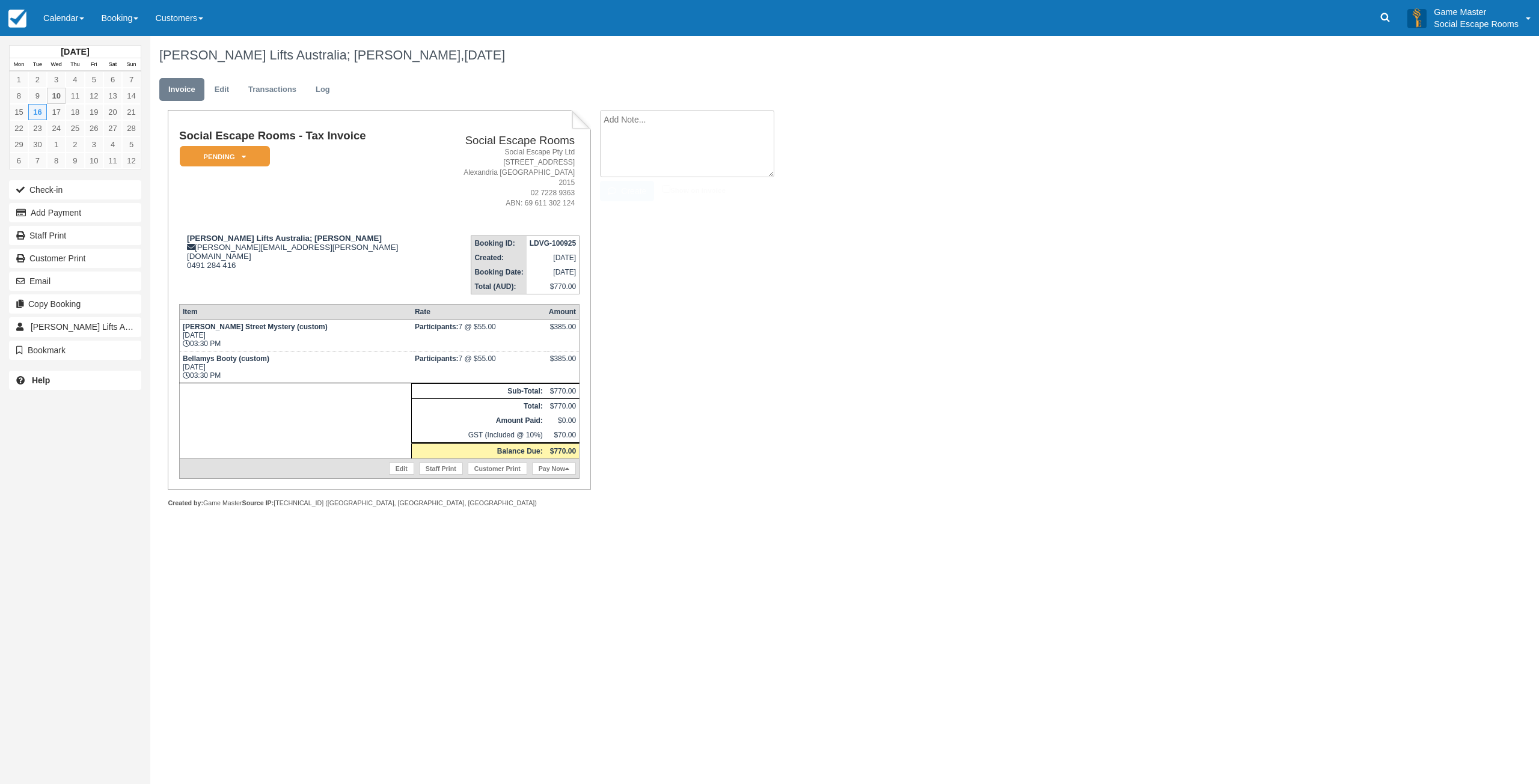
click at [670, 123] on textarea at bounding box center [687, 144] width 174 height 67
paste textarea "Isabel Di Paolantonio <isabel.di.paolantonio1@schindler.com> 3:21 PM (13 minute…"
click at [619, 187] on icon "button" at bounding box center [614, 191] width 13 height 9
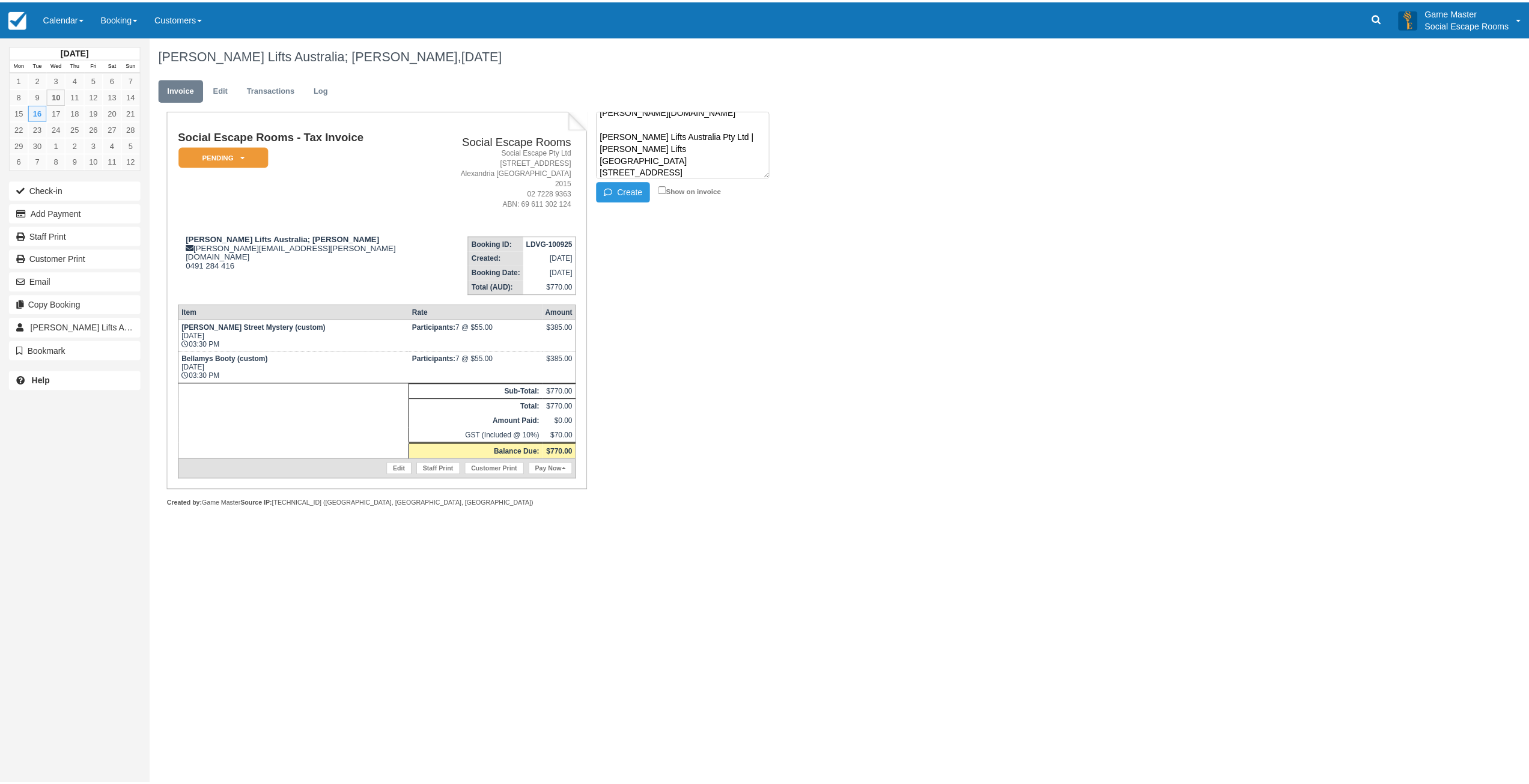
scroll to position [0, 0]
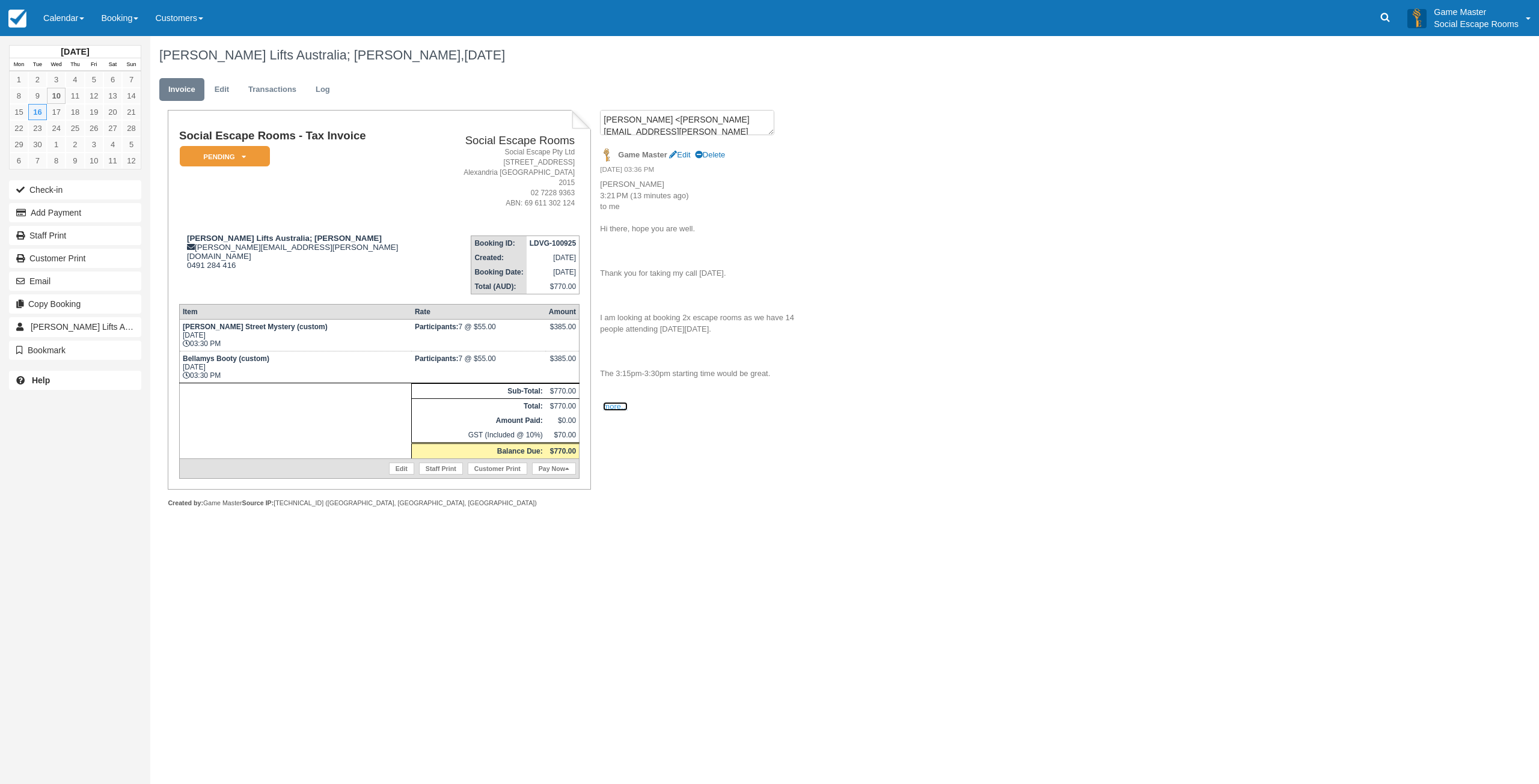
click at [616, 408] on link "more..." at bounding box center [615, 407] width 24 height 9
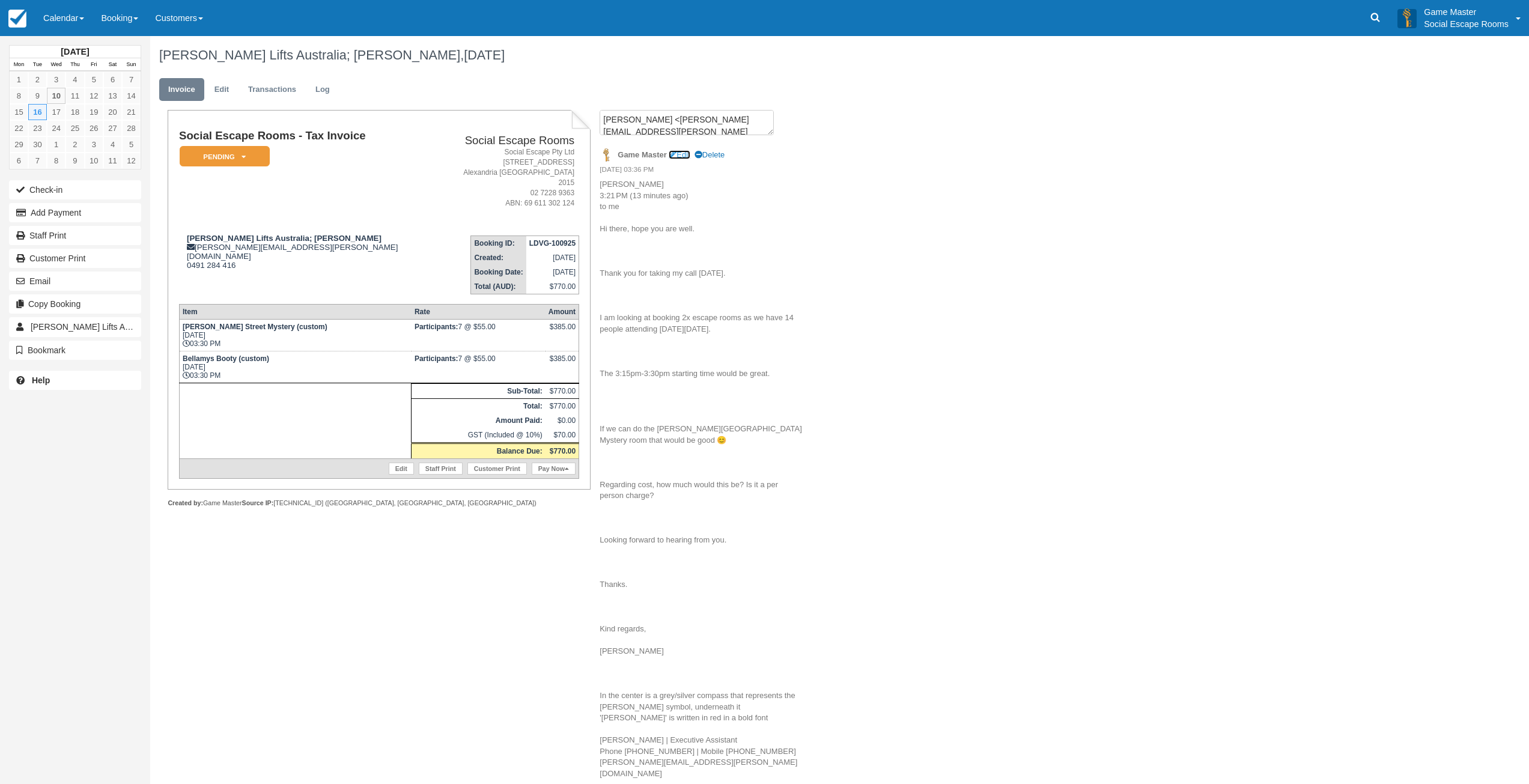
click at [683, 155] on link "Edit" at bounding box center [679, 155] width 21 height 9
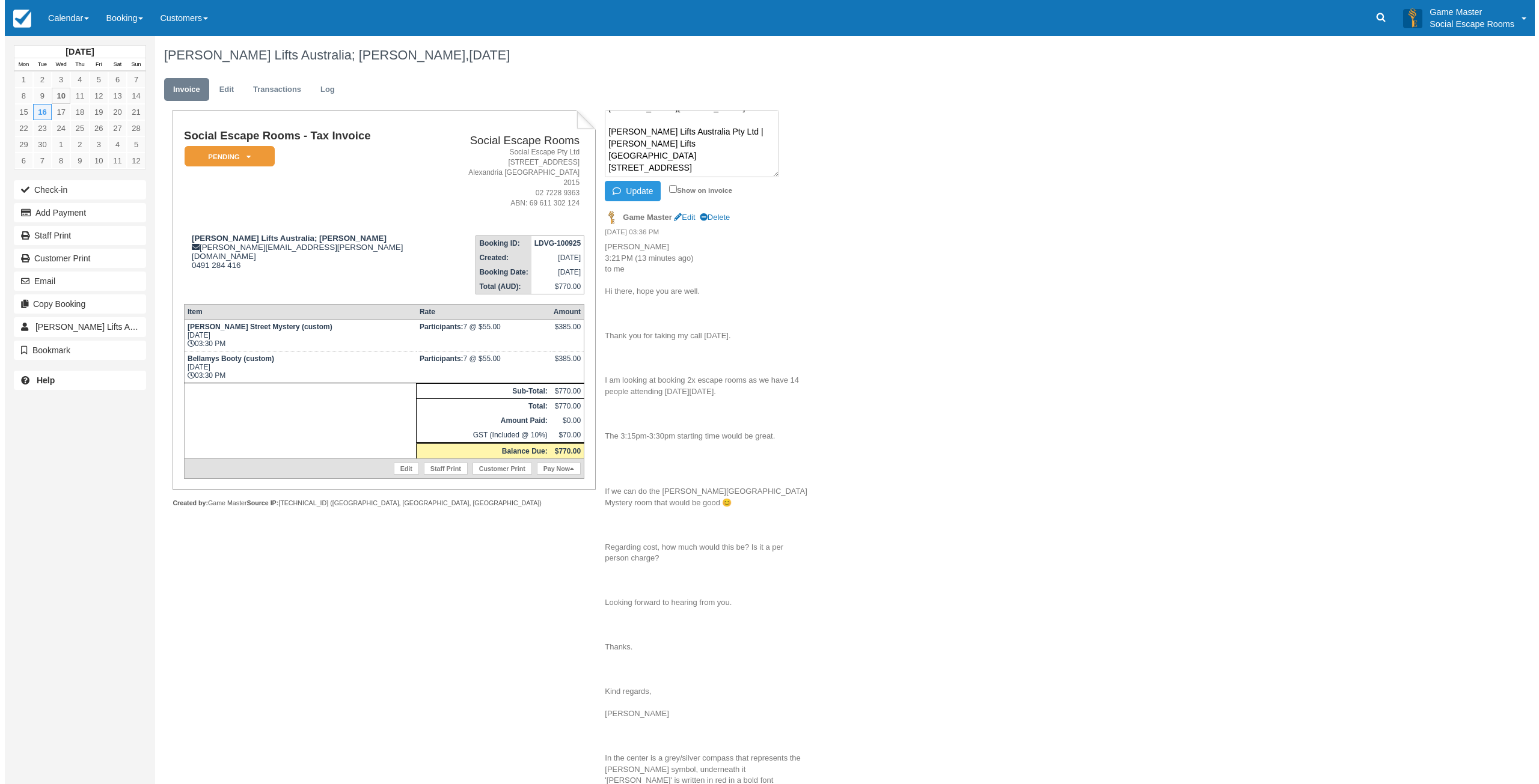
scroll to position [4, 0]
drag, startPoint x: 770, startPoint y: 175, endPoint x: 1058, endPoint y: 453, distance: 400.3
click at [1058, 453] on div "Schindler Lifts Australia; Isabel Di Paolantonio, September 16 2025 Invoice Edi…" at bounding box center [723, 465] width 1148 height 858
click at [839, 305] on div "Schindler Lifts Australia; Isabel Di Paolantonio, September 16 2025 Invoice Edi…" at bounding box center [723, 465] width 1148 height 858
click at [637, 194] on button "Update" at bounding box center [628, 191] width 56 height 20
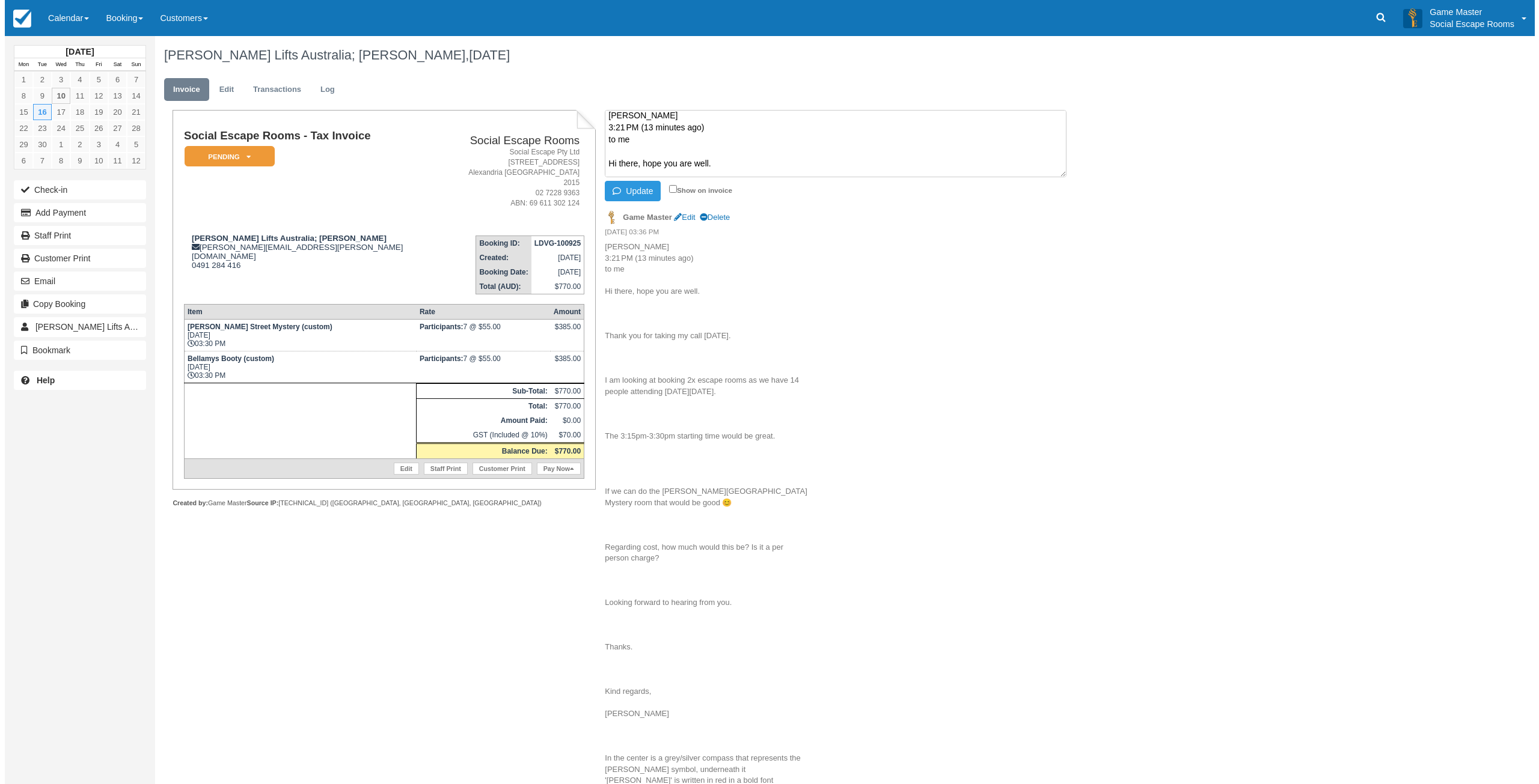
scroll to position [0, 0]
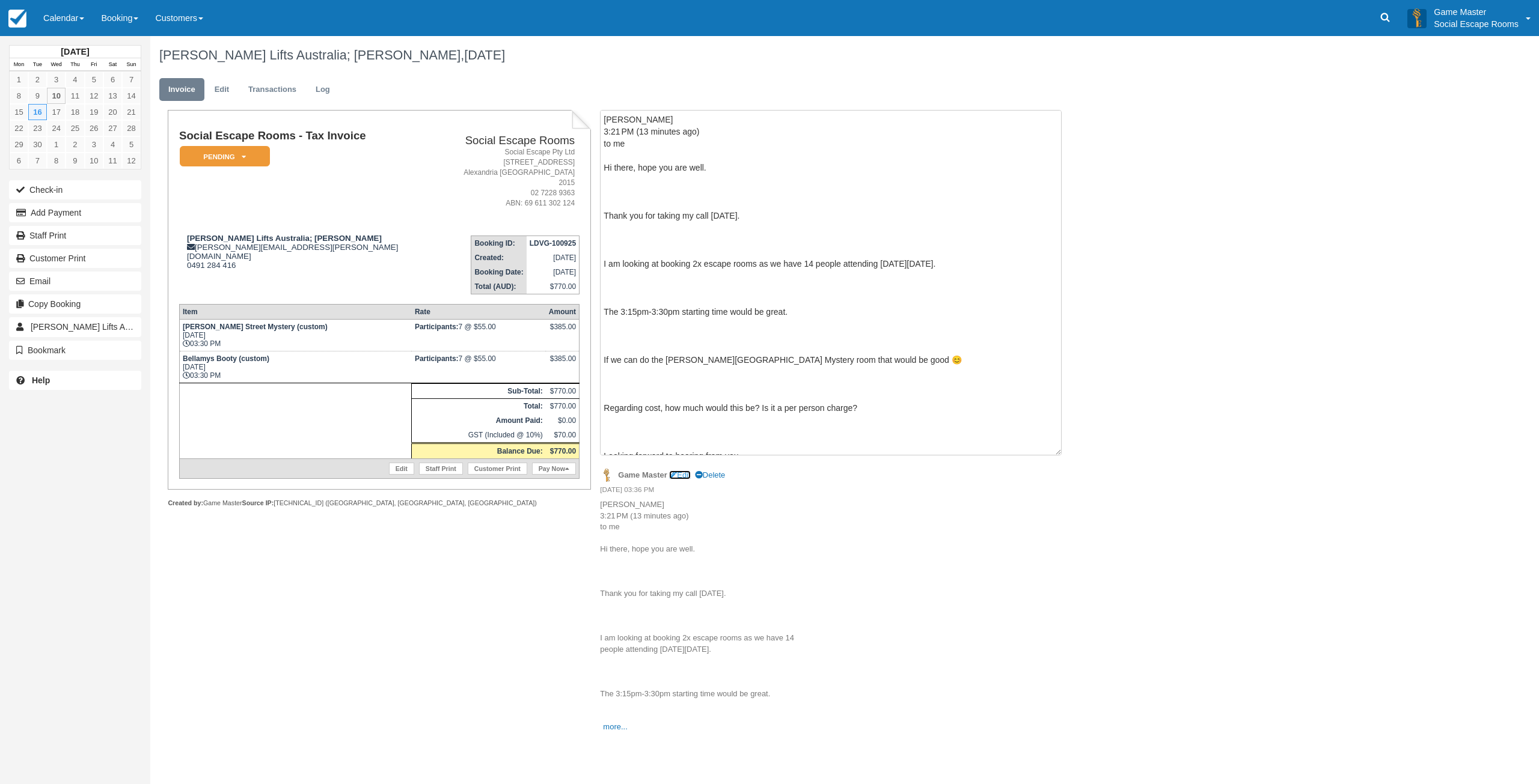
click at [684, 476] on link "Edit" at bounding box center [679, 475] width 21 height 9
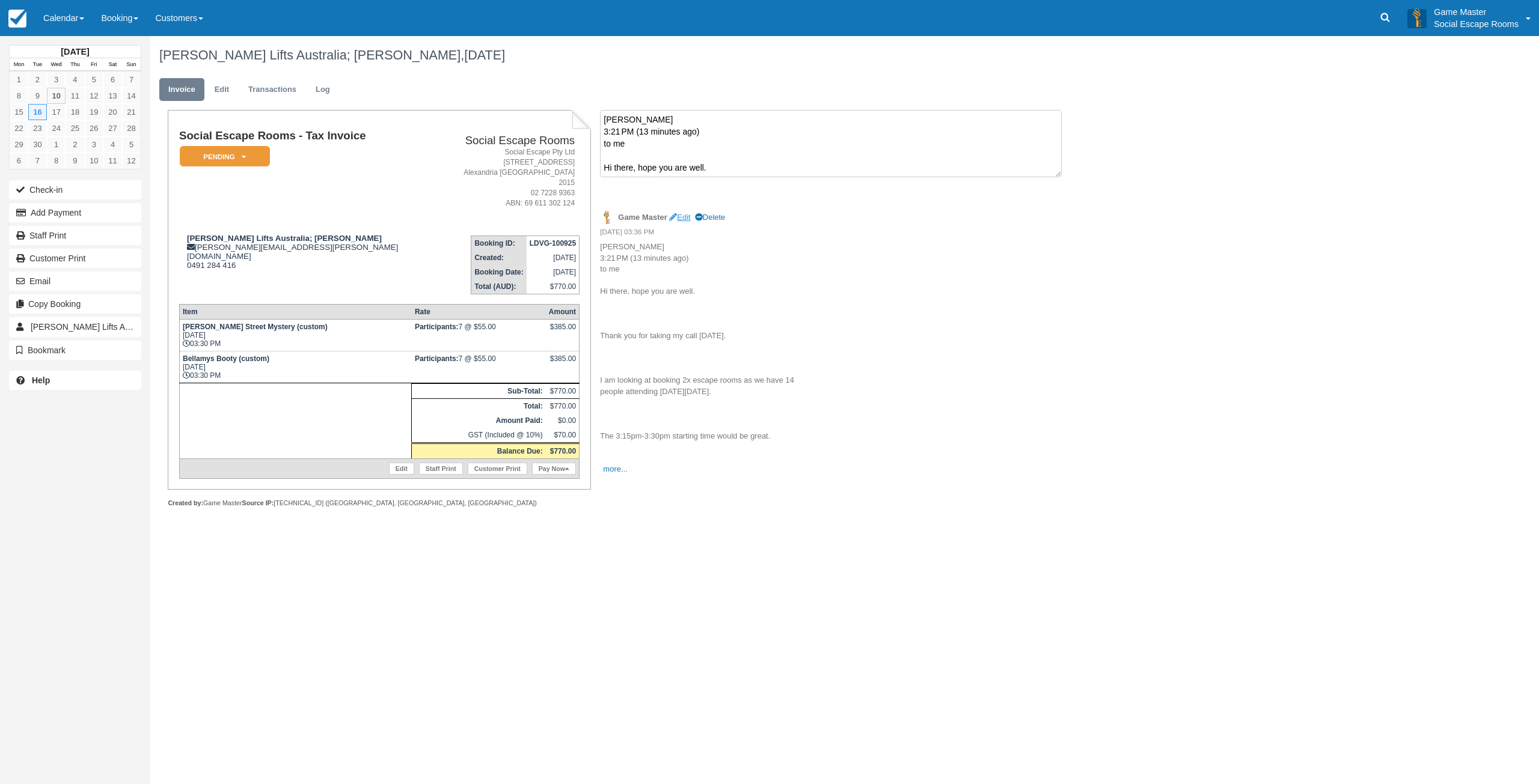
scroll to position [553, 0]
click at [819, 130] on textarea "Isabel Di Paolantonio 3:21 PM (13 minutes ago) to me Hi there, hope you are wel…" at bounding box center [830, 144] width 462 height 67
click at [780, 137] on textarea "Isabel Di Paolantonio 3:21 PM (13 minutes ago) to me Hi there, hope you are wel…" at bounding box center [830, 144] width 462 height 67
click at [736, 127] on textarea "Isabel Di Paolantonio 3:21 PM (13 minutes ago) to me Hi there, hope you are wel…" at bounding box center [830, 144] width 462 height 67
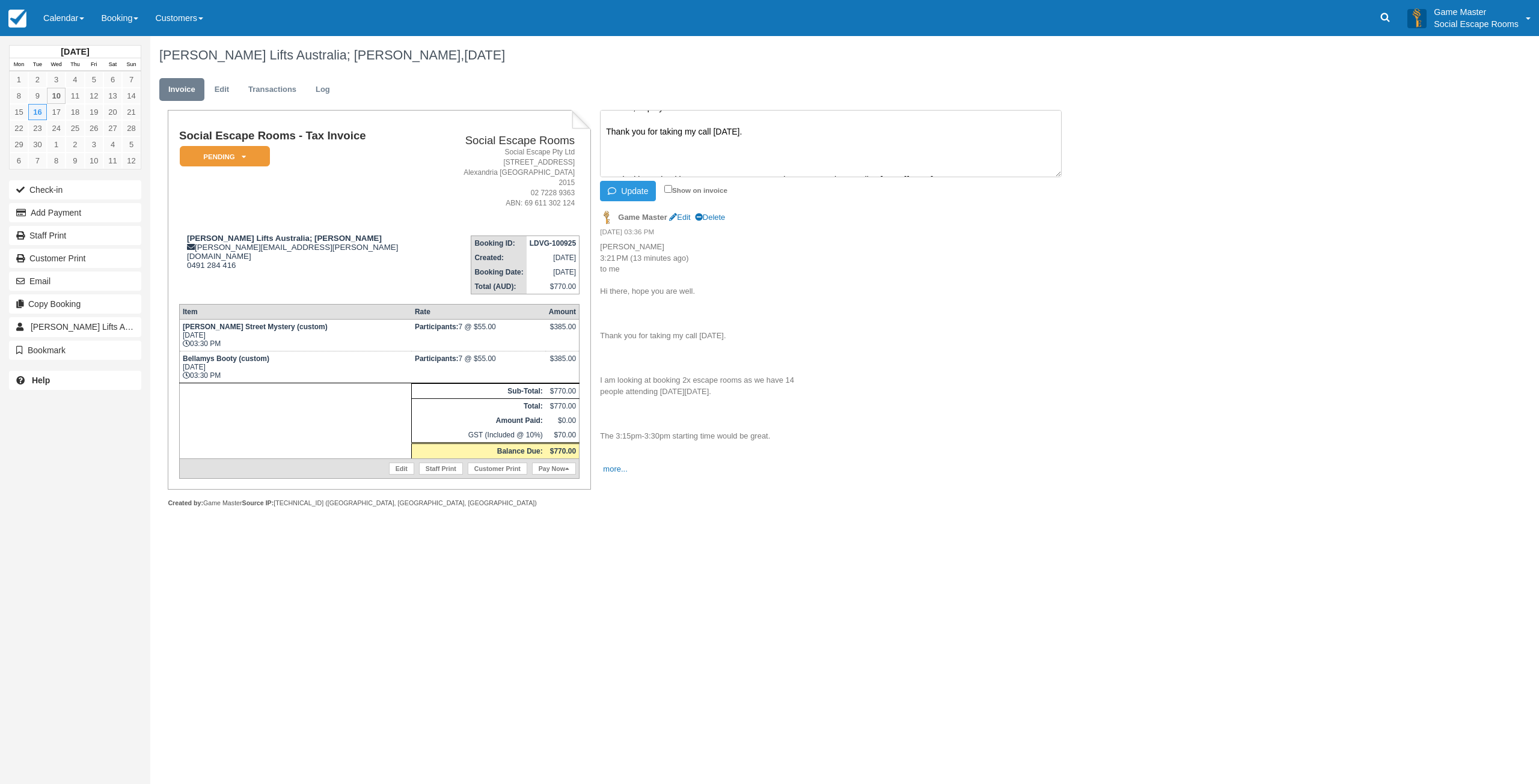
click at [676, 152] on textarea "Isabel Di Paolantonio 3:21 PM (13 minutes ago) to me Hi there, hope you are wel…" at bounding box center [830, 144] width 462 height 67
click at [664, 119] on textarea "Isabel Di Paolantonio 3:21 PM (13 minutes ago) to me Hi there, hope you are wel…" at bounding box center [830, 144] width 462 height 67
click at [642, 160] on textarea "Isabel Di Paolantonio 3:21 PM (13 minutes ago) to me Hi there, hope you are wel…" at bounding box center [830, 144] width 462 height 67
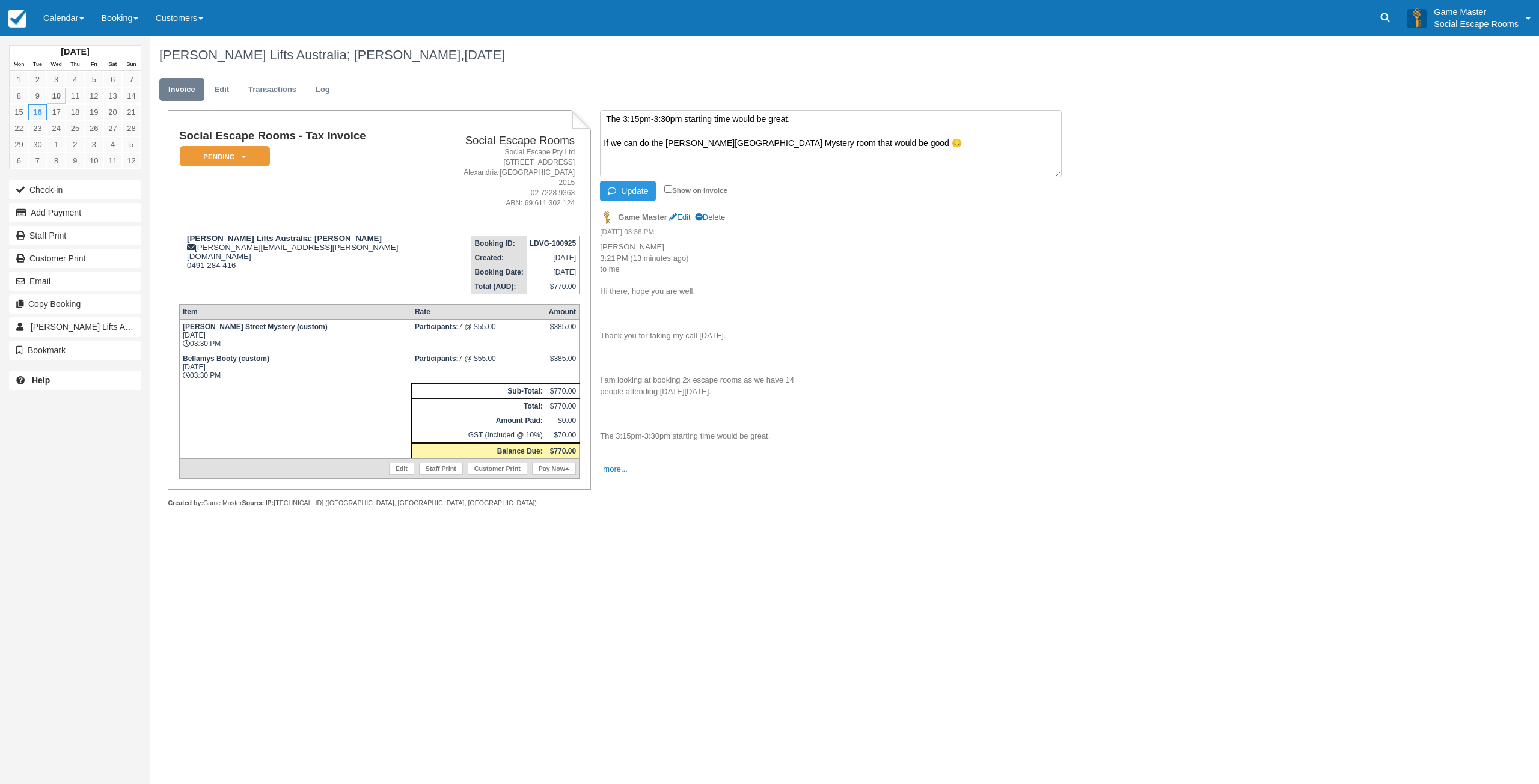
drag, startPoint x: 606, startPoint y: 119, endPoint x: 645, endPoint y: 120, distance: 39.0
click at [611, 119] on textarea "Isabel Di Paolantonio 3:21 PM (13 minutes ago) to me Hi there, hope you are wel…" at bounding box center [830, 144] width 462 height 67
click at [627, 152] on textarea "Isabel Di Paolantonio 3:21 PM (13 minutes ago) to me Hi there, hope you are wel…" at bounding box center [830, 144] width 462 height 67
click at [874, 145] on textarea "Isabel Di Paolantonio 3:21 PM (13 minutes ago) to me Hi there, hope you are wel…" at bounding box center [830, 144] width 462 height 67
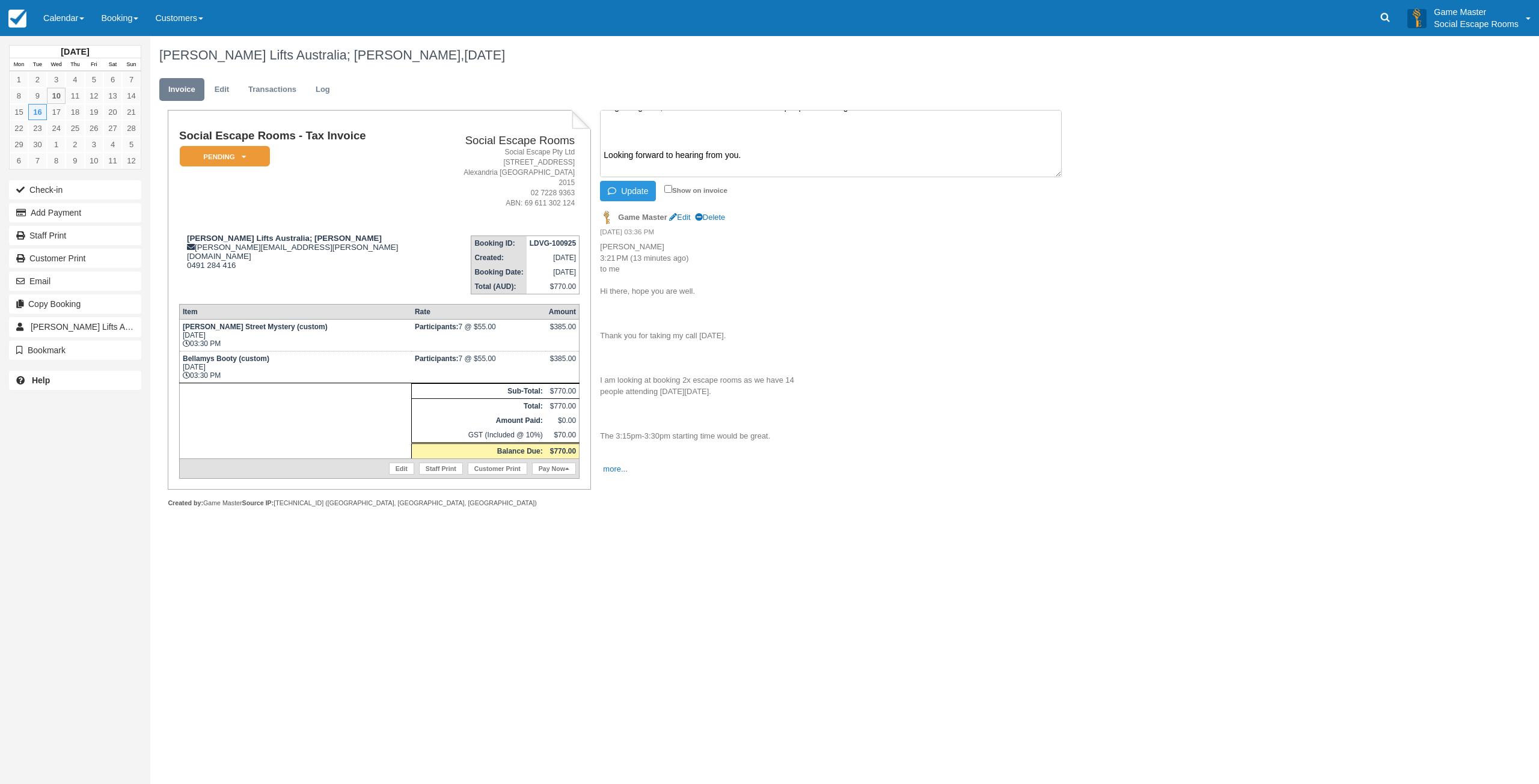
click at [887, 121] on textarea "Isabel Di Paolantonio 3:21 PM (13 minutes ago) to me Hi there, hope you are wel…" at bounding box center [830, 144] width 462 height 67
click at [820, 132] on textarea "Isabel Di Paolantonio 3:21 PM (13 minutes ago) to me Hi there, hope you are wel…" at bounding box center [830, 144] width 462 height 67
click at [759, 158] on textarea "Isabel Di Paolantonio 3:21 PM (13 minutes ago) to me Hi there, hope you are wel…" at bounding box center [830, 144] width 462 height 67
click at [699, 151] on textarea "Isabel Di Paolantonio 3:21 PM (13 minutes ago) to me Hi there, hope you are wel…" at bounding box center [830, 144] width 462 height 67
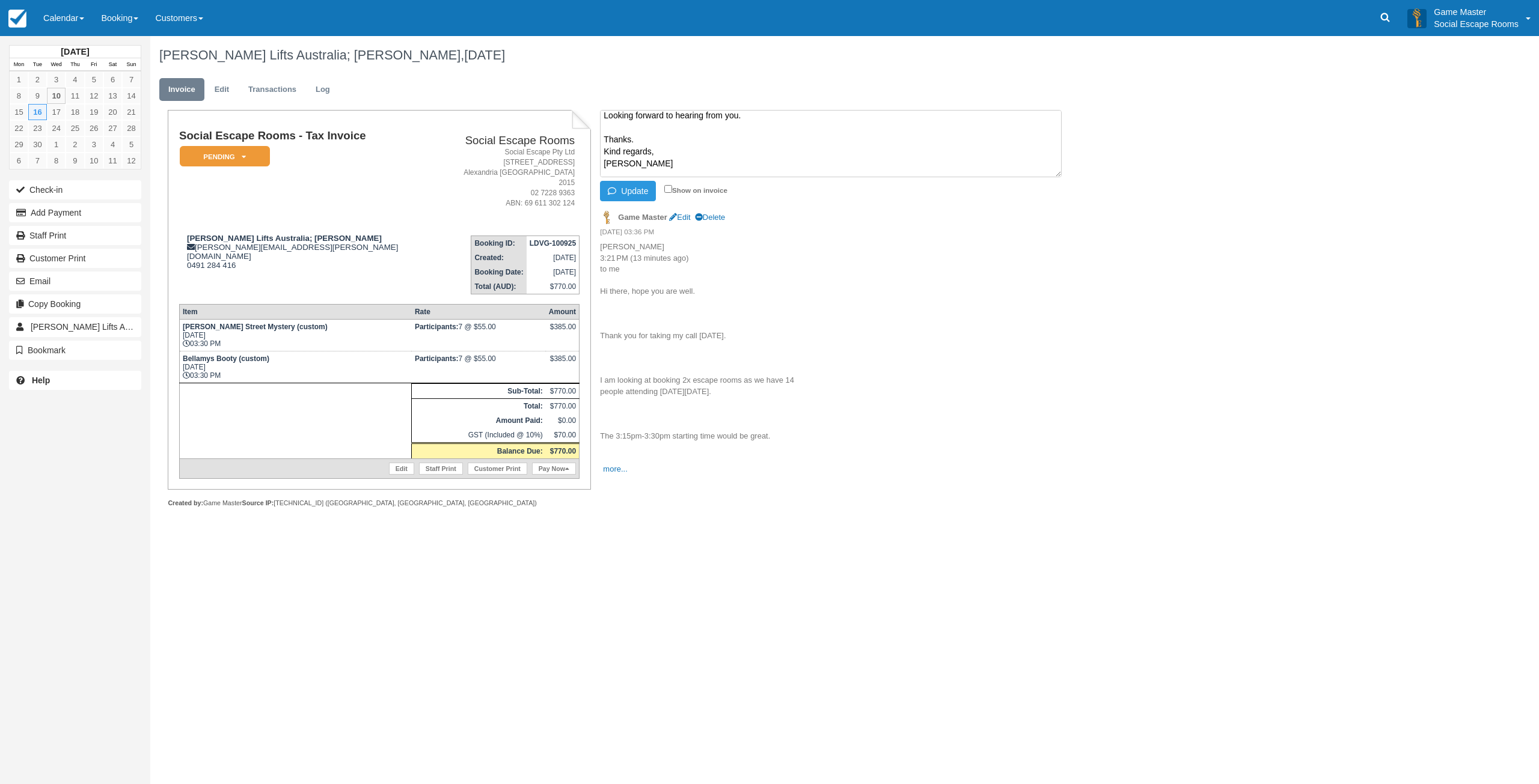
click at [696, 160] on textarea "Isabel Di Paolantonio 3:21 PM (13 minutes ago) to me Hi there, hope you are wel…" at bounding box center [830, 144] width 462 height 67
type textarea "Isabel Di Paolantonio 3:21 PM (13 minutes ago) to me Hi there, hope you are wel…"
click at [634, 194] on button "Update" at bounding box center [628, 191] width 56 height 20
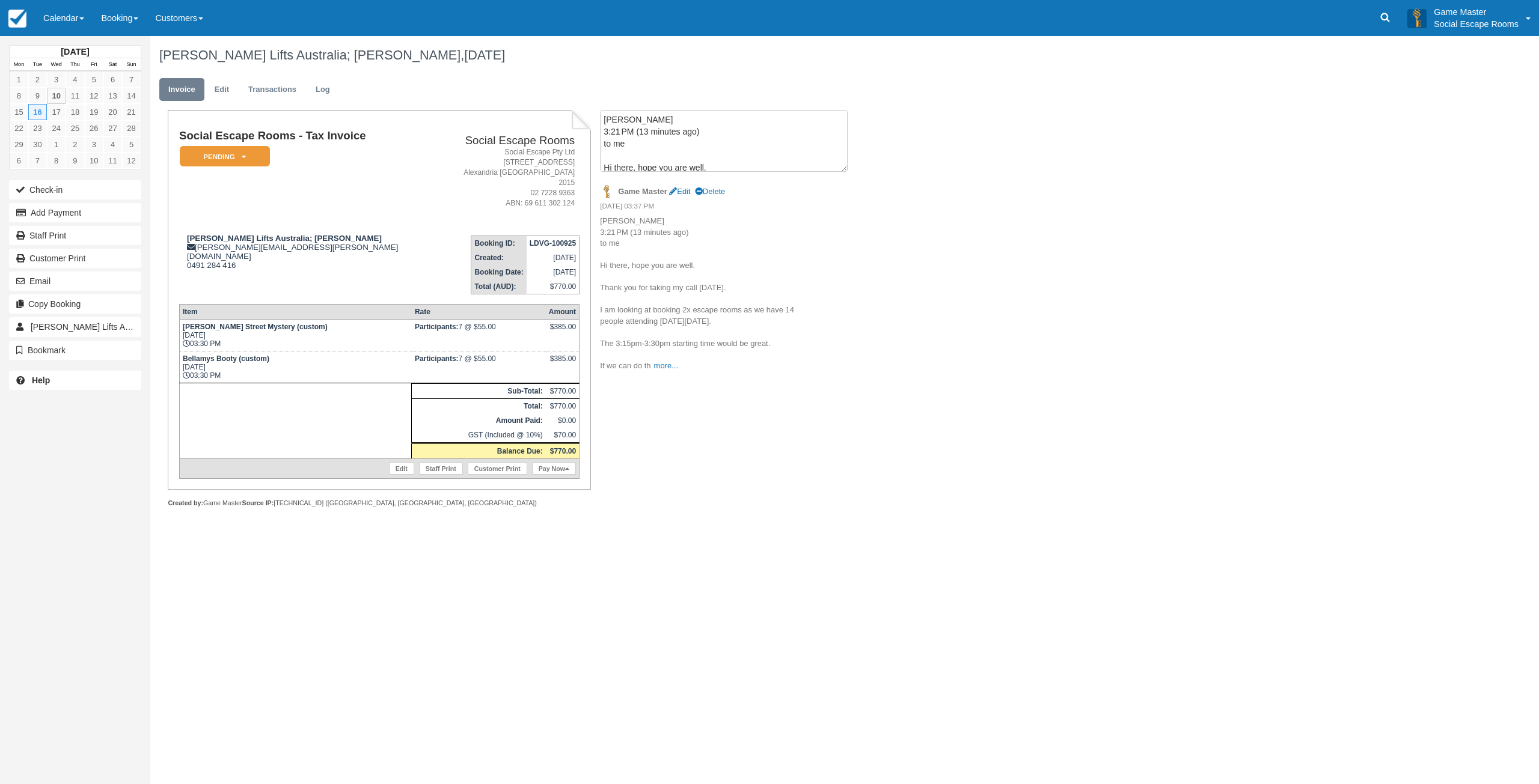
drag, startPoint x: 1057, startPoint y: 454, endPoint x: 844, endPoint y: 168, distance: 356.6
click at [844, 168] on textarea "Isabel Di Paolantonio 3:21 PM (13 minutes ago) to me Hi there, hope you are wel…" at bounding box center [723, 141] width 248 height 62
click at [709, 250] on p "Isabel Di Paolantonio 3:21 PM (13 minutes ago) to me Hi there, hope you are wel…" at bounding box center [701, 291] width 202 height 155
click at [660, 366] on link "more..." at bounding box center [666, 364] width 24 height 9
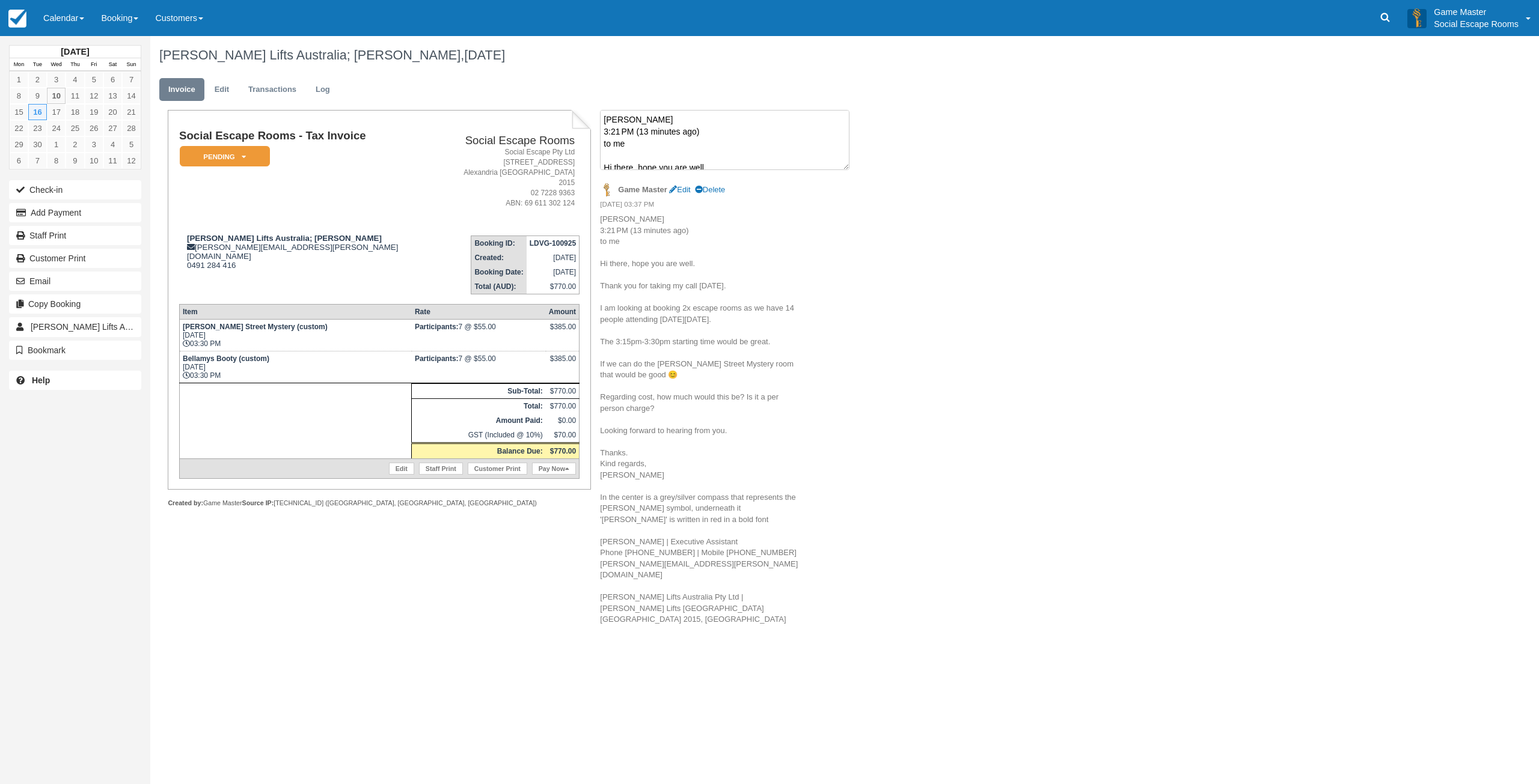
click at [685, 151] on textarea "Isabel Di Paolantonio 3:21 PM (13 minutes ago) to me Hi there, hope you are wel…" at bounding box center [724, 140] width 249 height 60
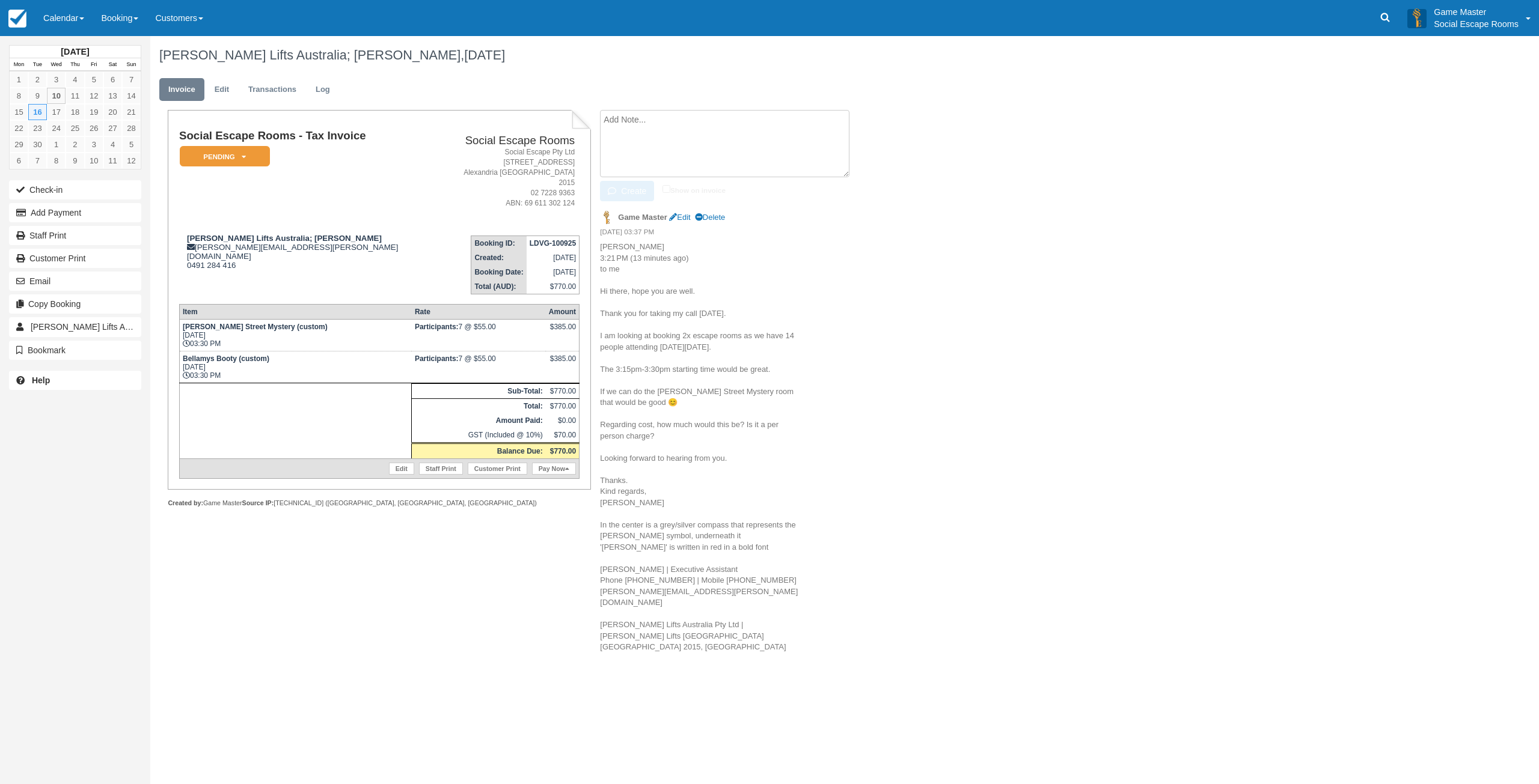
paste textarea "Hi Isabel, Thanks for your time on the phone earlier. We would be happy to orga…"
type textarea "Hi Isabel, Thanks for your time on the phone earlier. We would be happy to orga…"
click at [678, 135] on textarea at bounding box center [724, 144] width 249 height 67
paste textarea "Hi Isabel, Thanks for your time on the phone earlier. We would be happy to orga…"
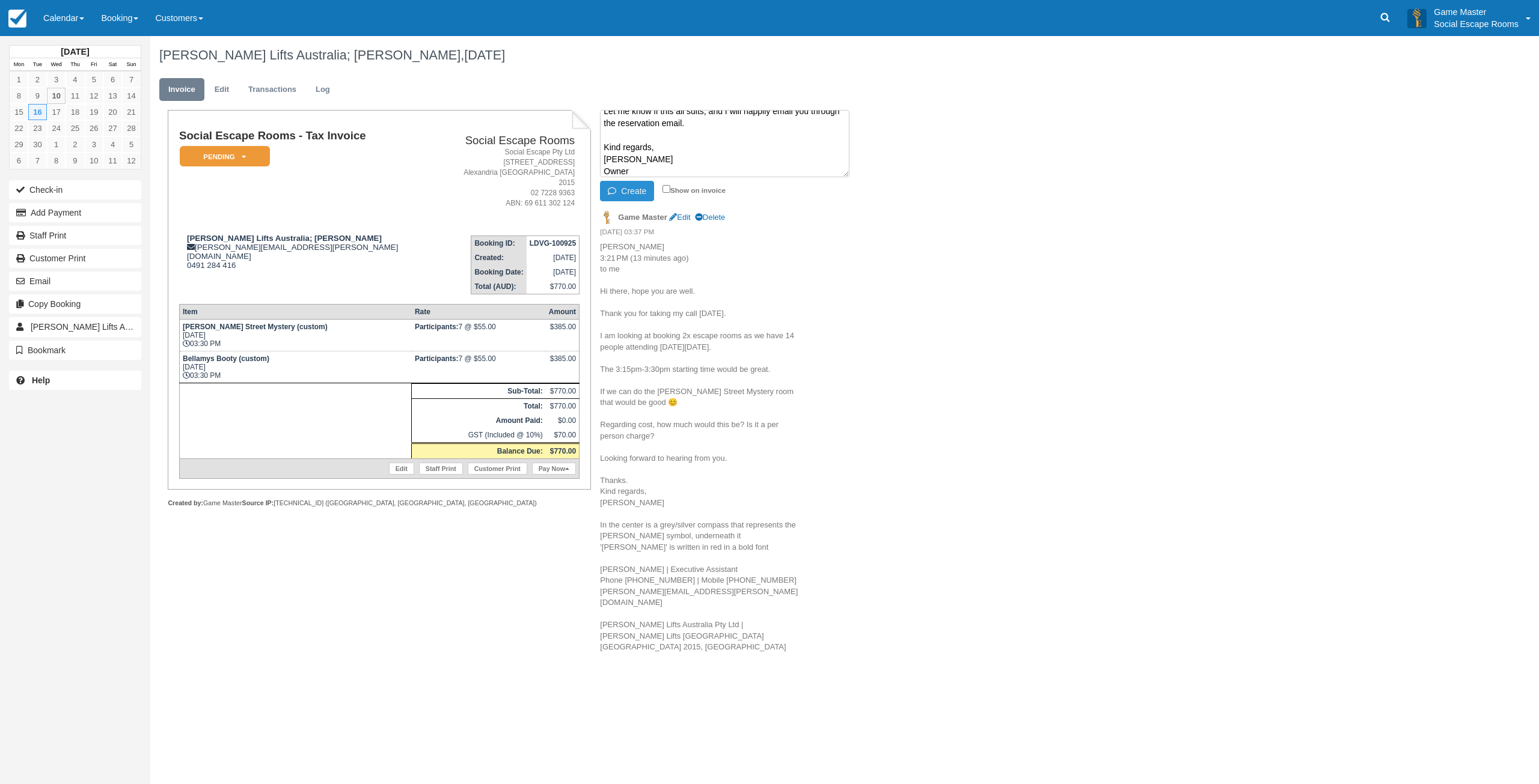
type textarea "Hi Isabel, Thanks for your time on the phone earlier. We would be happy to orga…"
click at [644, 187] on button "Create" at bounding box center [627, 191] width 54 height 20
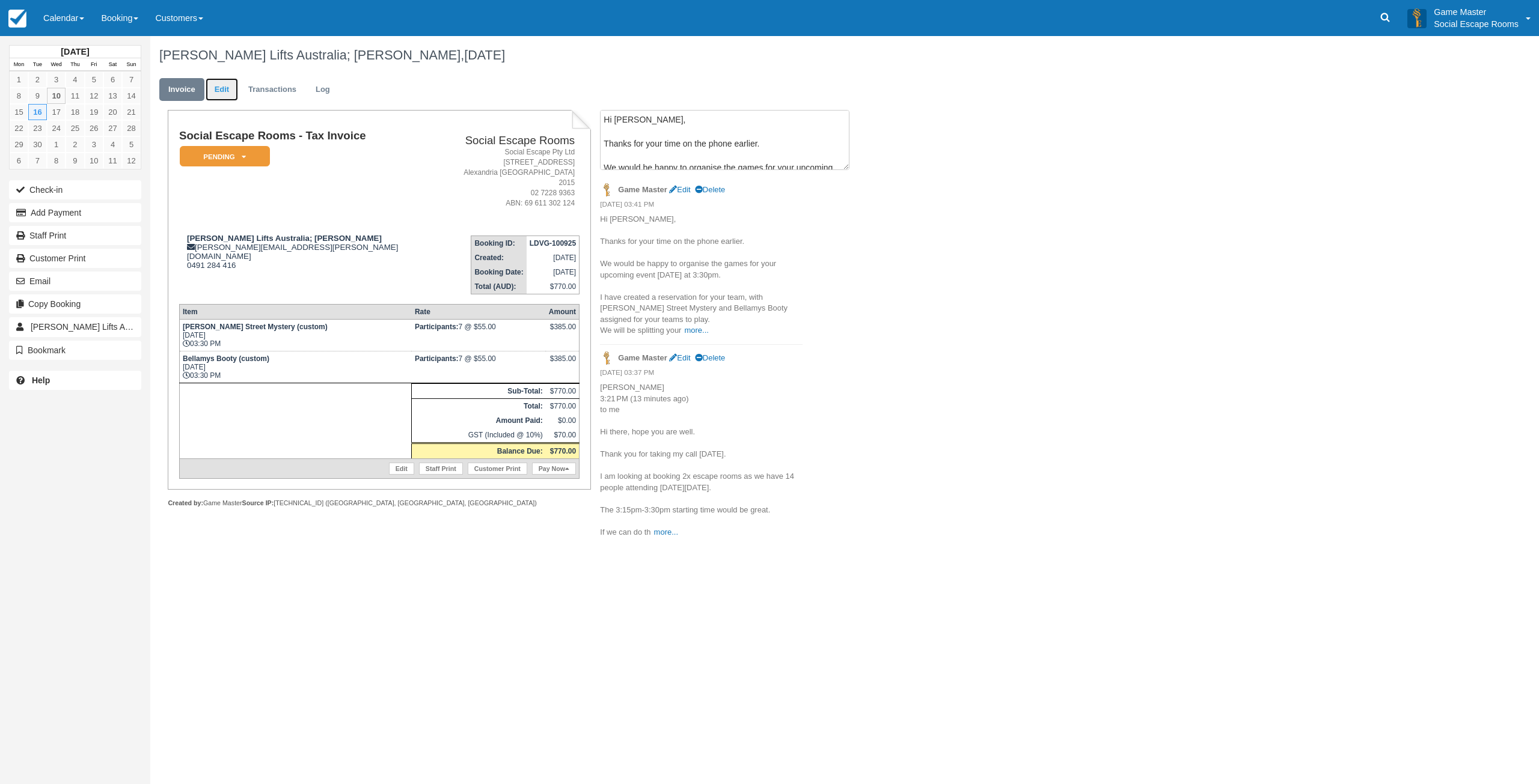
click at [218, 80] on link "Edit" at bounding box center [222, 90] width 33 height 23
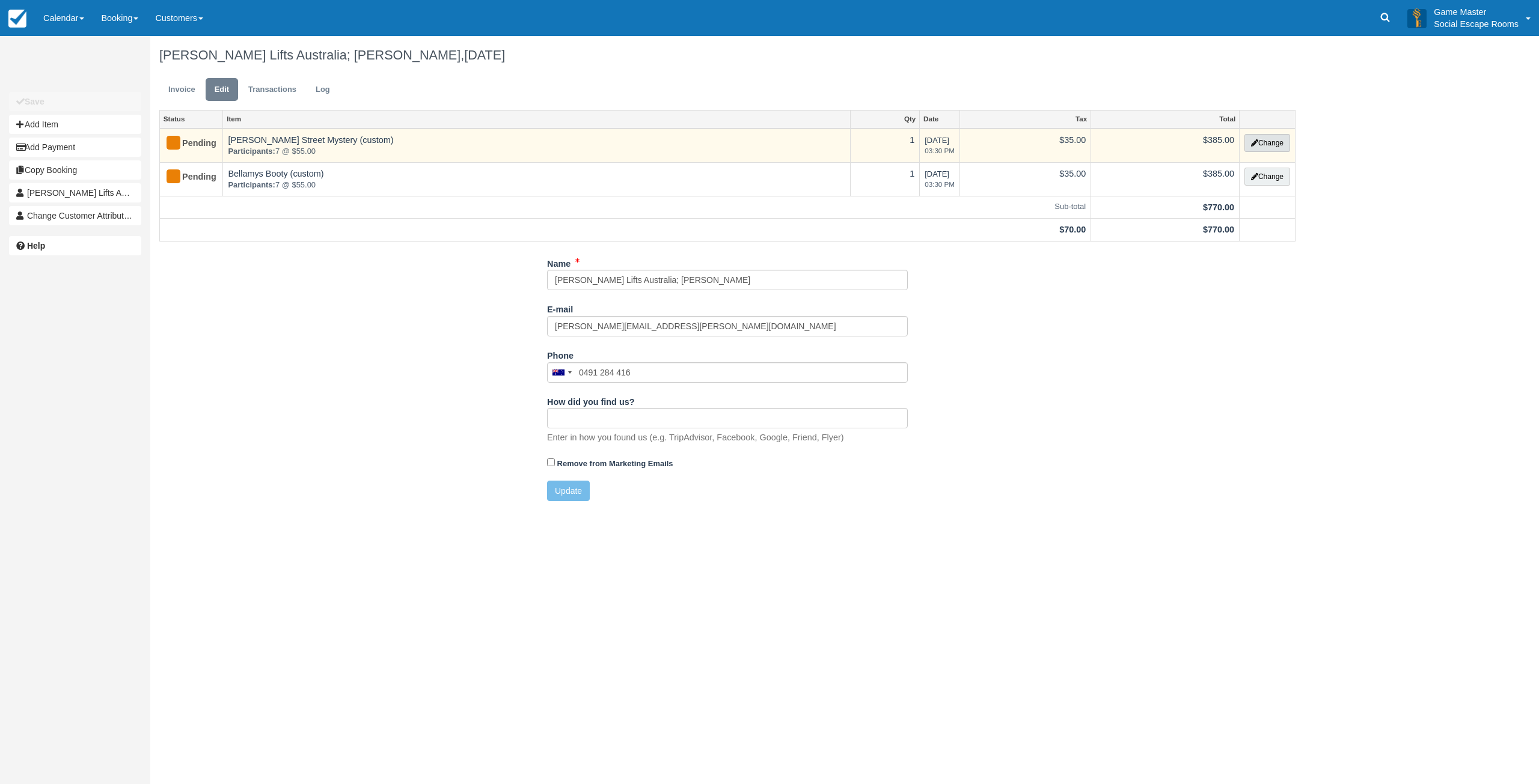
click at [1268, 137] on button "Change" at bounding box center [1267, 143] width 45 height 18
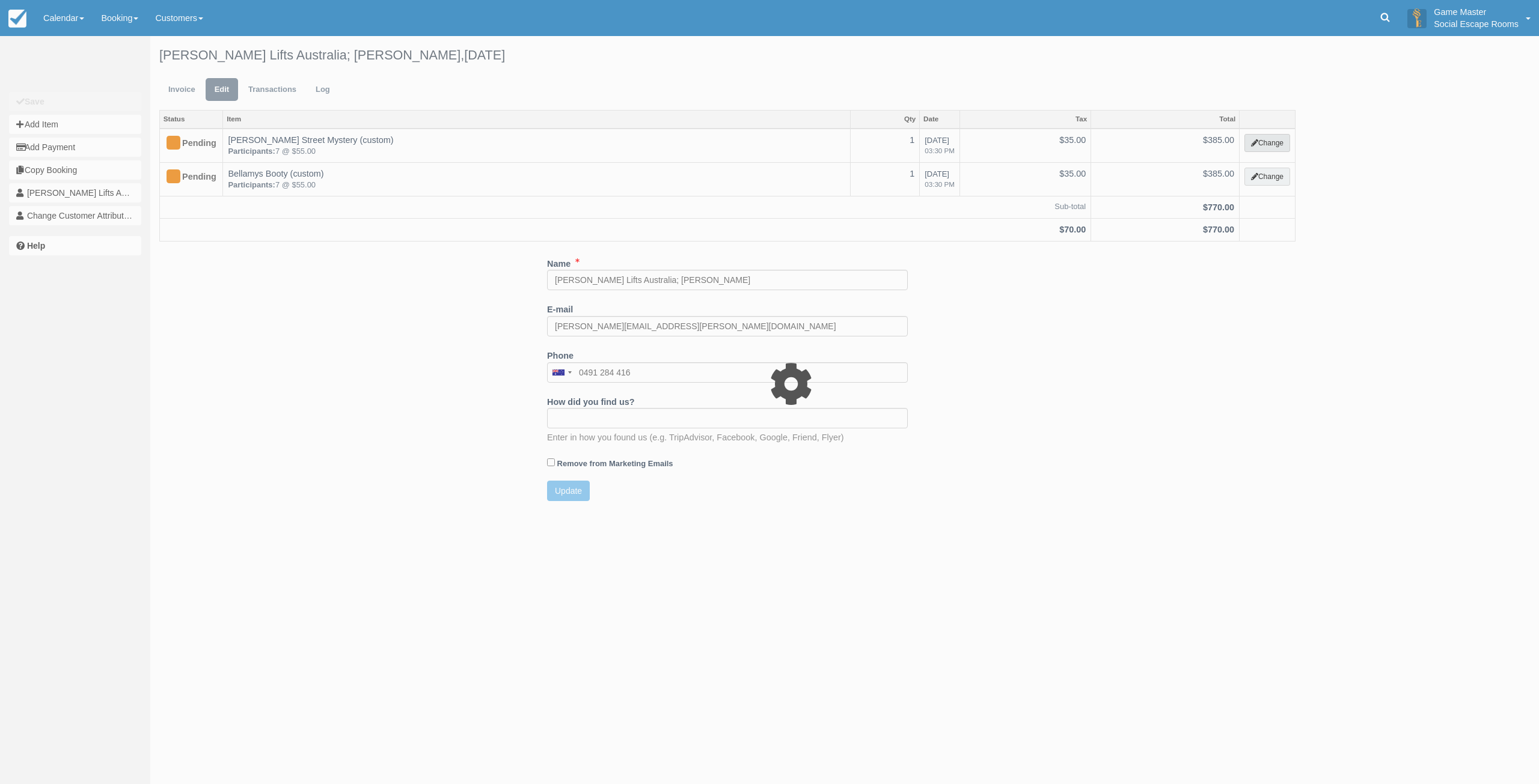
select select "2"
type input "385.00"
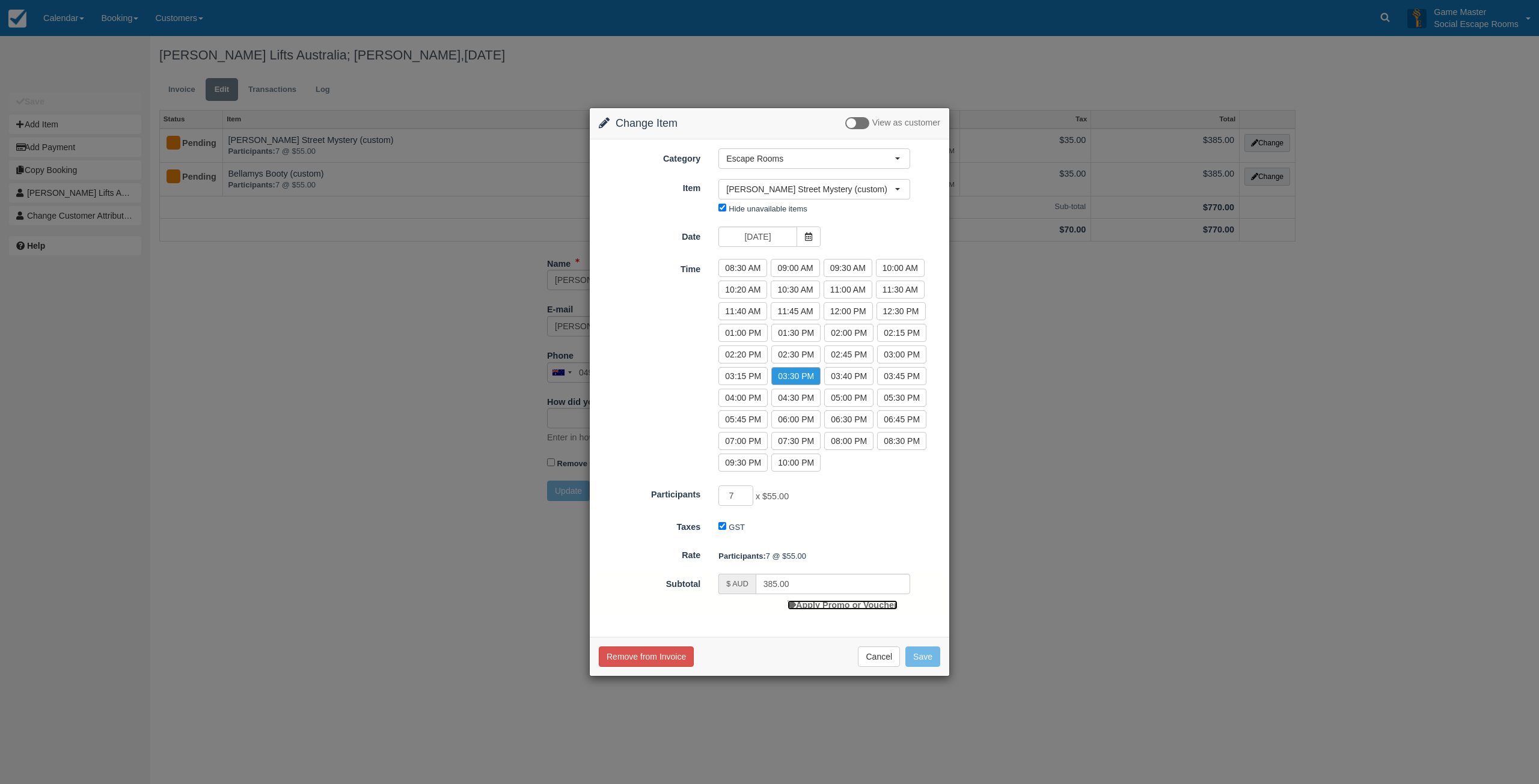
click at [821, 601] on link "Apply Promo or Voucher" at bounding box center [842, 605] width 109 height 9
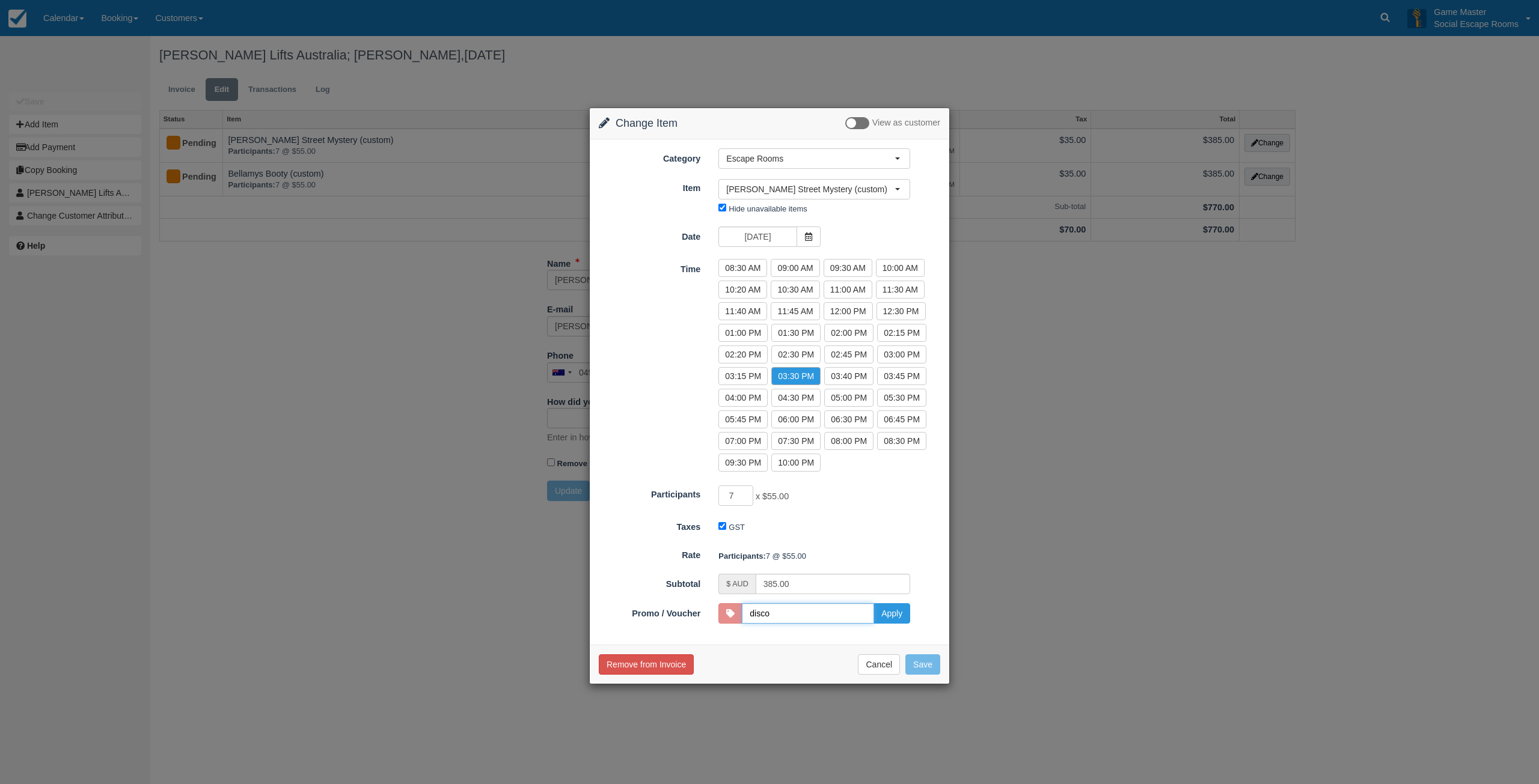
type input "DISCOUNT05"
click at [783, 622] on input "DISCOUNT05" at bounding box center [807, 613] width 132 height 20
click at [785, 618] on input "DISCOUNT05" at bounding box center [807, 613] width 132 height 20
drag, startPoint x: 891, startPoint y: 608, endPoint x: 922, endPoint y: 643, distance: 46.8
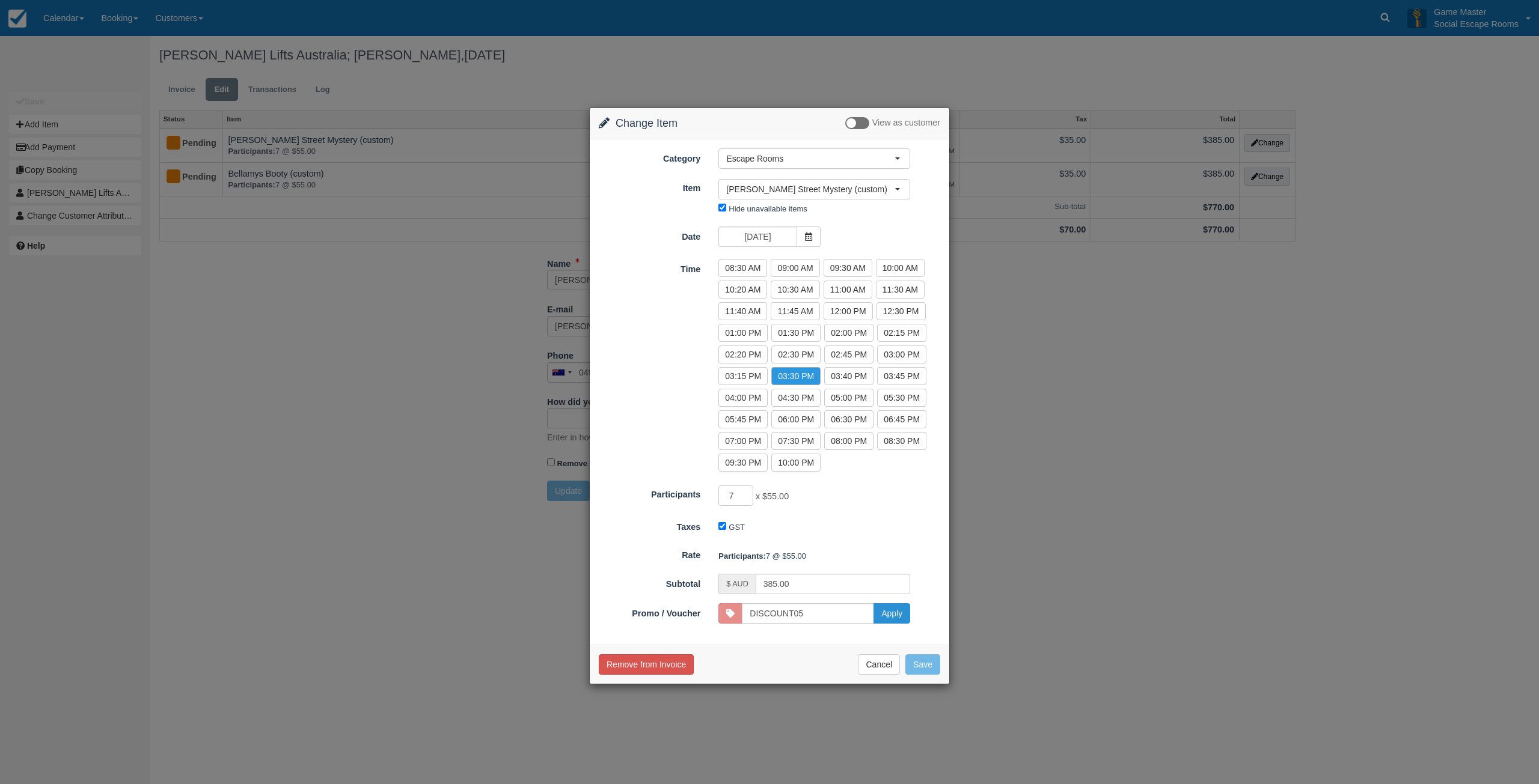
click at [893, 608] on button "Apply" at bounding box center [891, 613] width 37 height 20
type input "350.00"
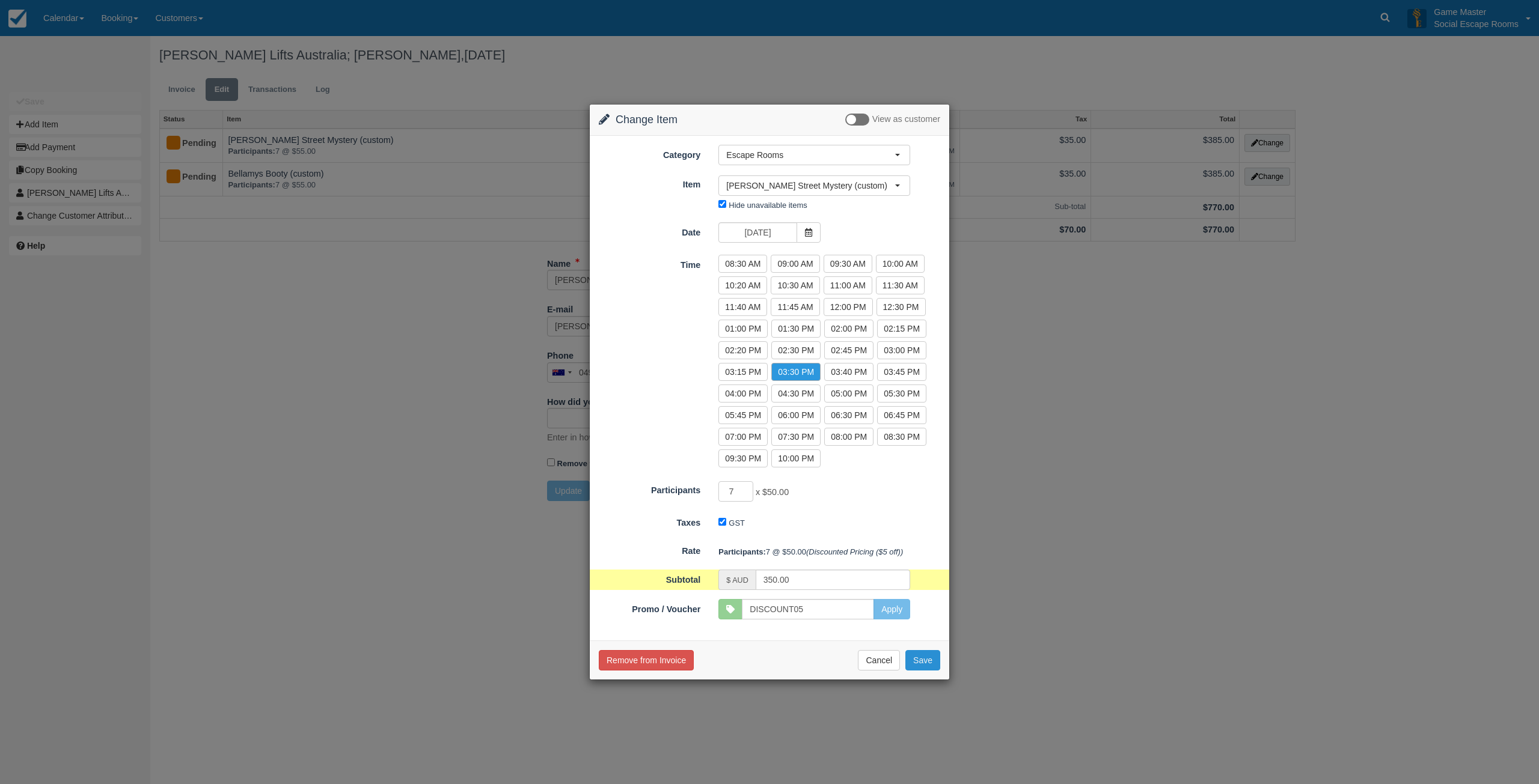
click at [927, 661] on button "Save" at bounding box center [923, 660] width 35 height 20
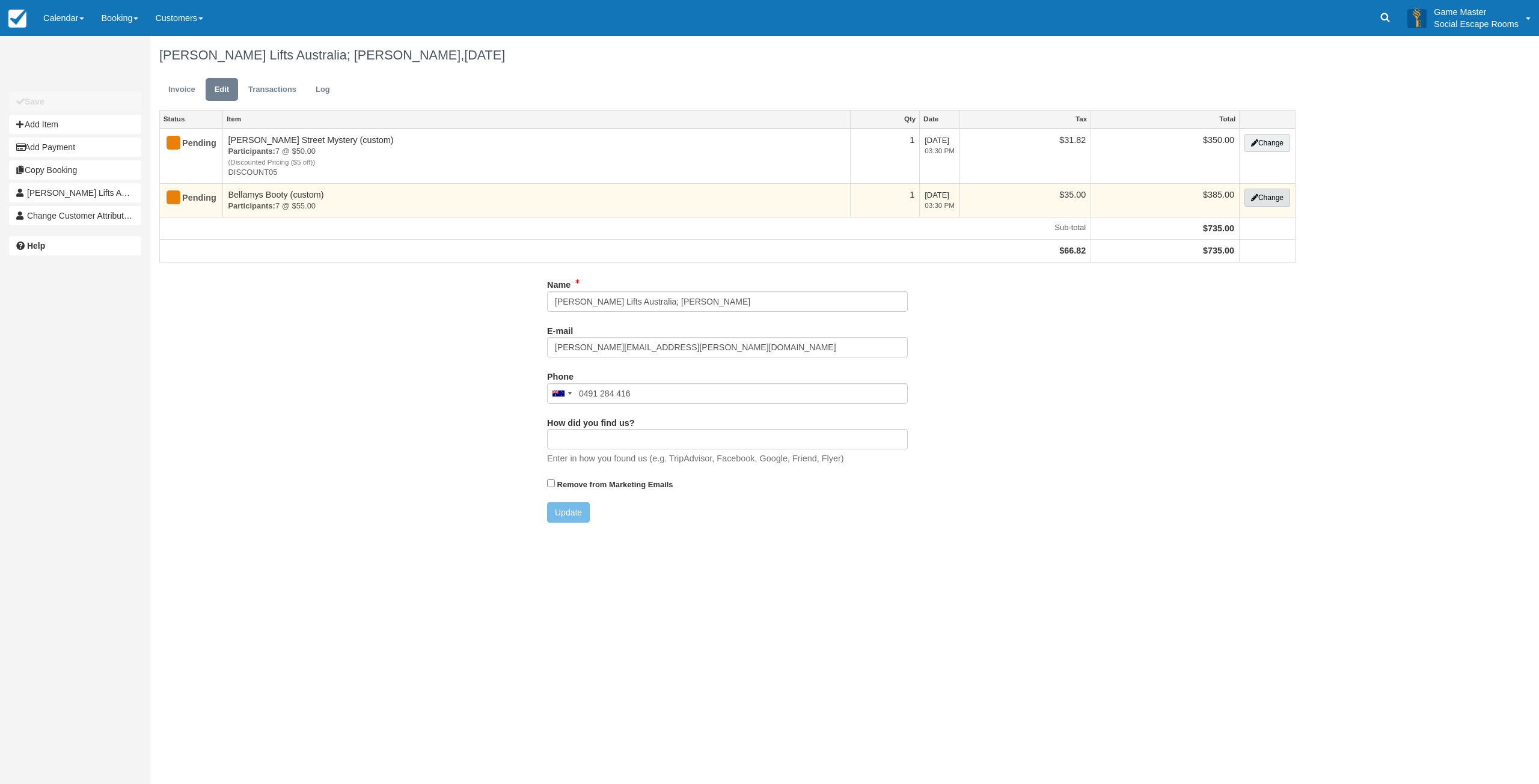
click at [1262, 194] on button "Change" at bounding box center [1267, 198] width 45 height 18
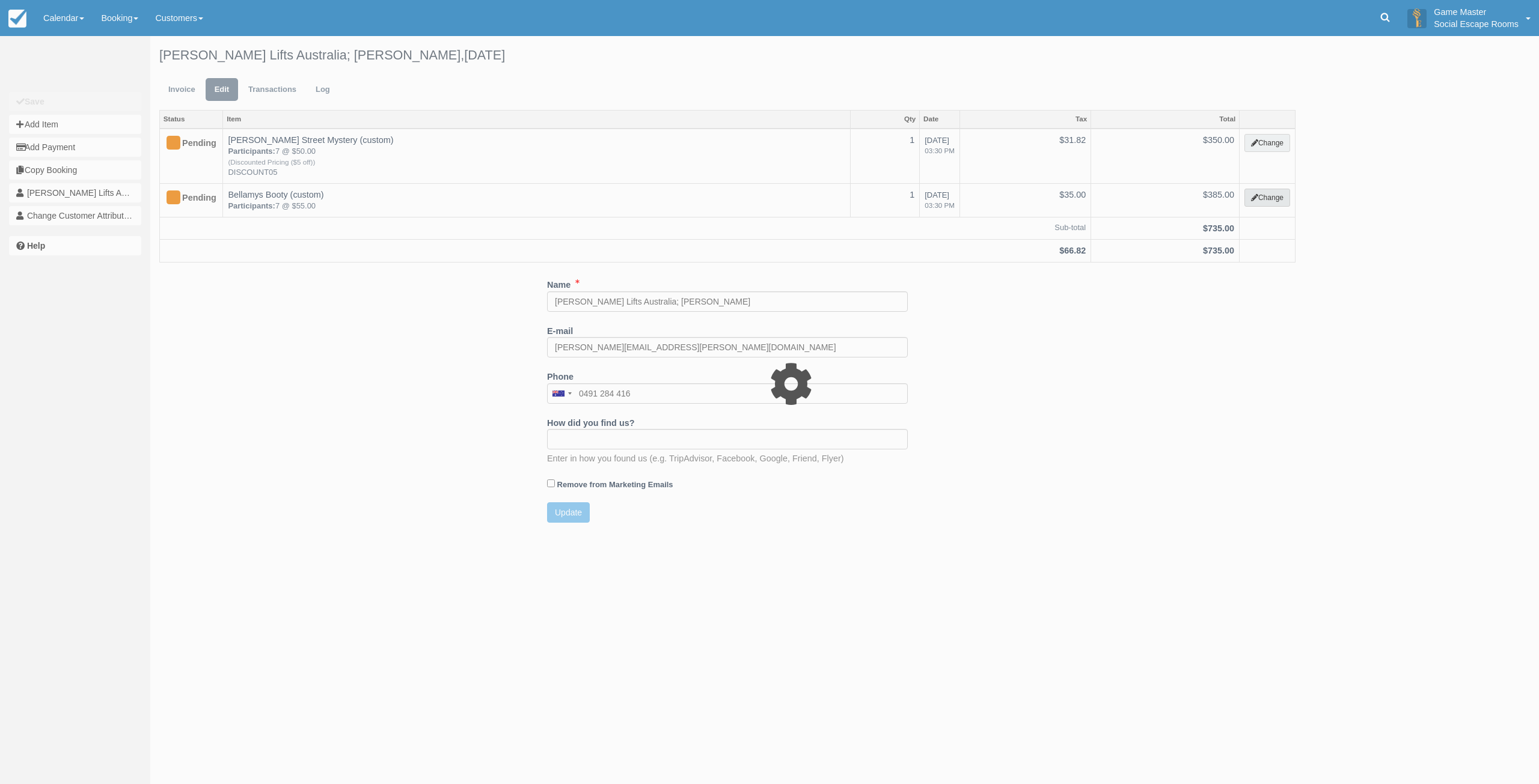
select select "2"
type input "385.00"
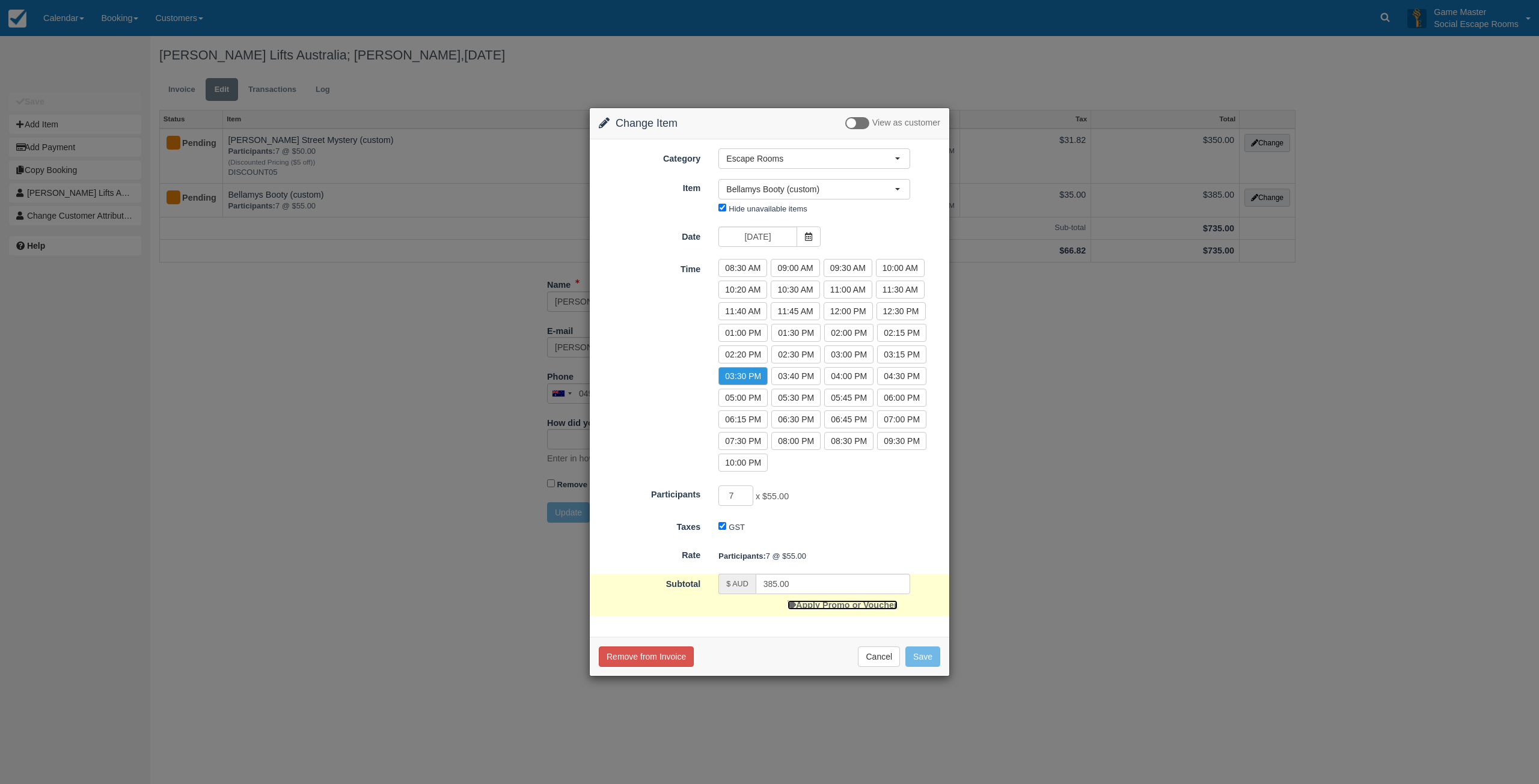
click at [819, 606] on link "Apply Promo or Voucher" at bounding box center [842, 605] width 109 height 9
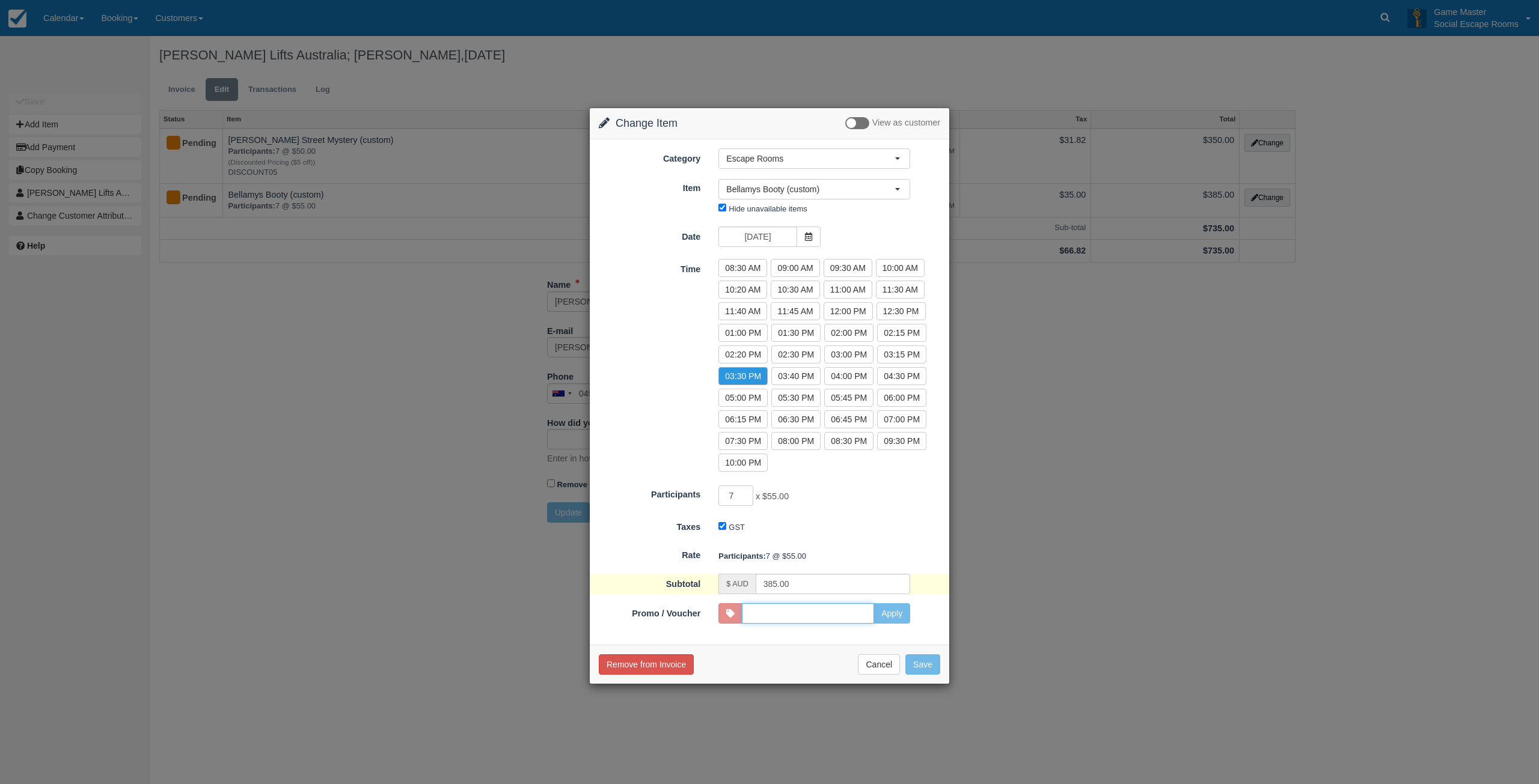
paste input "DISCOUNT05"
type input "DISCOUNT05"
click at [893, 611] on button "Apply" at bounding box center [891, 613] width 37 height 20
type input "350.00"
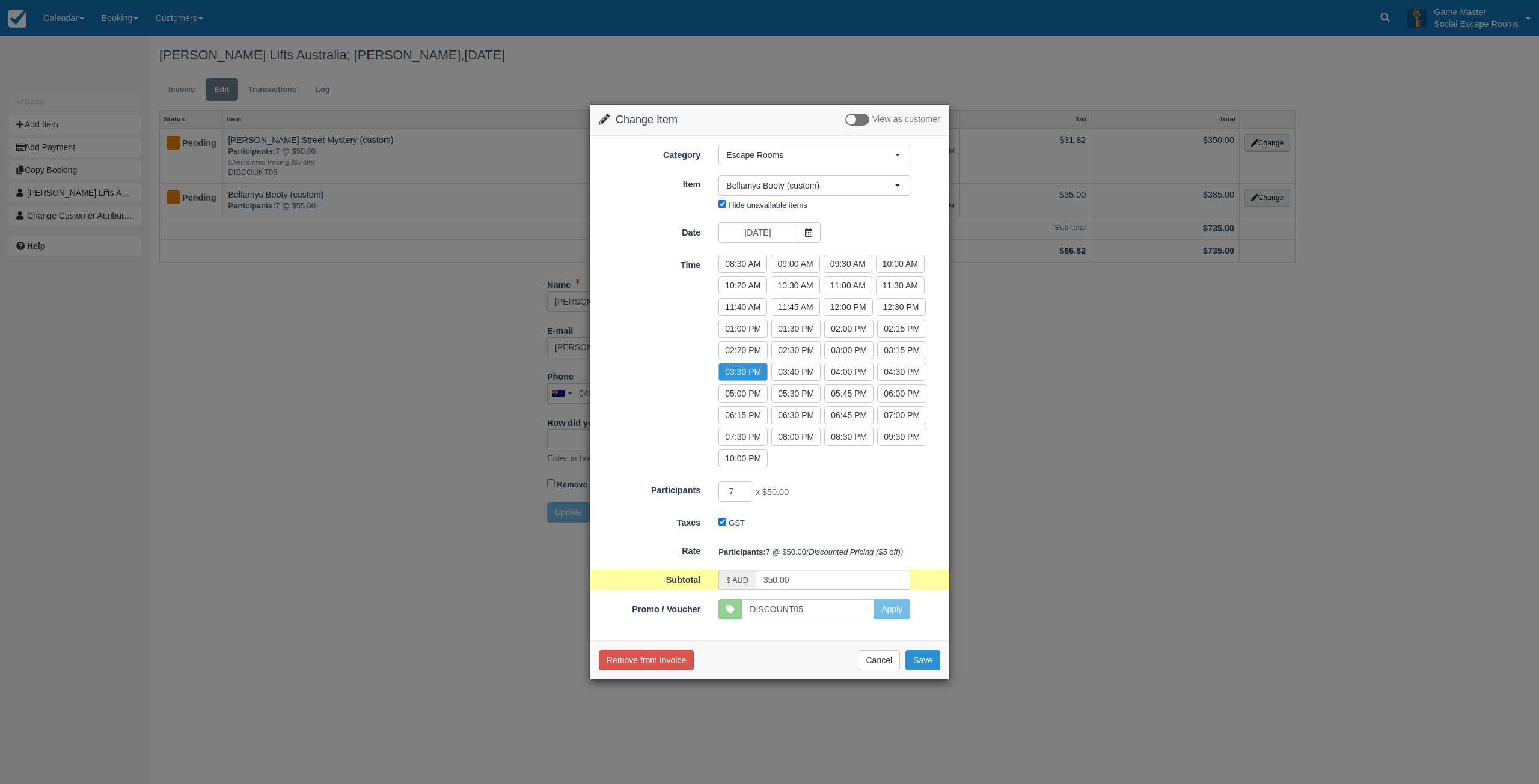
click at [922, 665] on button "Save" at bounding box center [923, 660] width 35 height 20
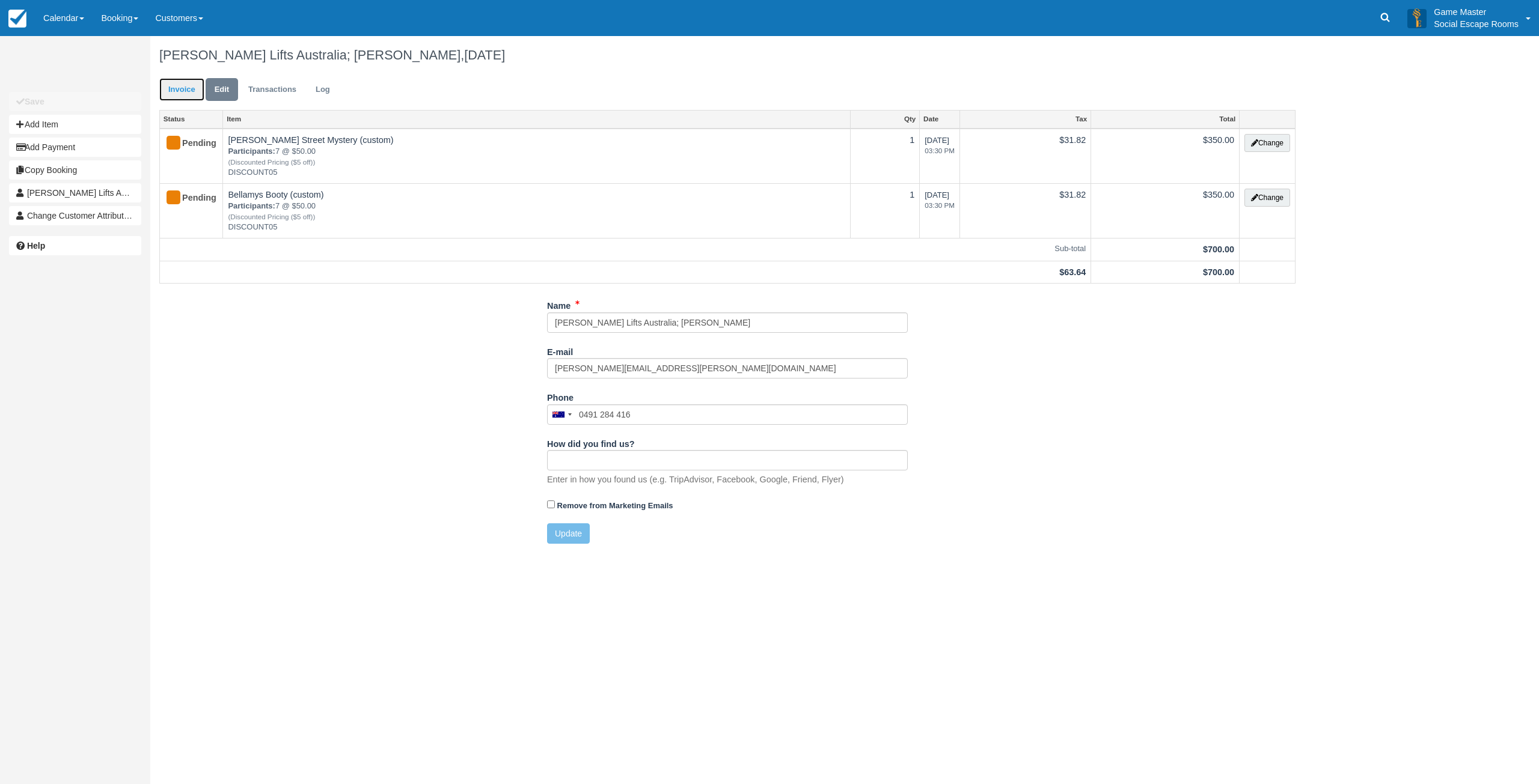
click at [178, 96] on link "Invoice" at bounding box center [182, 90] width 45 height 23
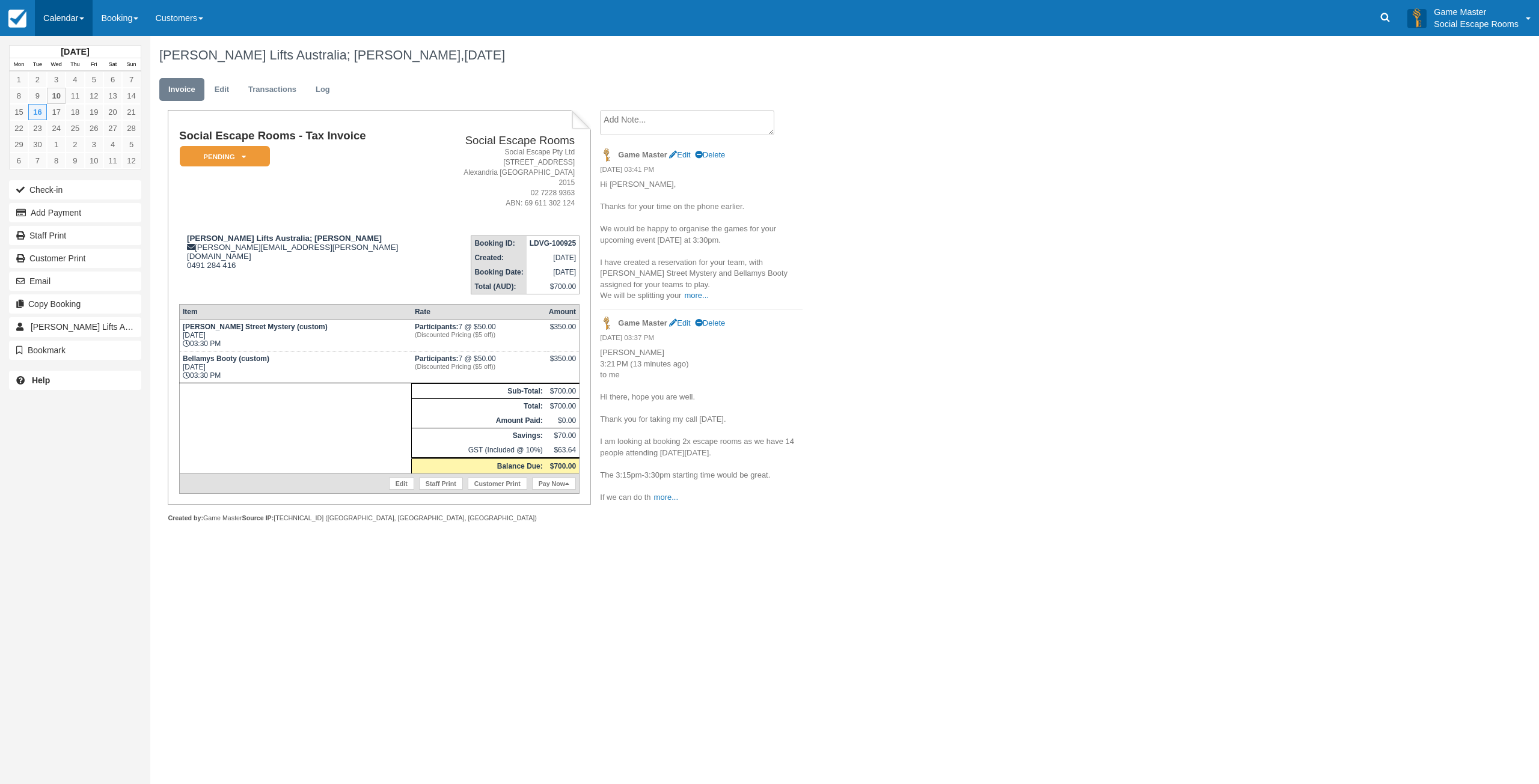
click at [54, 13] on link "Calendar" at bounding box center [64, 18] width 58 height 36
click at [74, 166] on link "Day" at bounding box center [83, 164] width 95 height 25
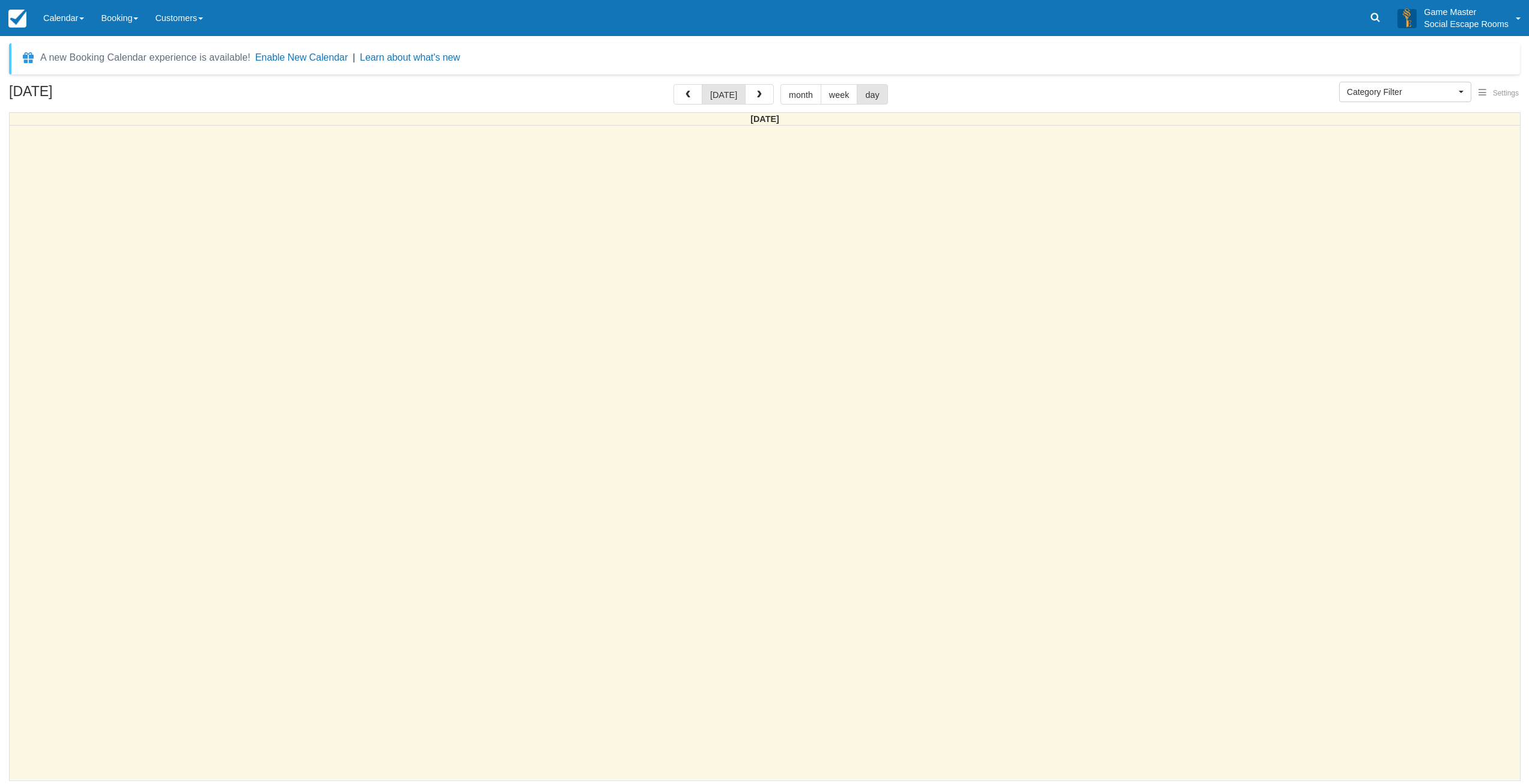
select select
click at [763, 100] on button "button" at bounding box center [764, 94] width 29 height 20
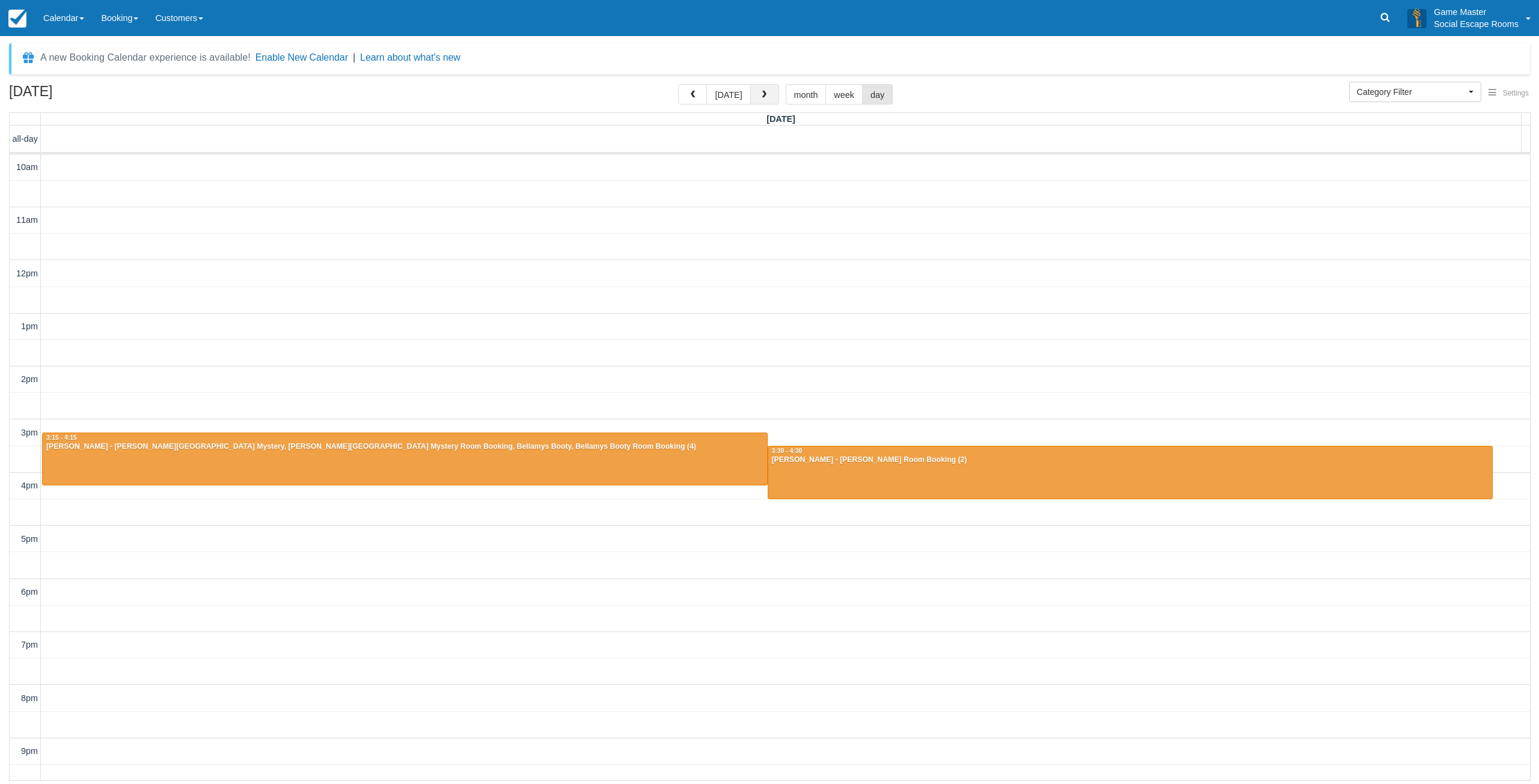
click at [770, 95] on button "button" at bounding box center [764, 94] width 29 height 20
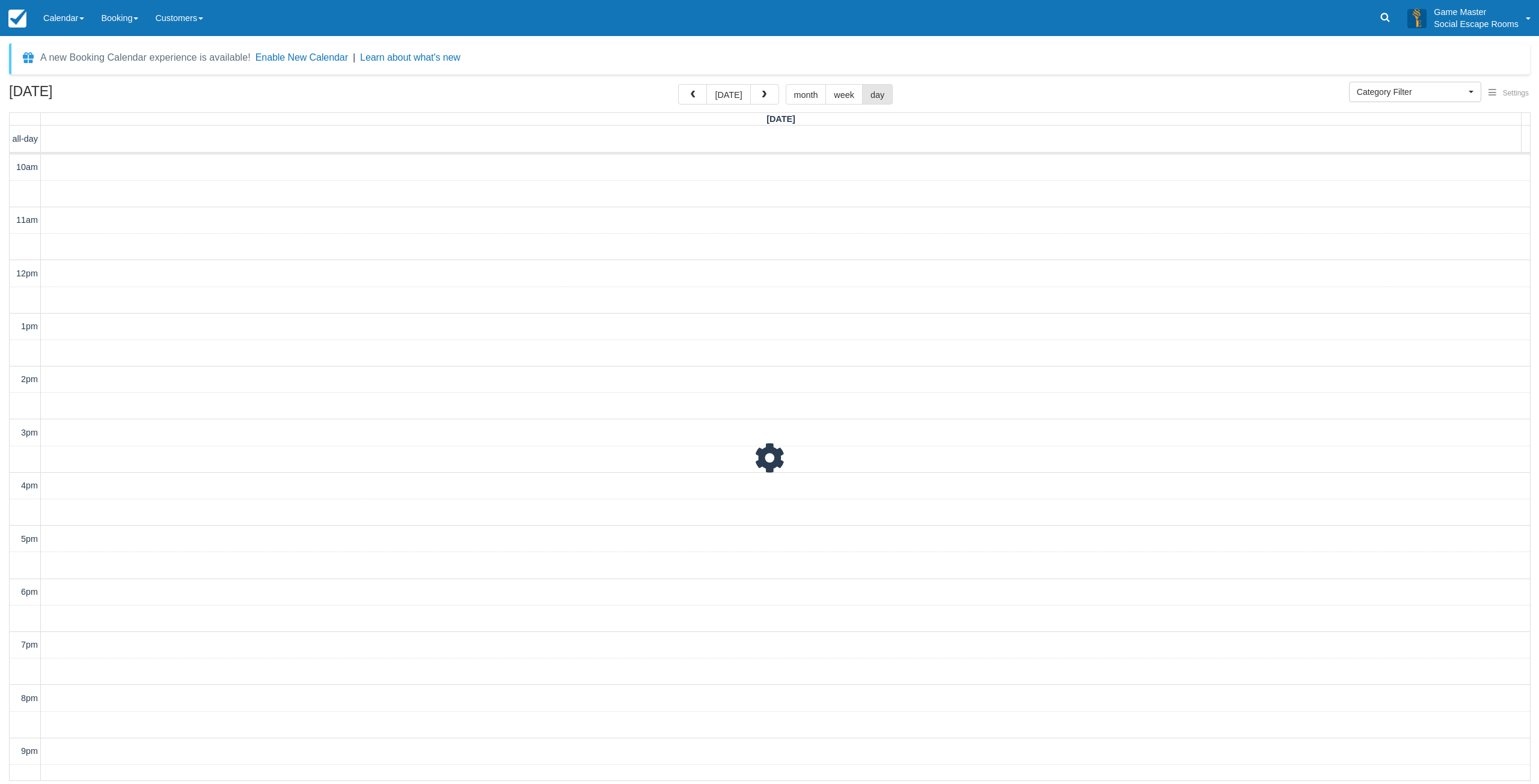
scroll to position [37, 0]
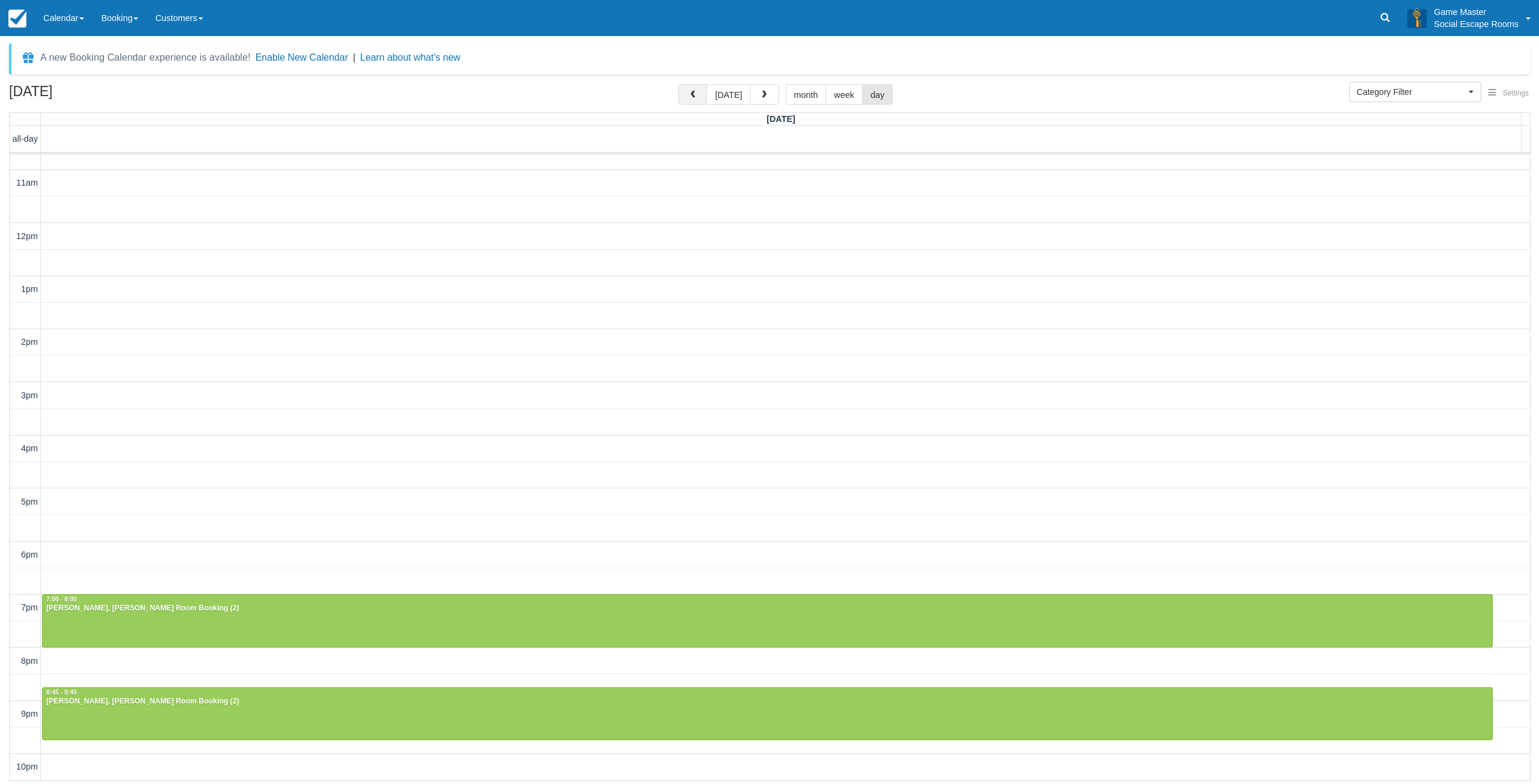
click at [691, 97] on button "button" at bounding box center [692, 94] width 29 height 20
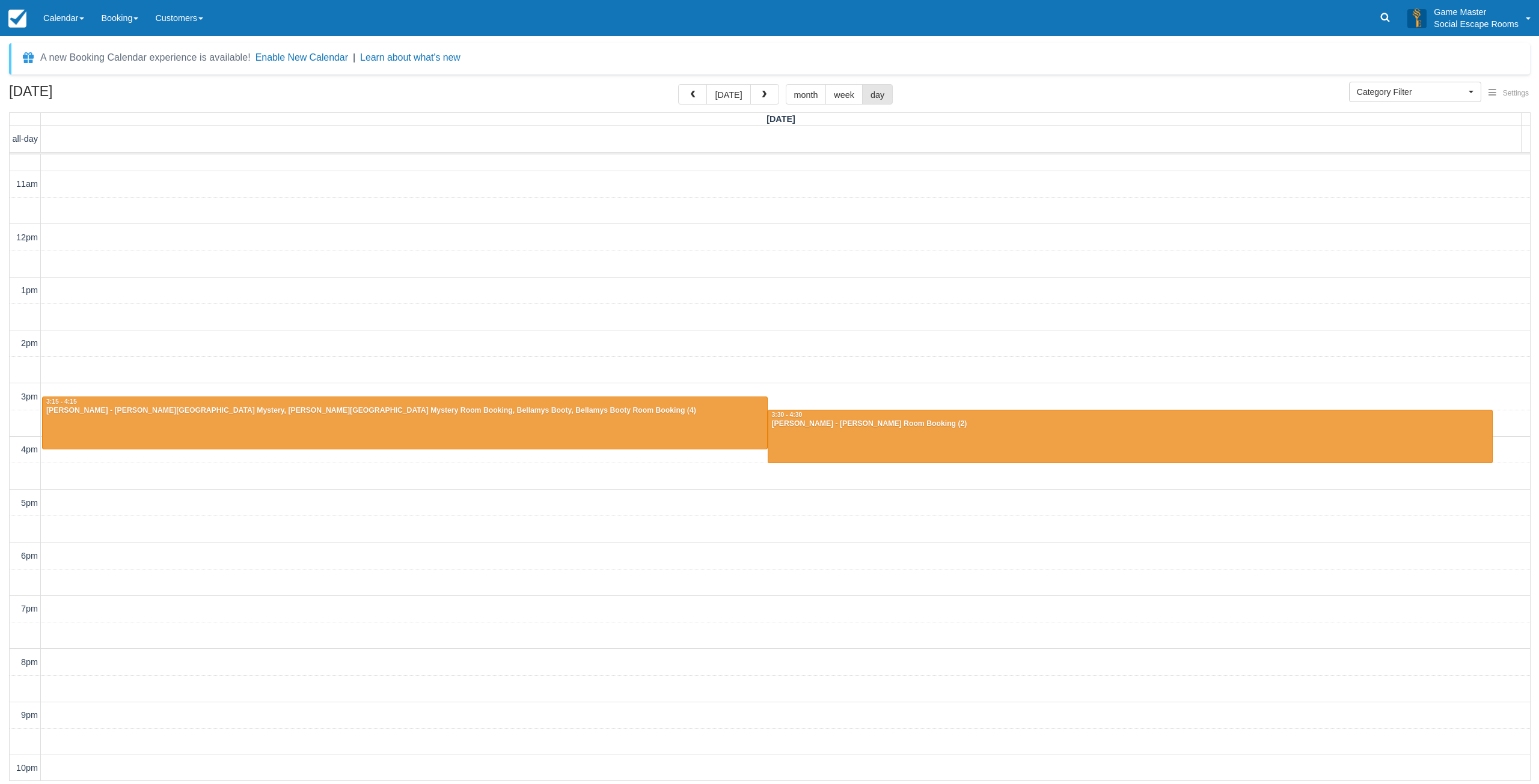
scroll to position [37, 0]
